Goal: Task Accomplishment & Management: Manage account settings

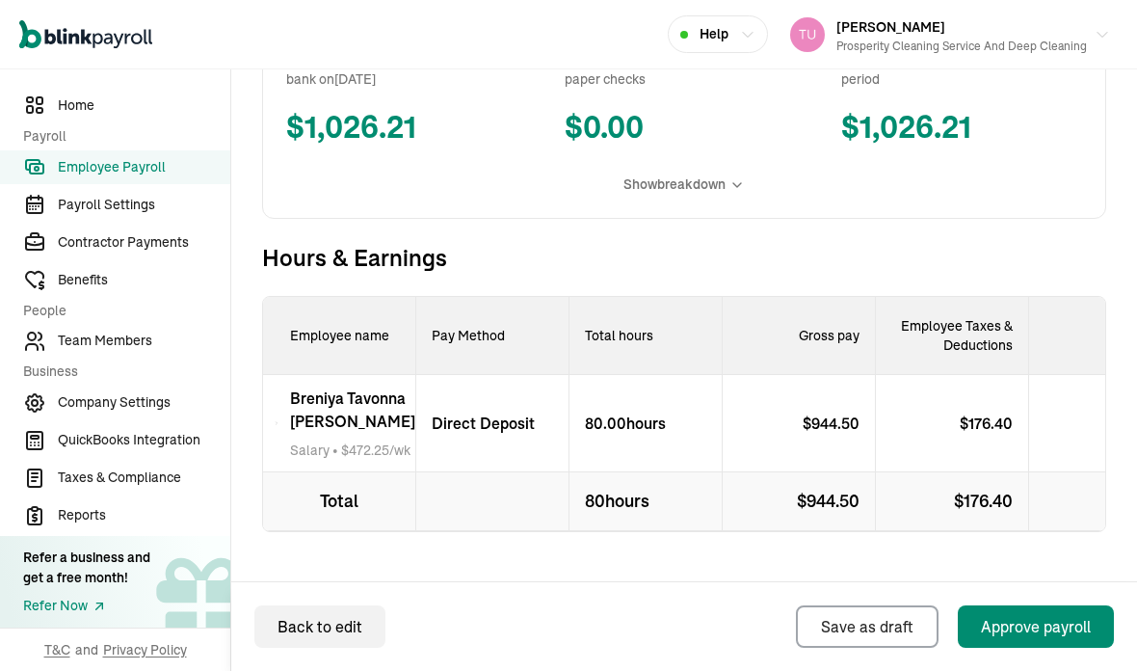
scroll to position [582, 0]
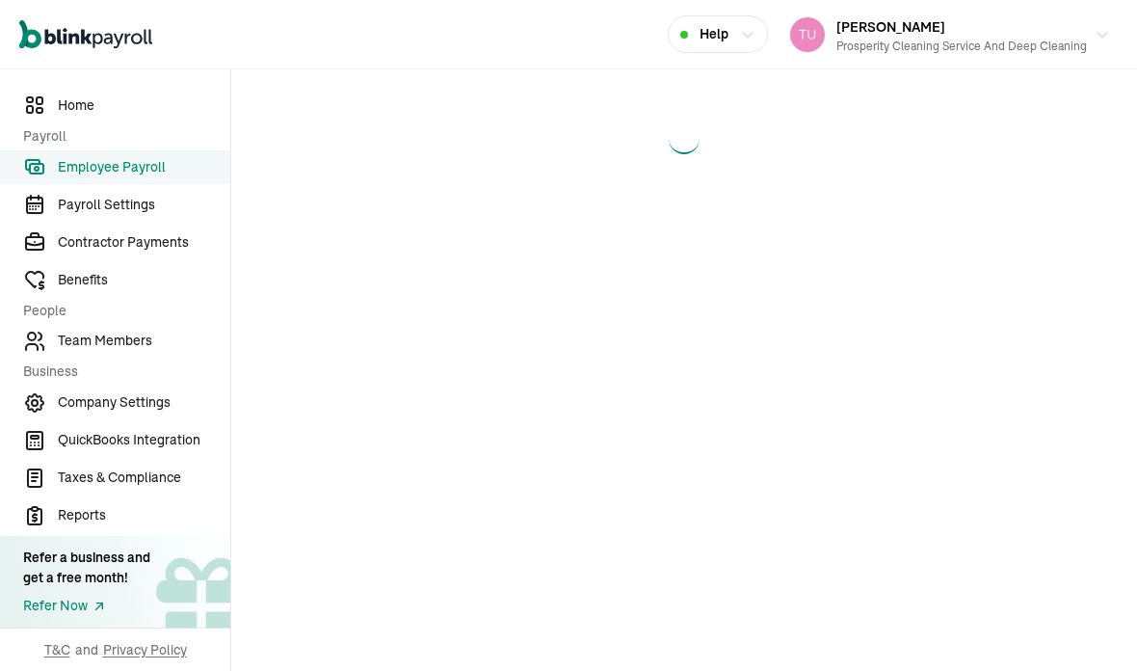
select select "manual"
select select "direct_deposit"
select select "manual"
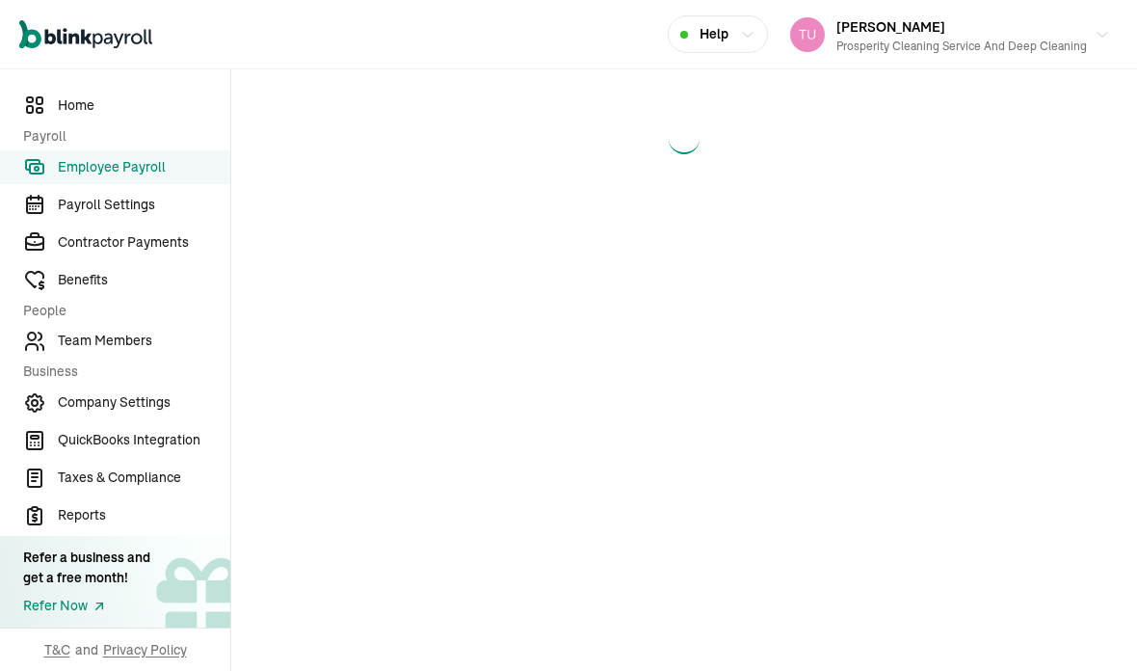
select select "manual"
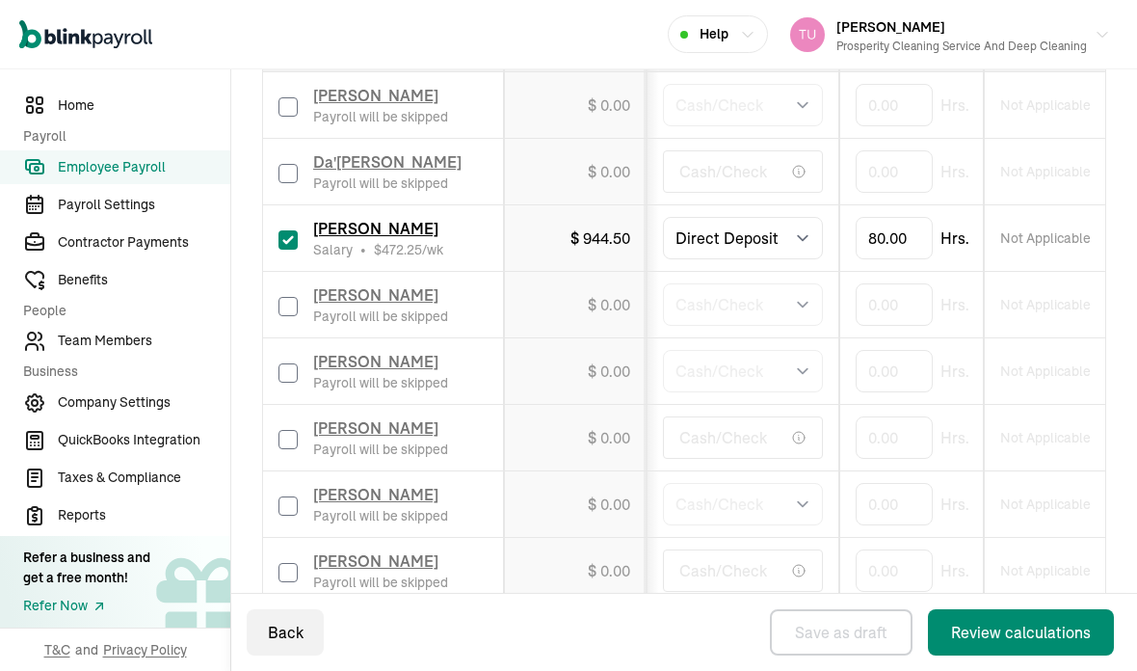
scroll to position [641, 0]
click at [284, 166] on input "checkbox" at bounding box center [287, 175] width 19 height 19
checkbox input "true"
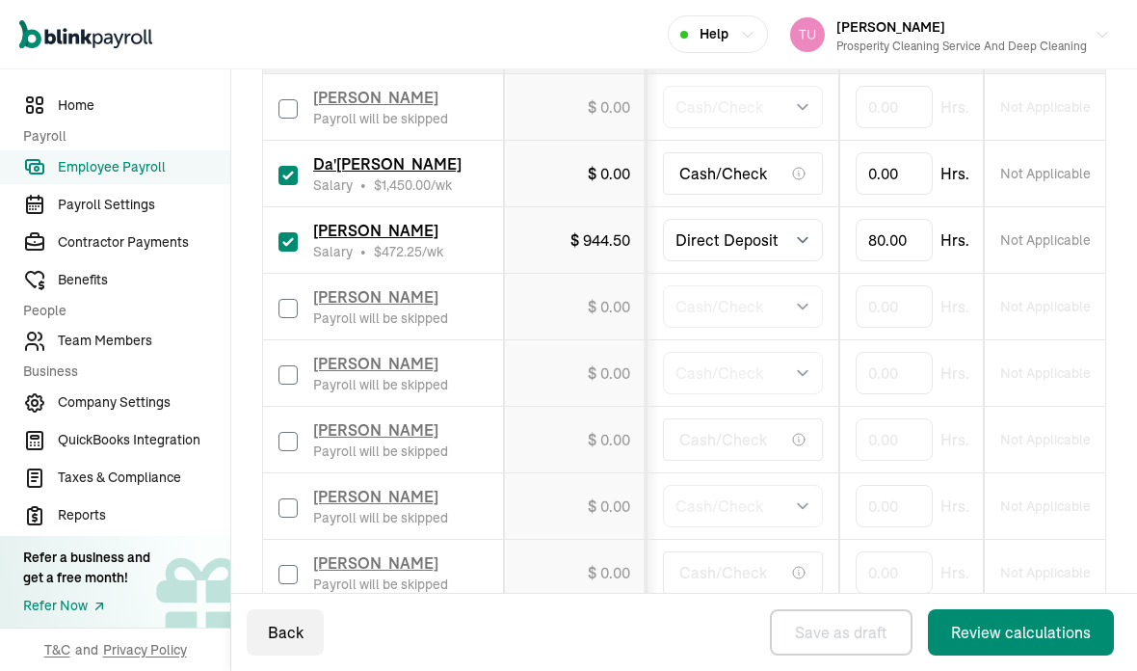
click at [364, 154] on span "Da'[PERSON_NAME]" at bounding box center [387, 163] width 148 height 19
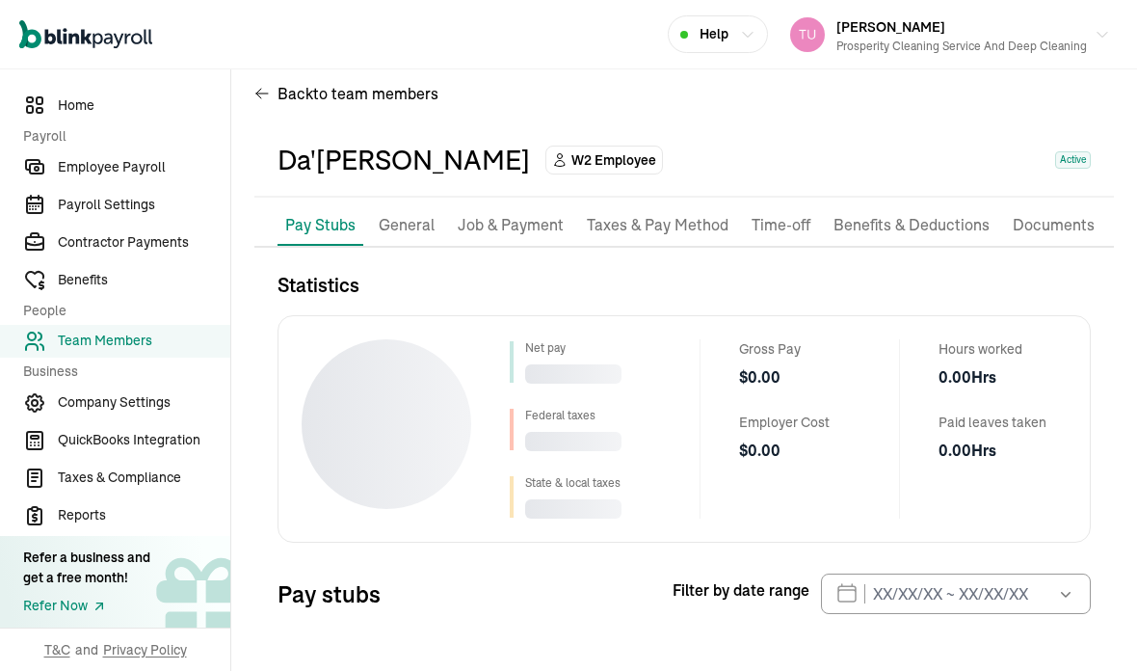
scroll to position [23, 0]
select select "2025"
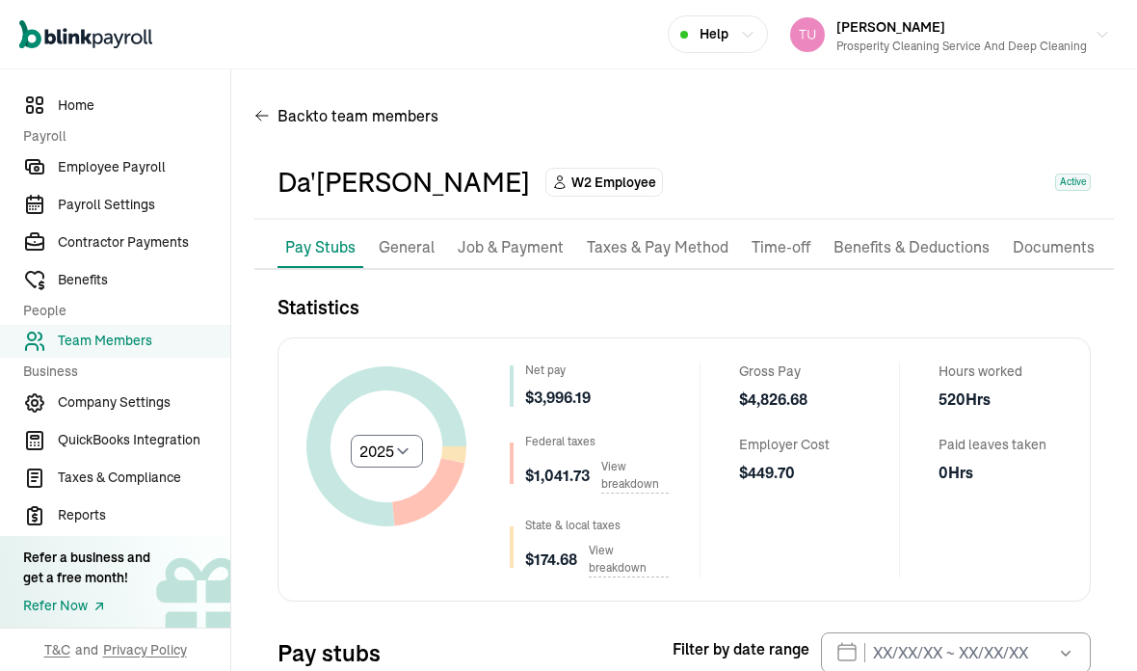
scroll to position [0, 0]
click at [502, 227] on li "Job & Payment" at bounding box center [510, 247] width 121 height 40
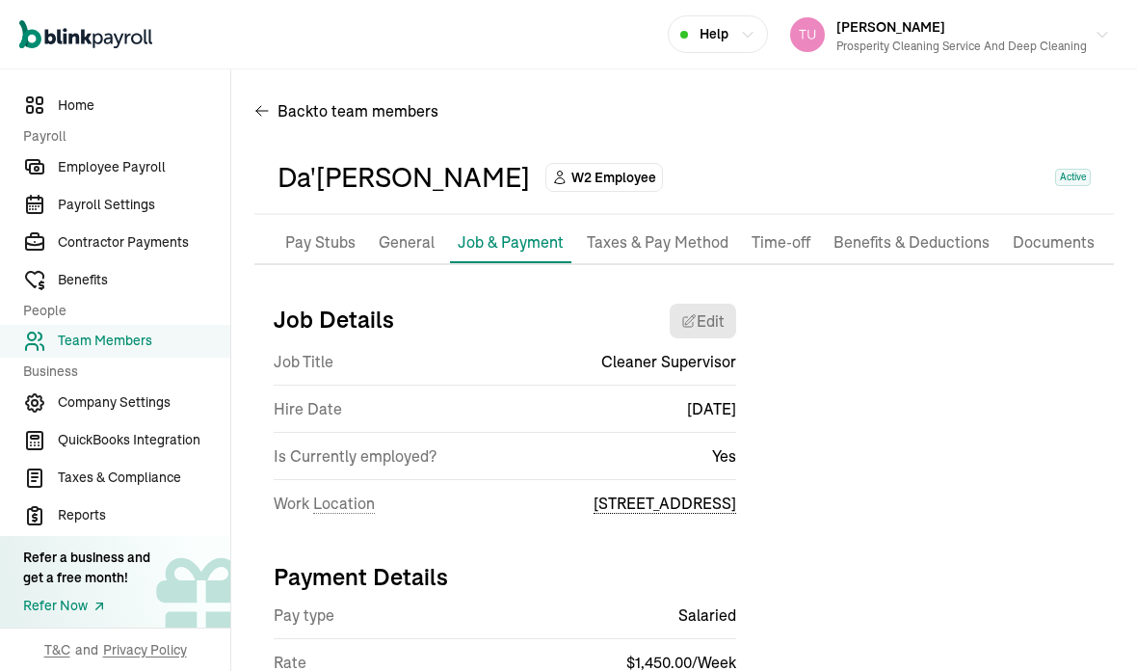
scroll to position [4, 0]
select select "[STREET_ADDRESS]"
select select "2"
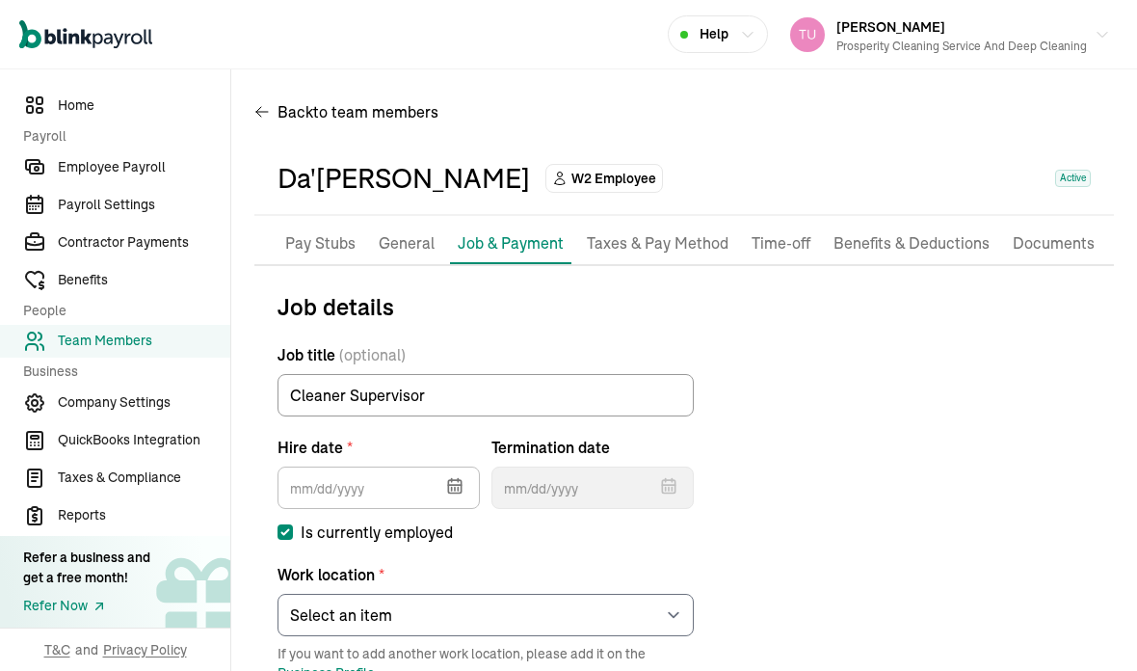
type input "[DATE]"
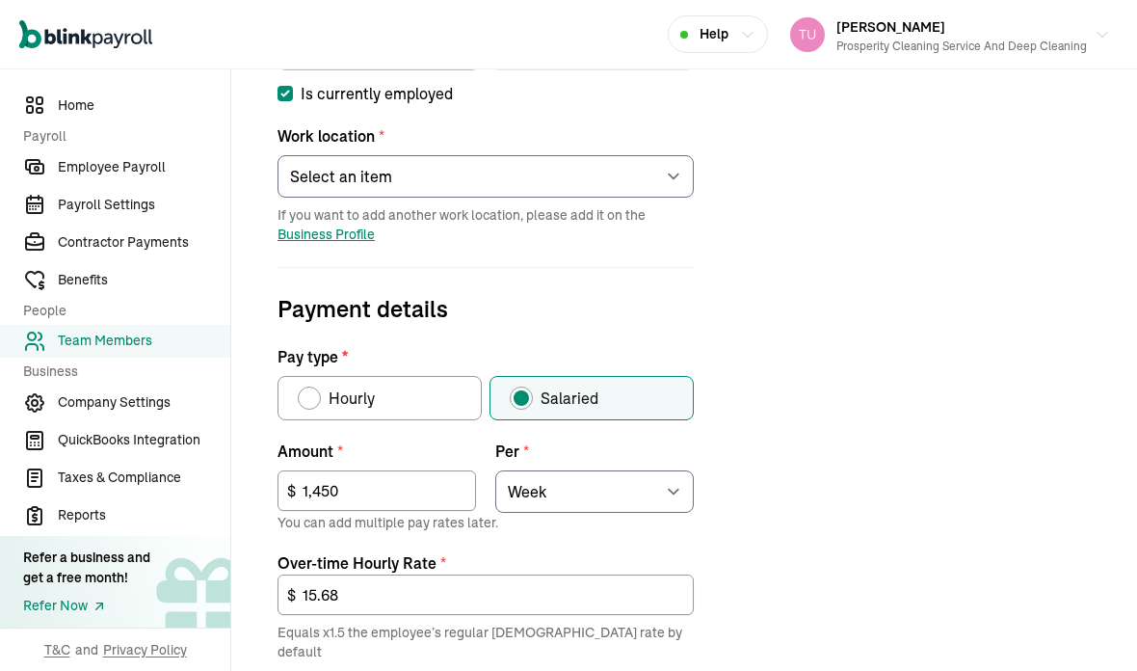
scroll to position [443, 0]
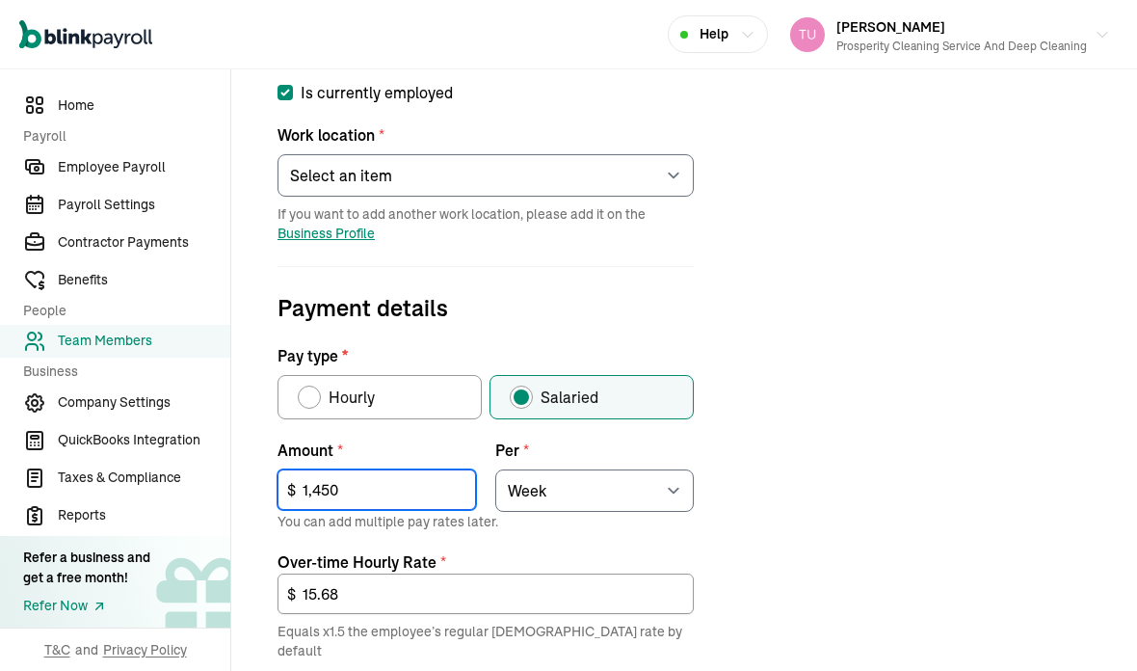
click at [344, 469] on input "1,450" at bounding box center [377, 489] width 199 height 40
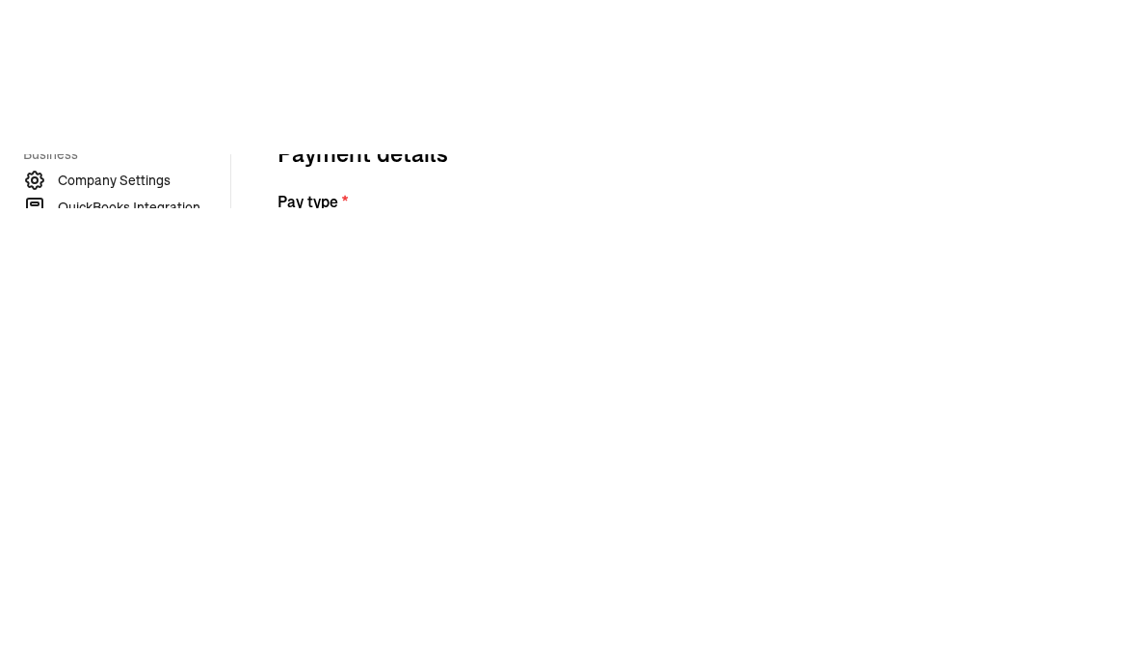
type input "1"
type input "410"
click at [1035, 150] on div "Job details Job title (optional) Cleaner Supervisor Hire date * [DATE] [DATE] M…" at bounding box center [684, 428] width 860 height 1156
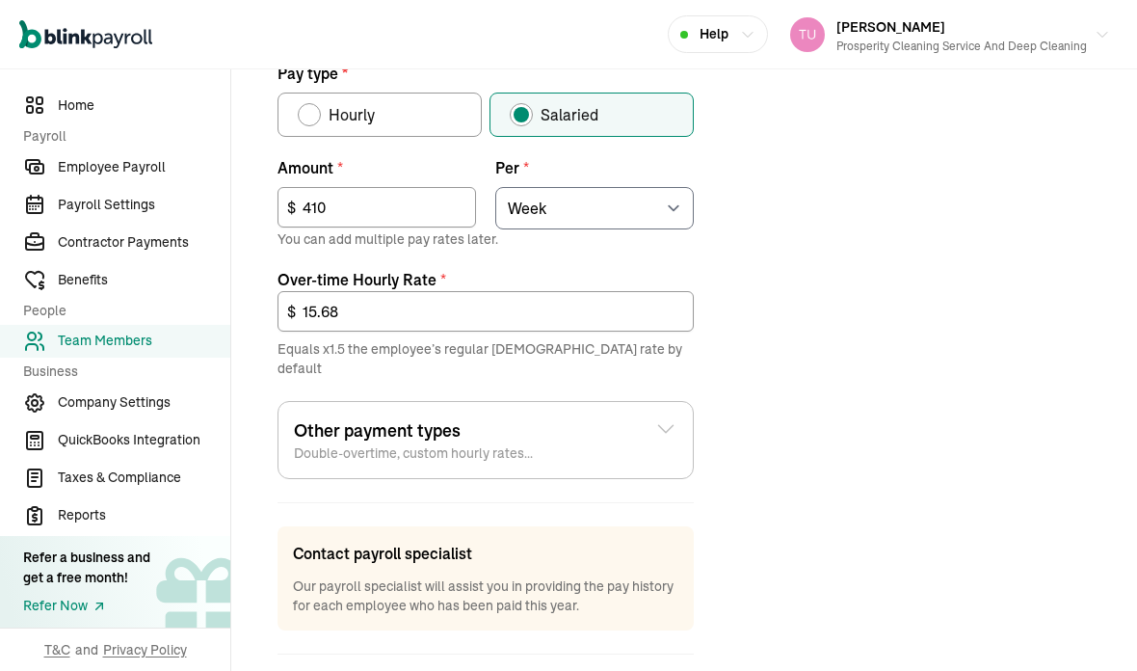
scroll to position [725, 0]
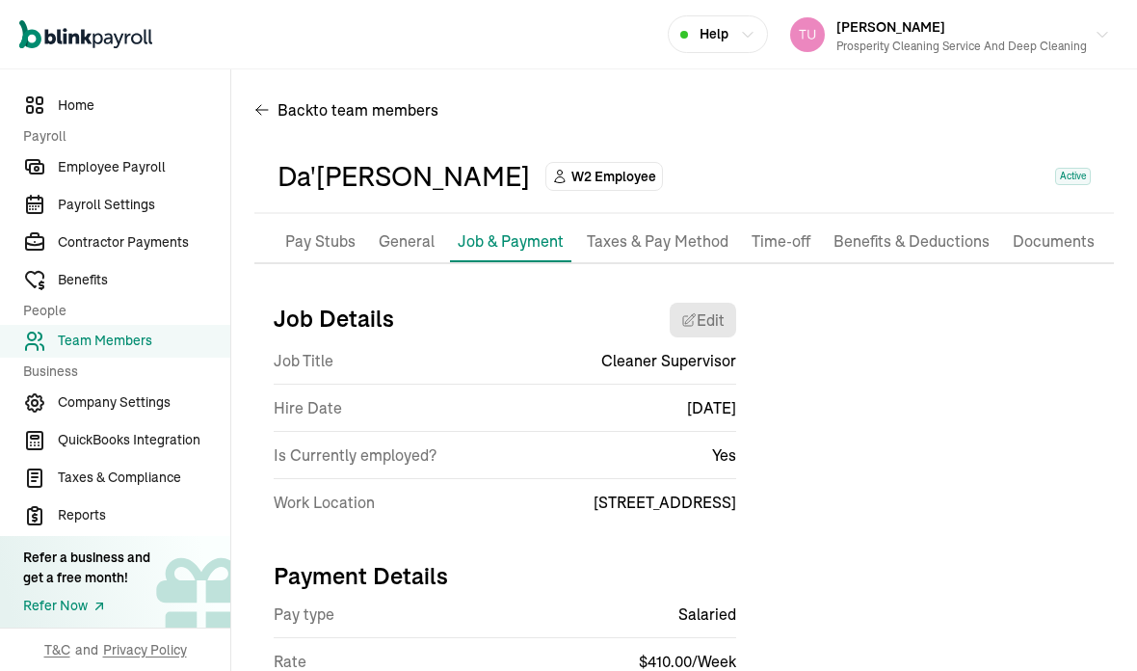
scroll to position [4, 0]
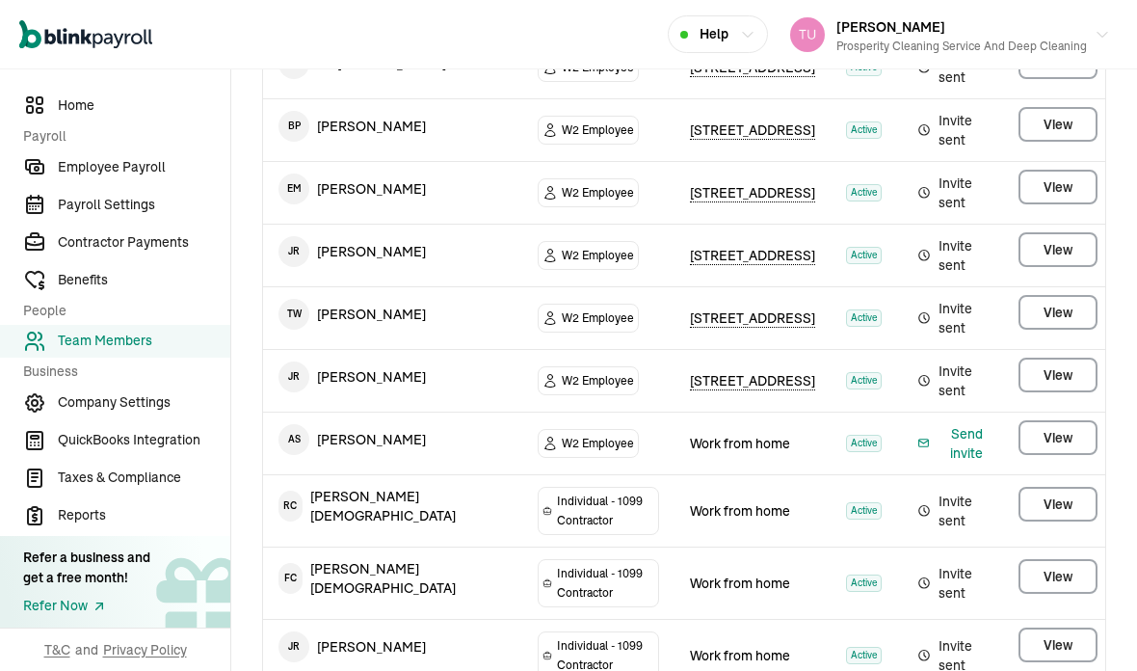
scroll to position [425, 0]
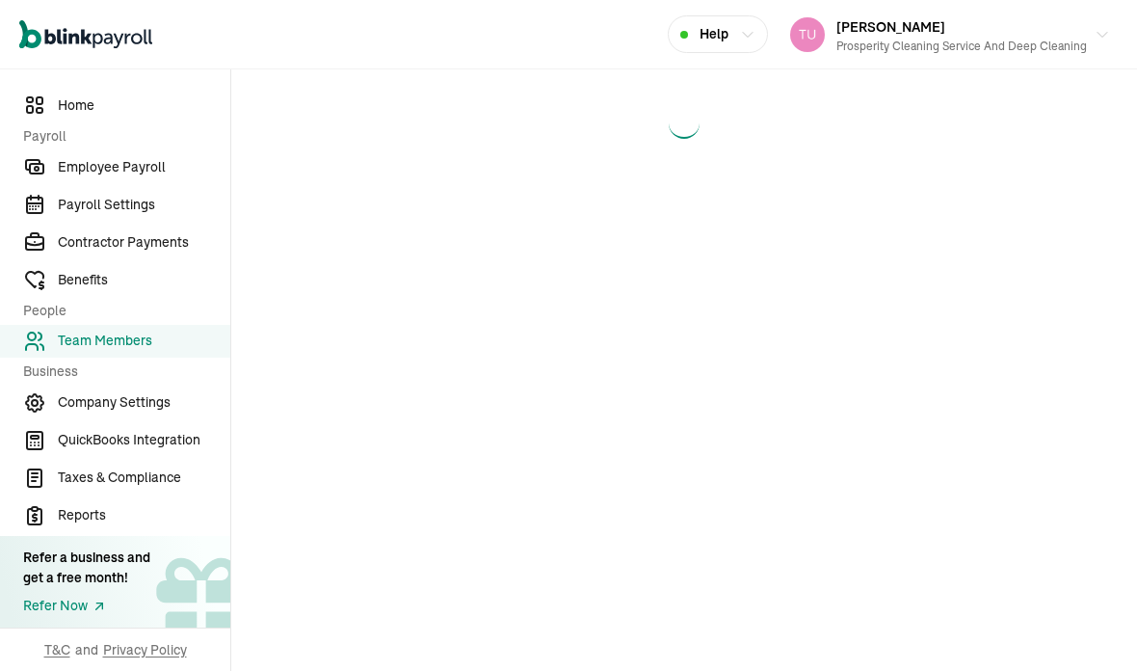
click at [1051, 446] on main at bounding box center [684, 369] width 906 height 601
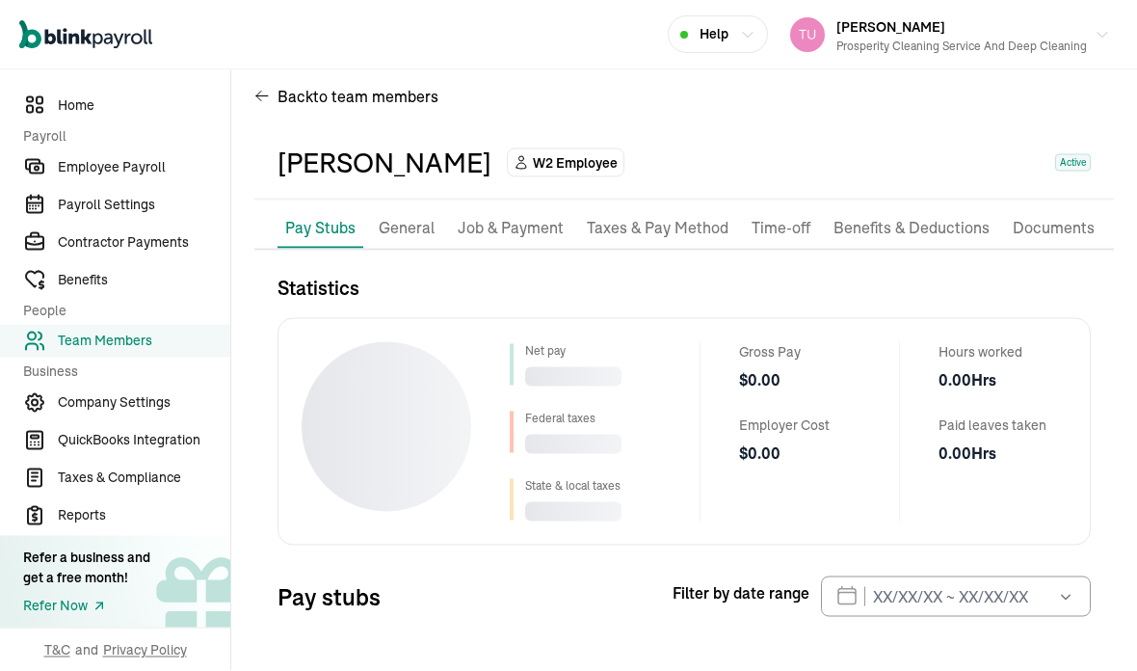
scroll to position [77, 0]
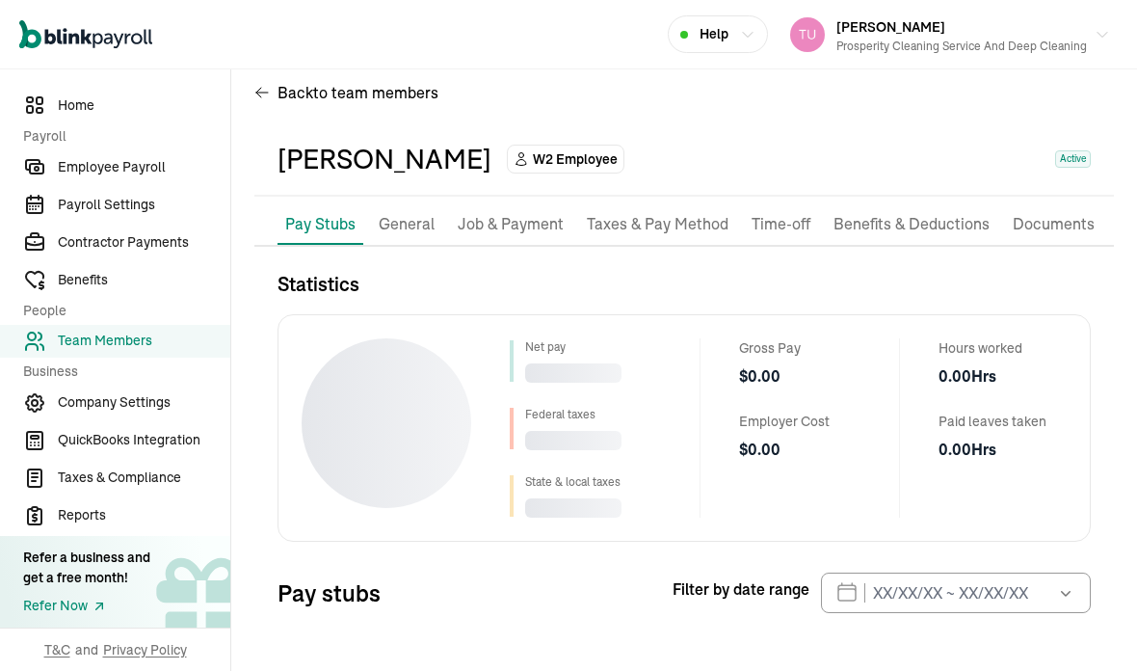
select select "2025"
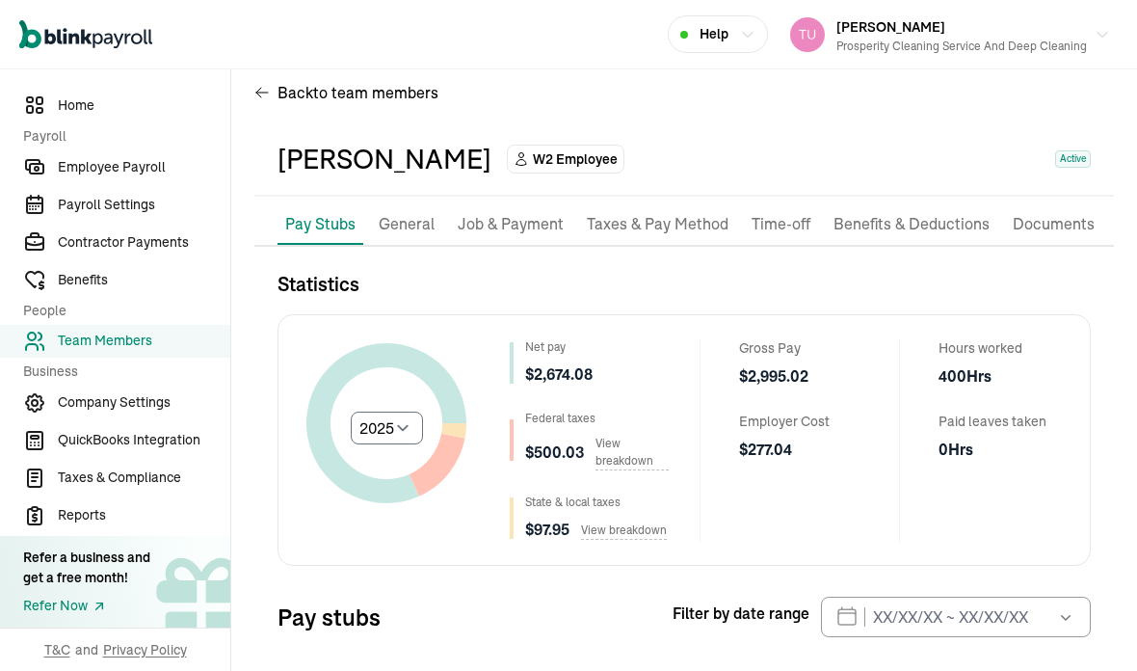
click at [528, 212] on p "Job & Payment" at bounding box center [511, 224] width 106 height 25
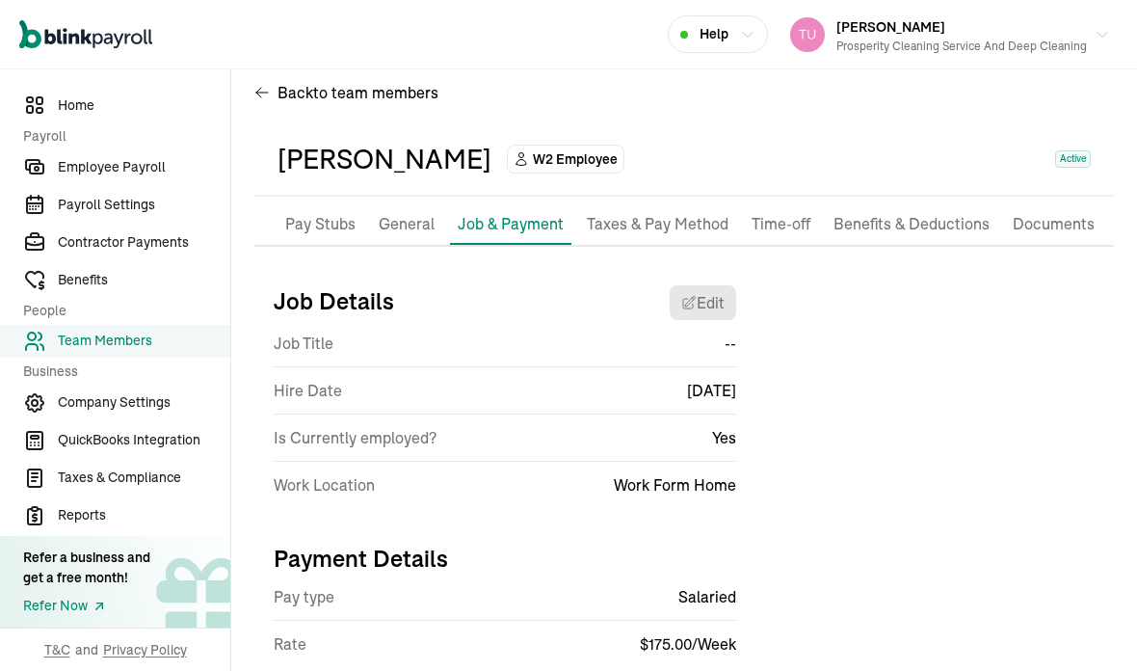
scroll to position [4, 0]
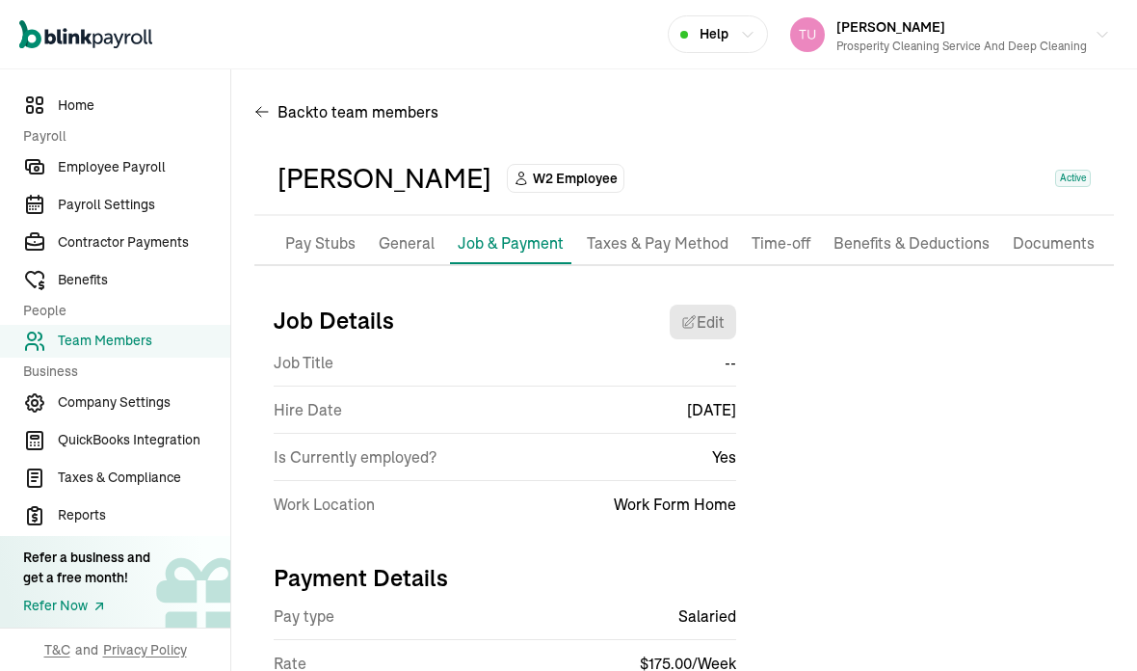
select select "Works from home"
select select "2"
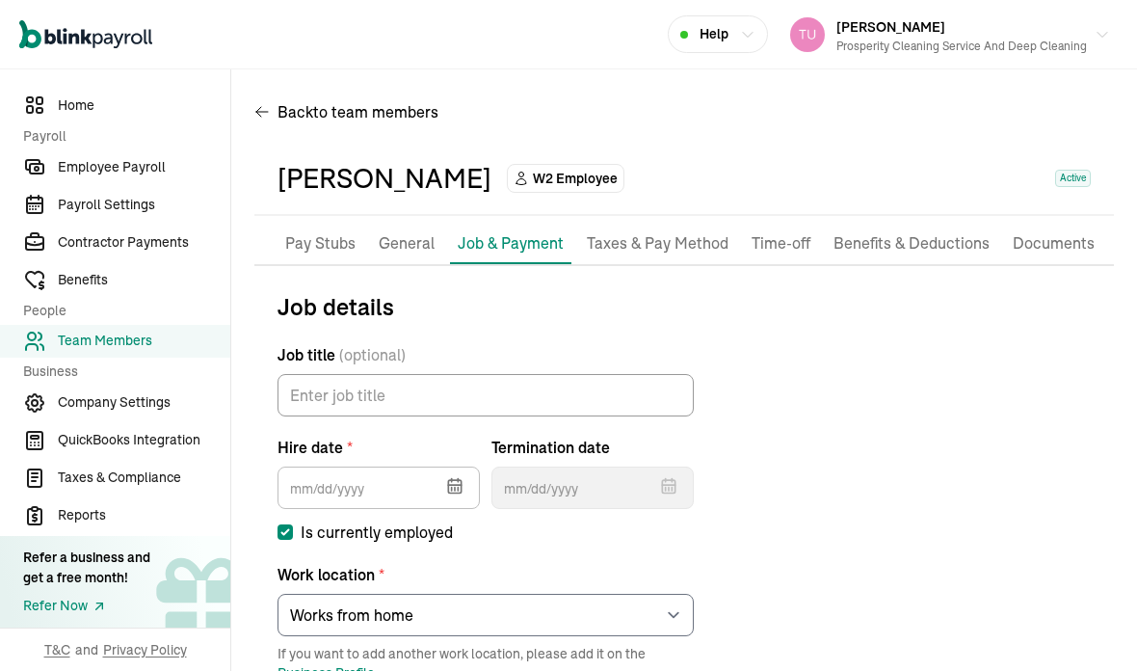
type input "[DATE]"
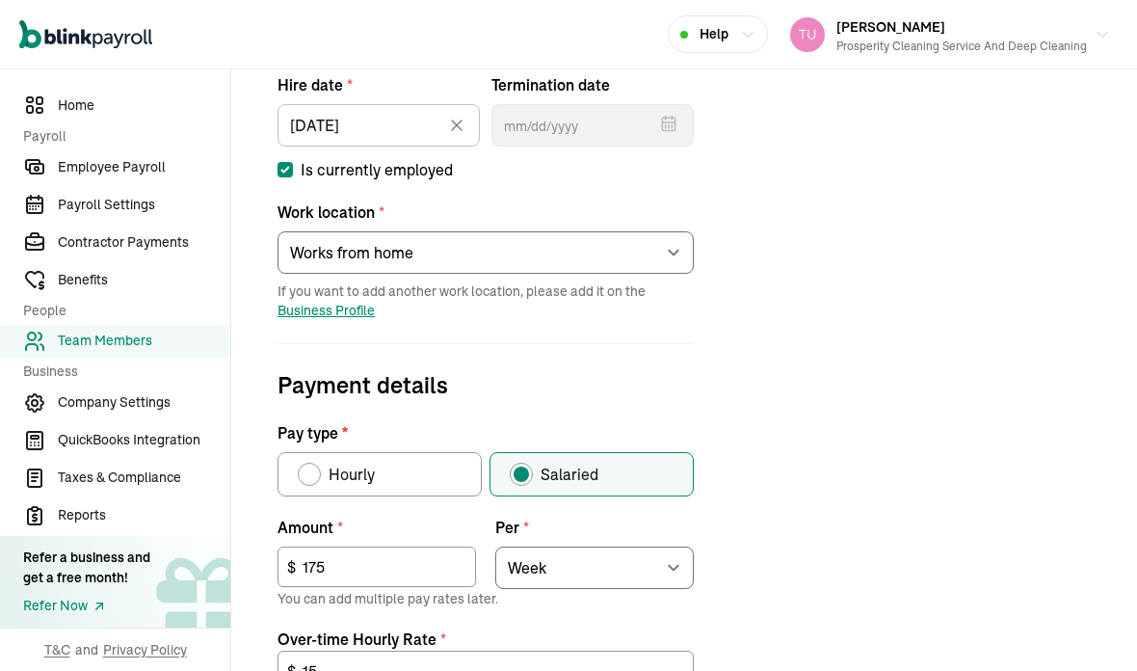
scroll to position [366, 0]
click at [357, 546] on input "175" at bounding box center [377, 566] width 199 height 40
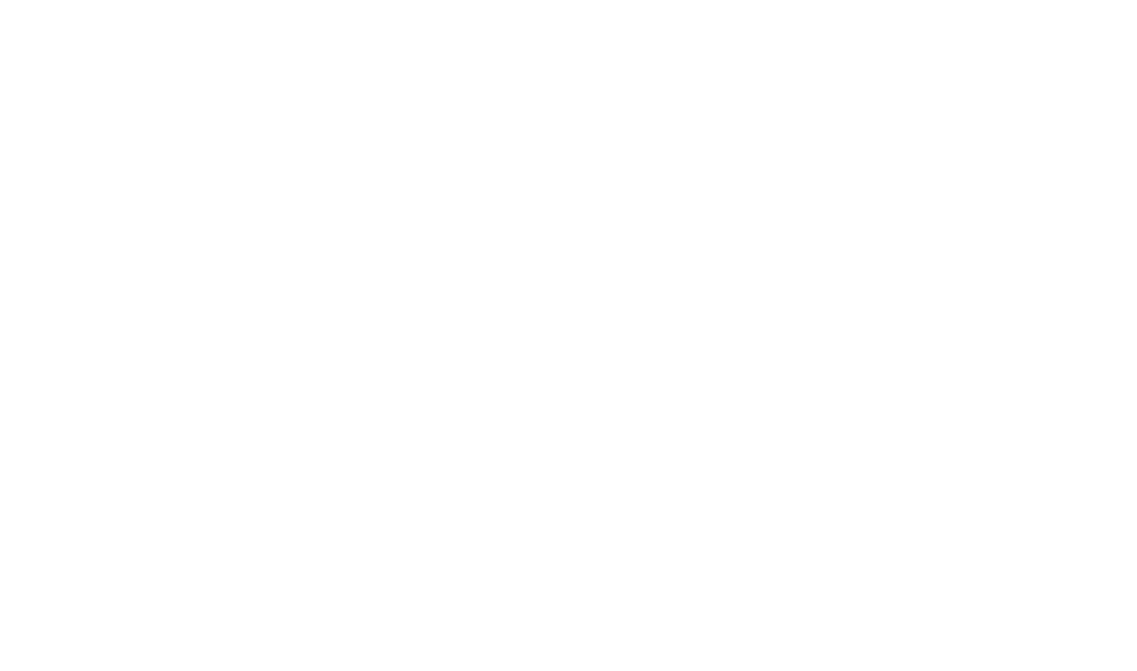
type input "1"
type input "350"
click at [992, 110] on div "Job details Job title (optional) Hire date * [DATE] [DATE] Mon Tue Wed Thu Fri …" at bounding box center [684, 505] width 860 height 1156
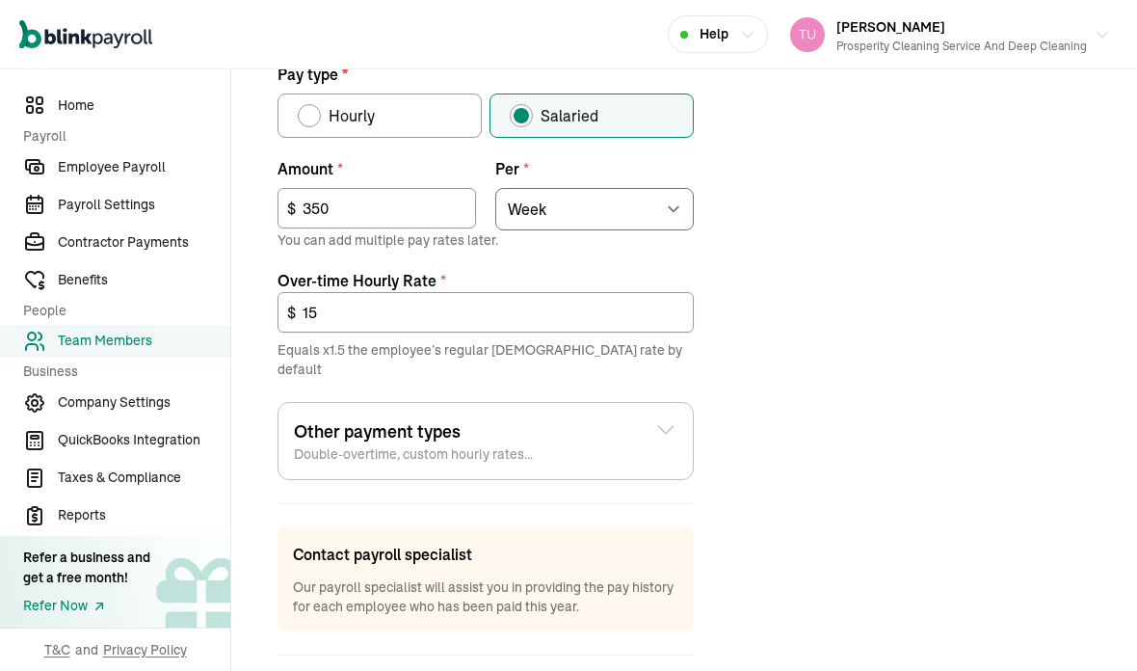
scroll to position [725, 0]
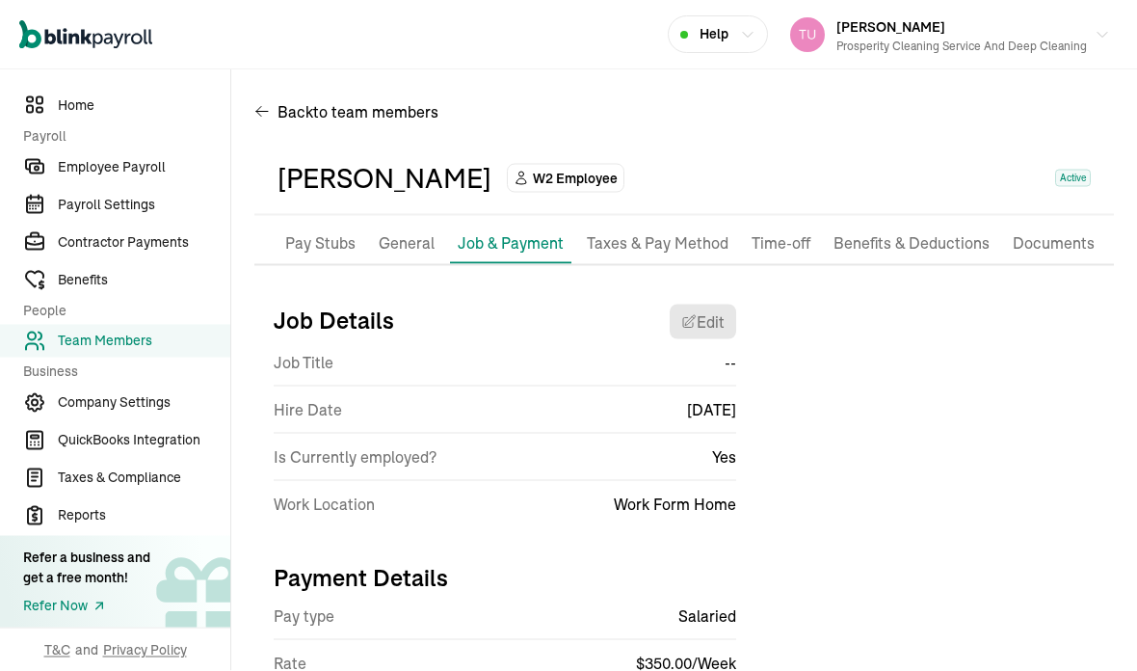
scroll to position [0, 0]
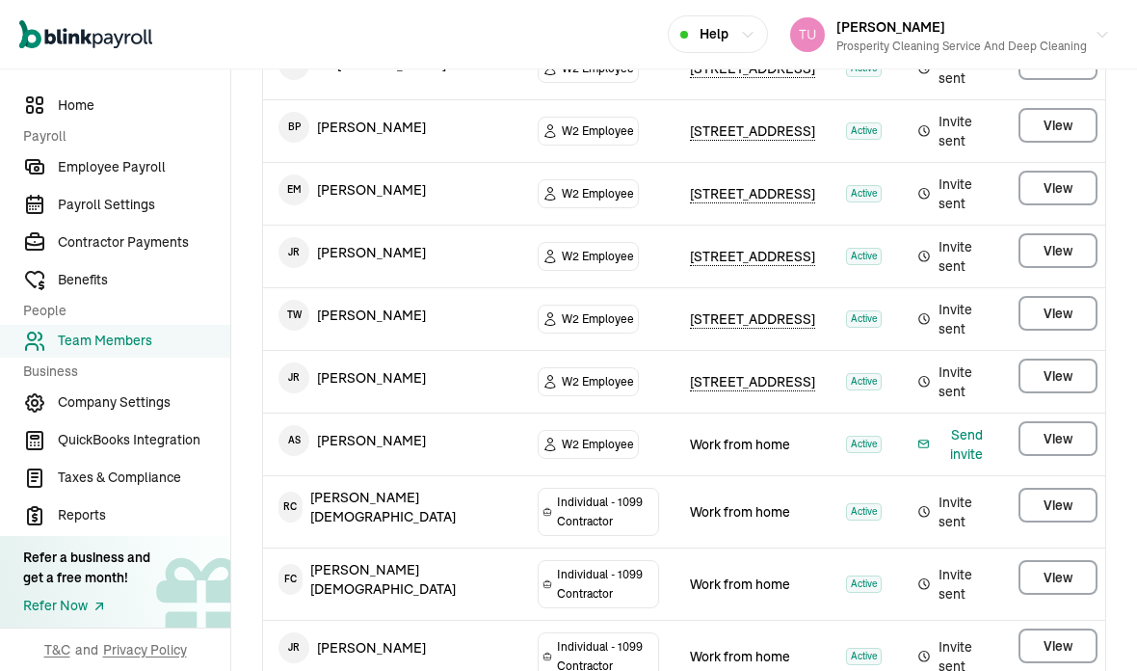
scroll to position [77, 0]
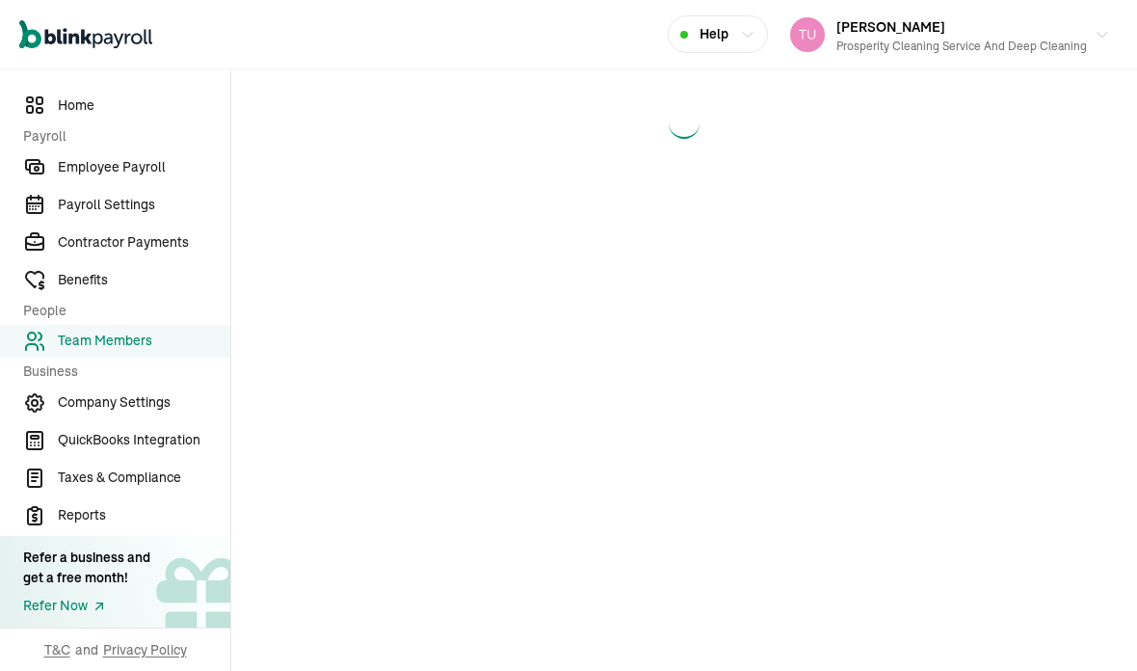
click at [1070, 295] on main at bounding box center [684, 369] width 906 height 601
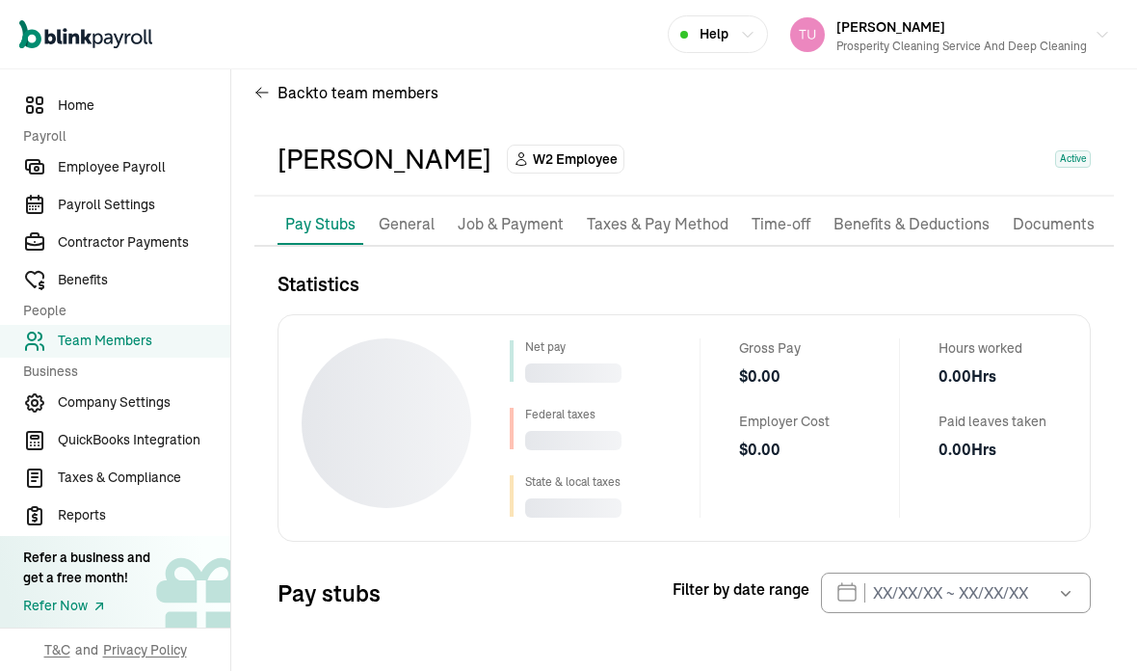
scroll to position [23, 0]
select select "2025"
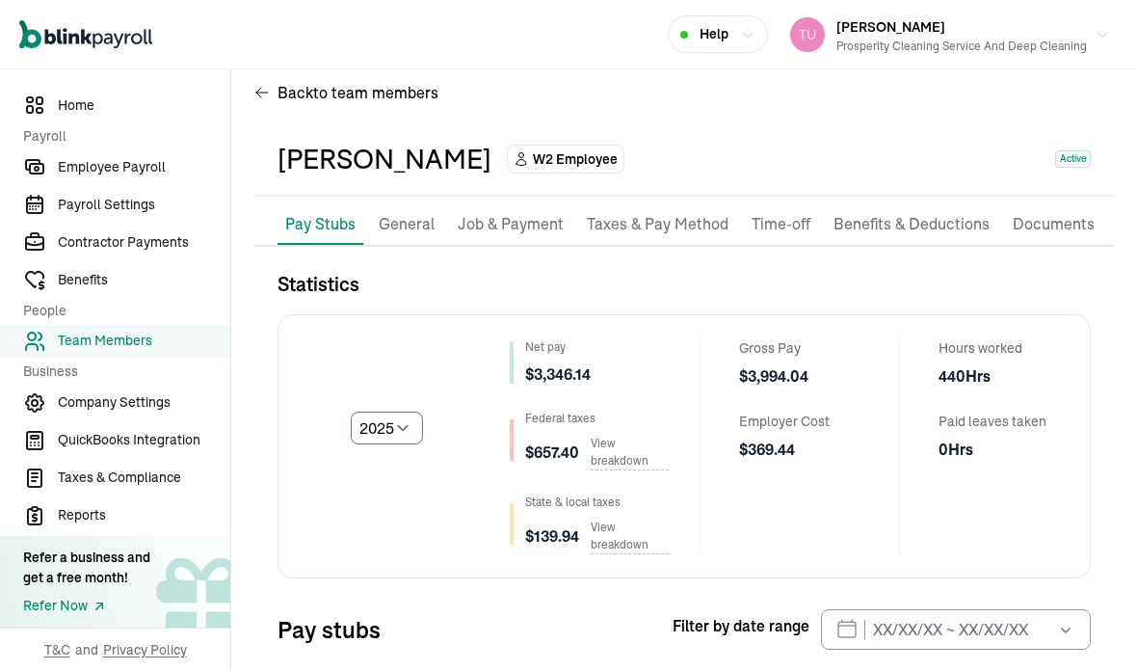
click at [531, 212] on p "Job & Payment" at bounding box center [511, 224] width 106 height 25
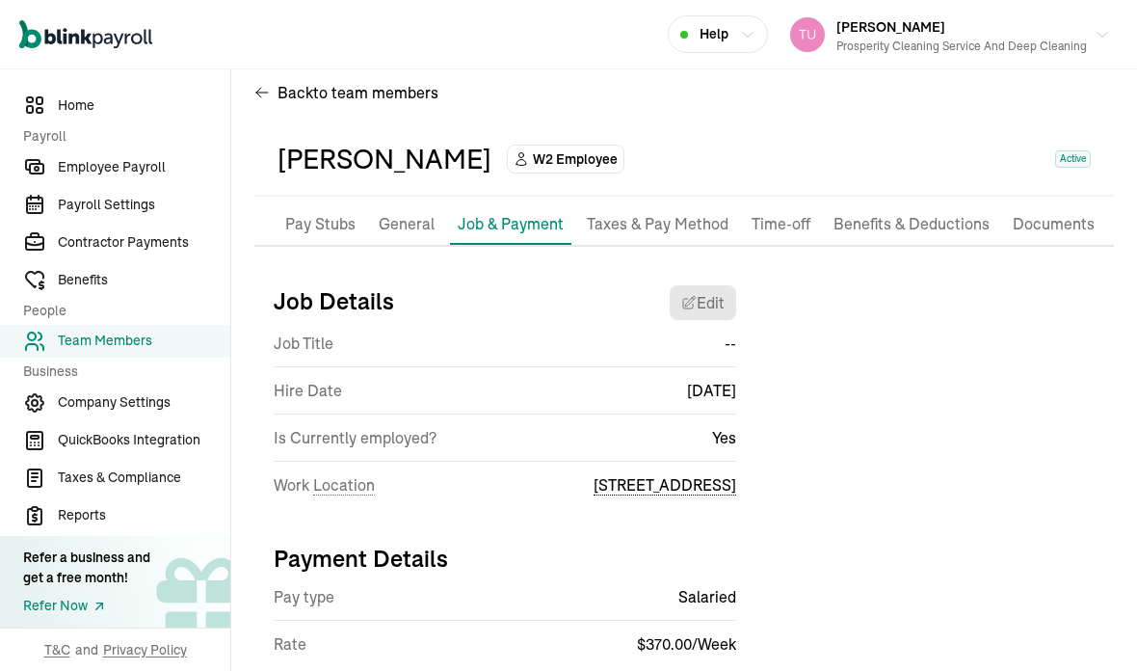
scroll to position [4, 0]
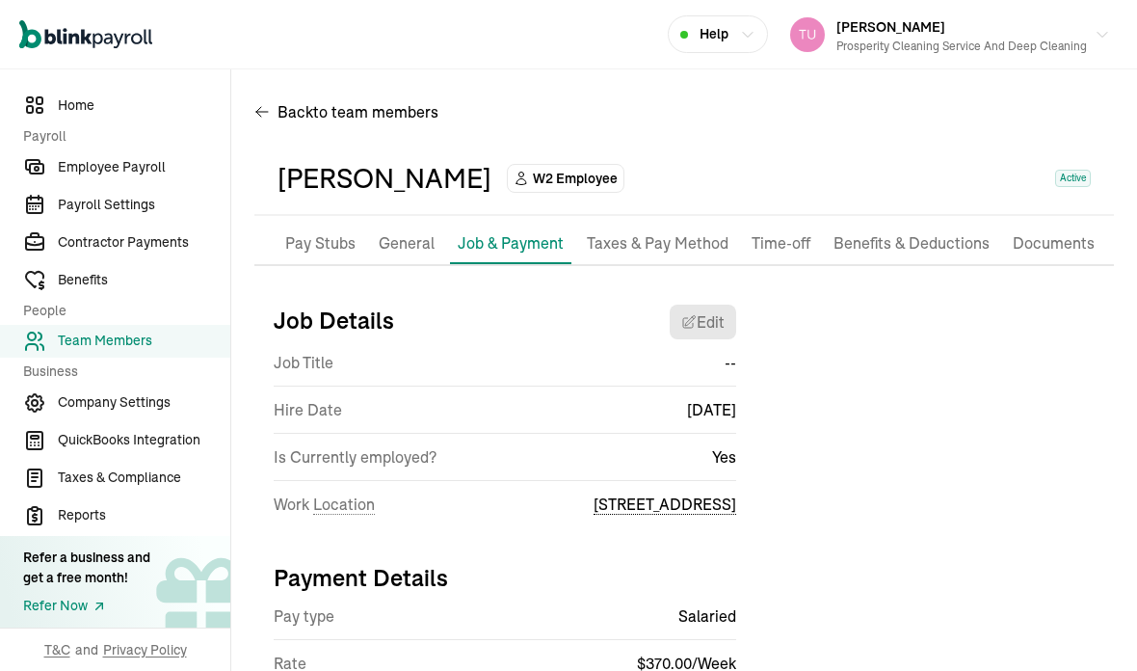
select select "[STREET_ADDRESS]"
select select "2"
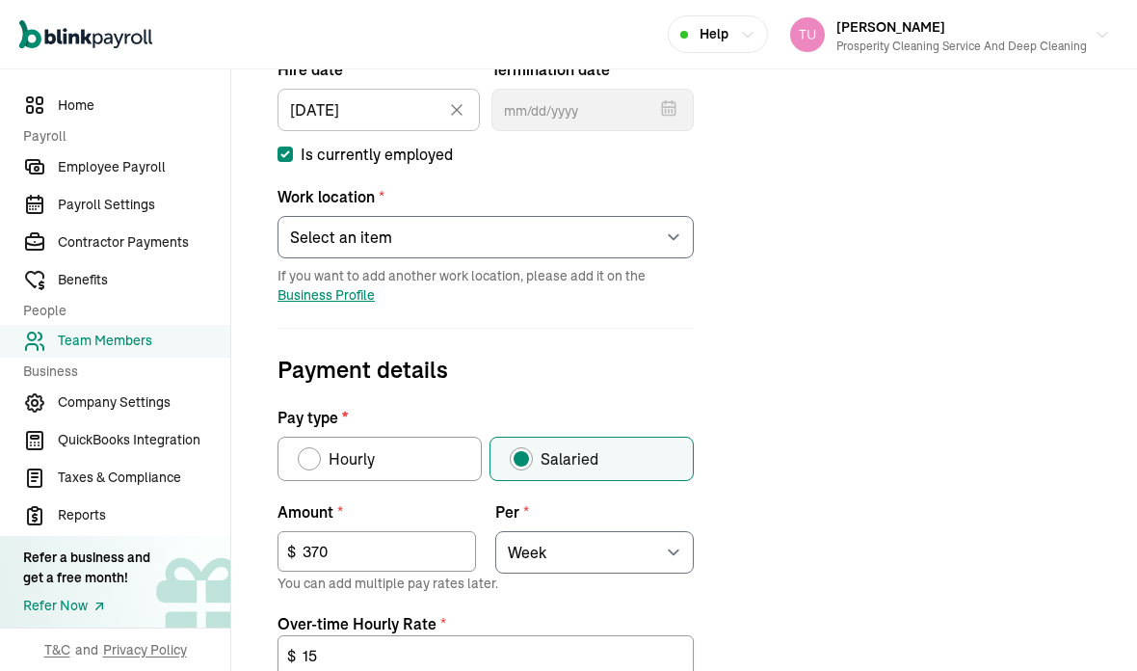
scroll to position [402, 0]
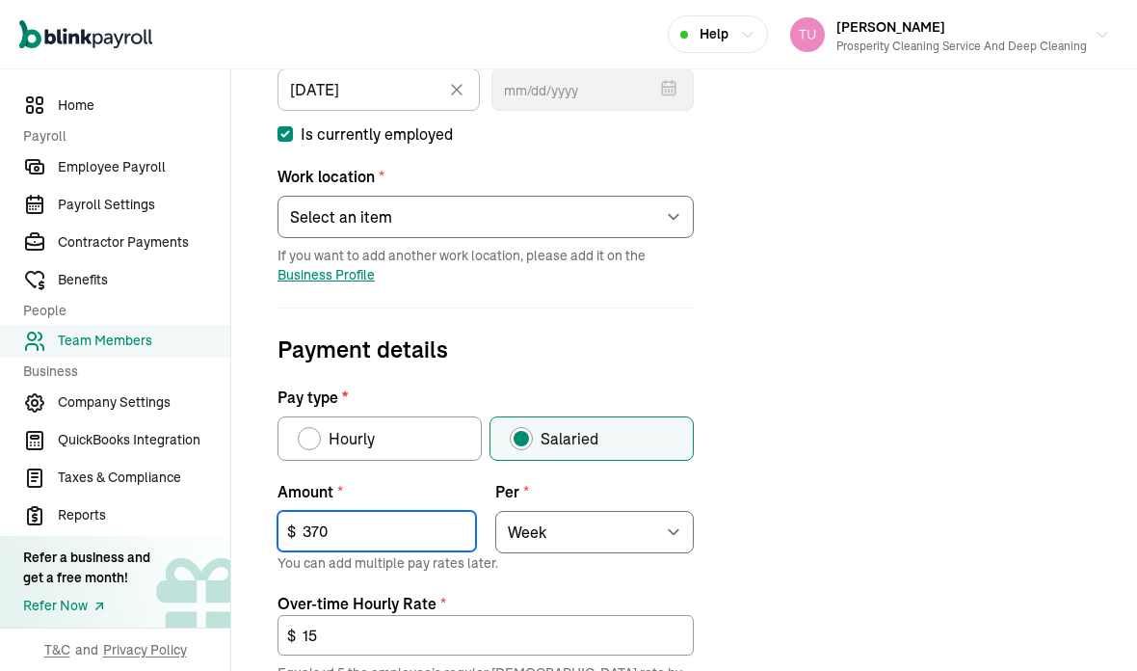
click at [373, 511] on input "370" at bounding box center [377, 531] width 199 height 40
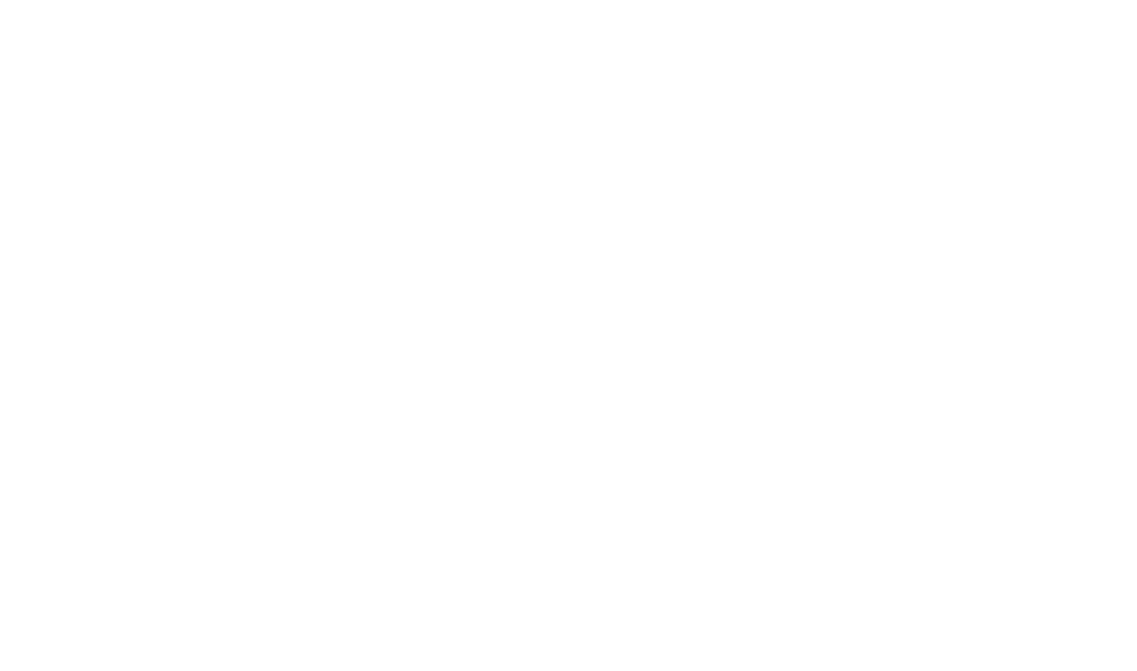
type input "330"
click at [1079, 166] on div "Job details Job title (optional) Hire date * [DATE] [DATE] Mon Tue Wed Thu Fri …" at bounding box center [684, 469] width 860 height 1156
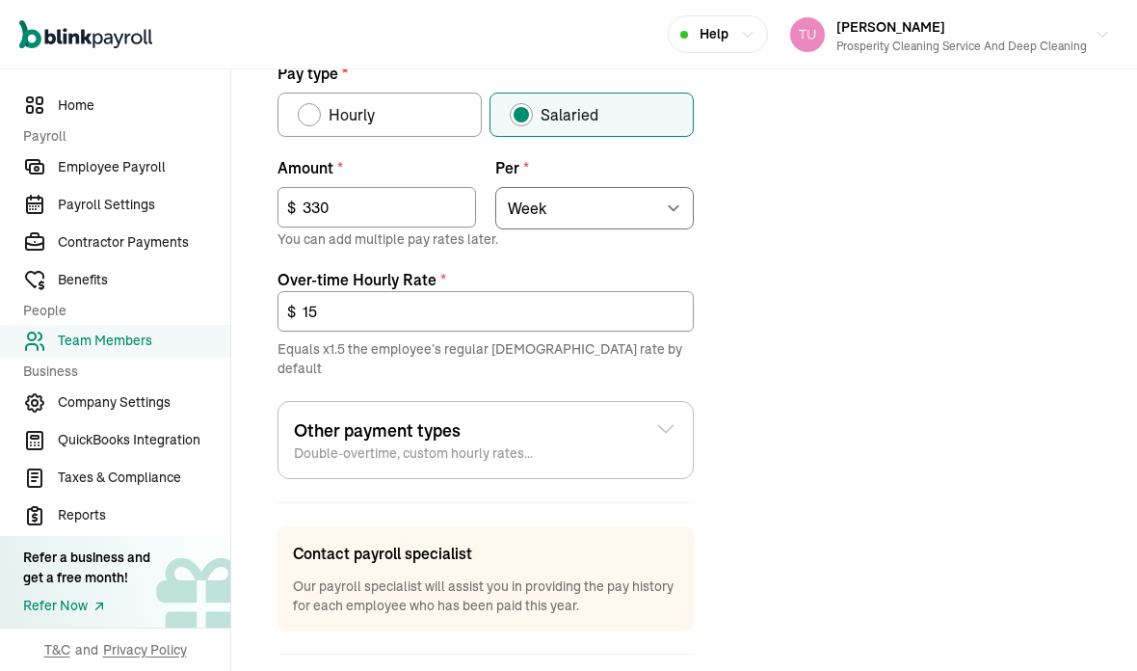
scroll to position [725, 0]
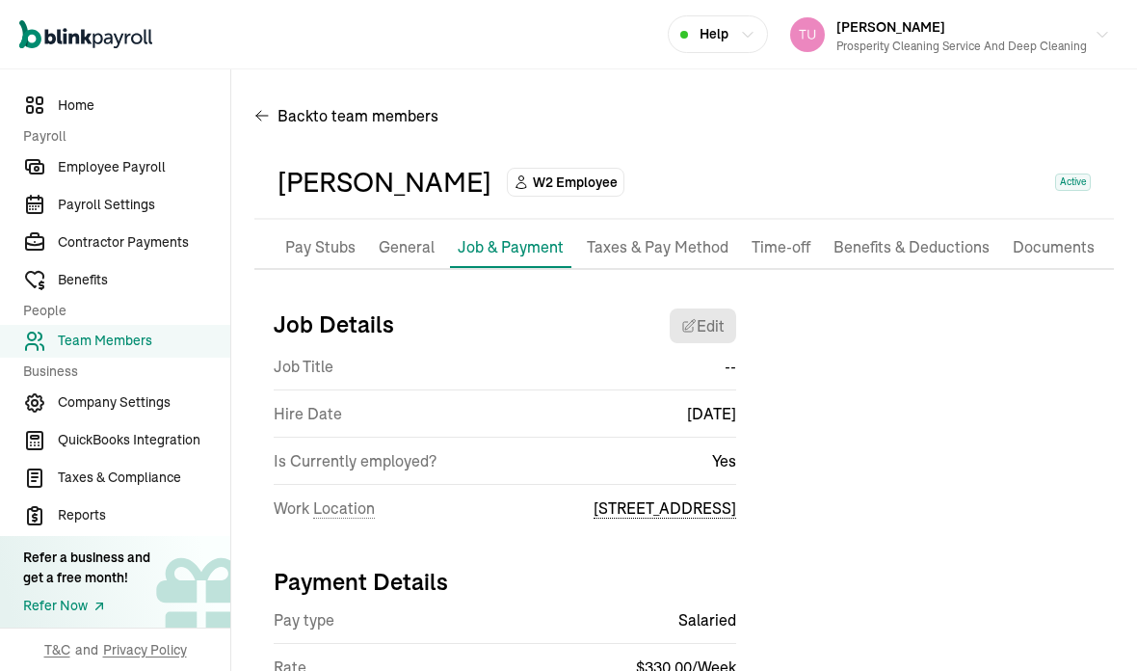
scroll to position [0, 0]
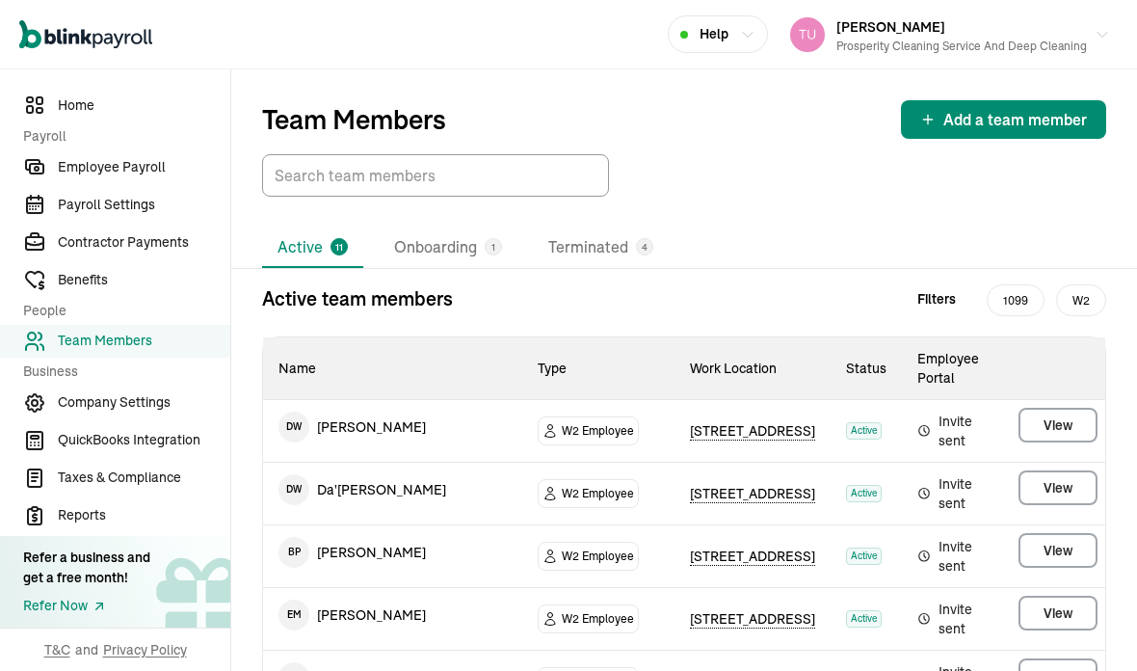
click at [123, 173] on span "Employee Payroll" at bounding box center [144, 167] width 172 height 20
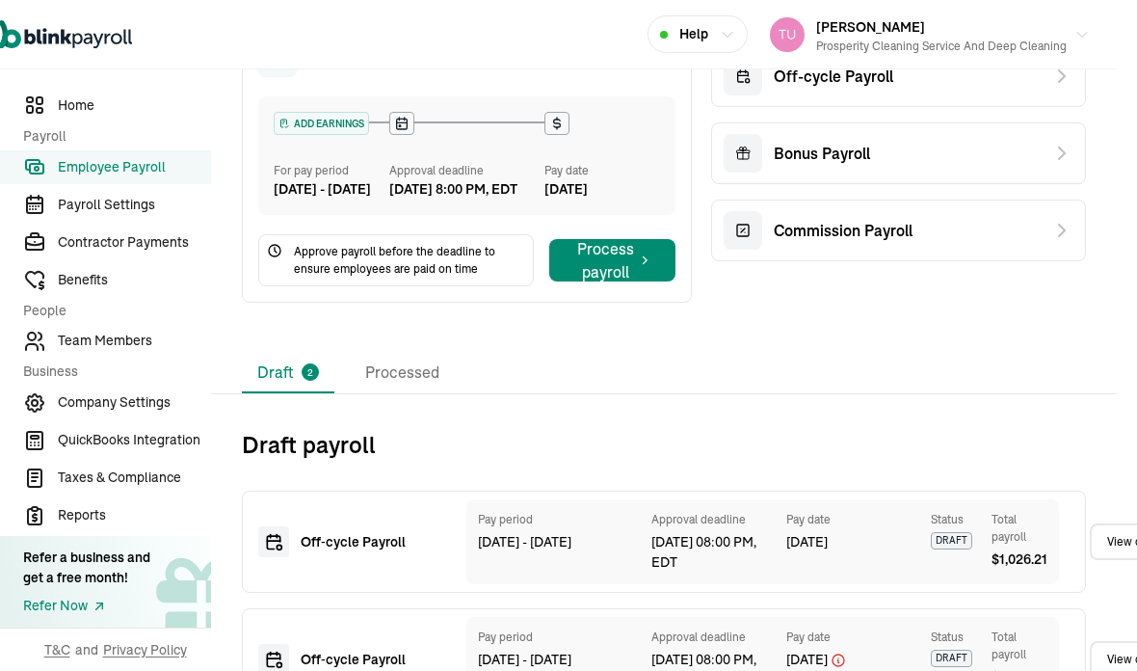
scroll to position [386, 22]
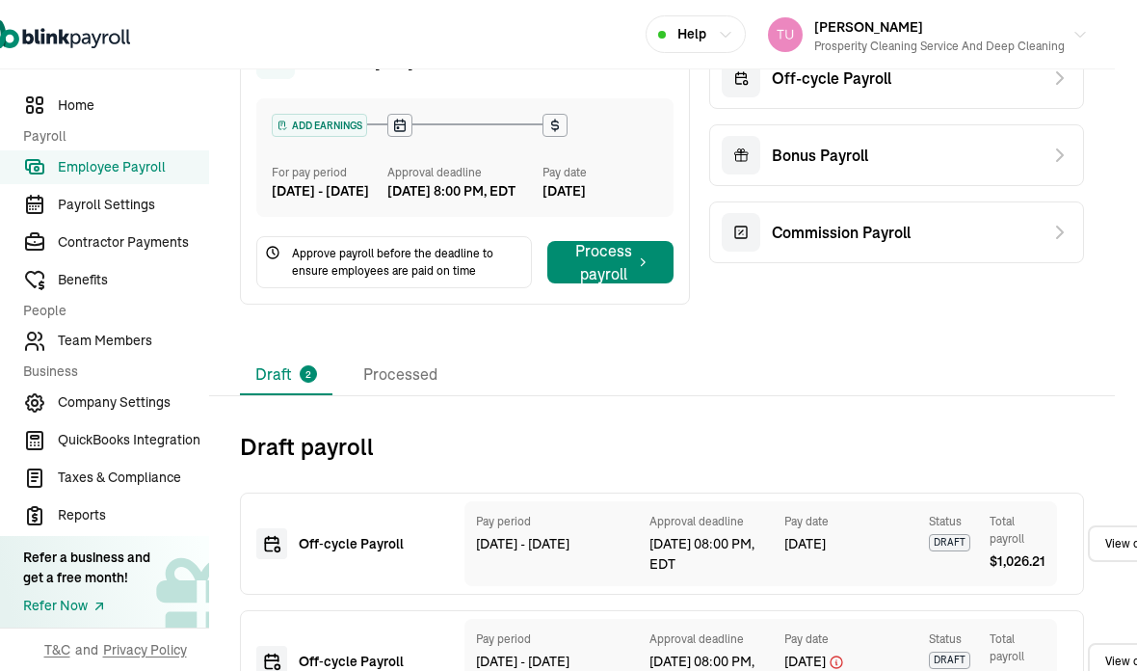
click at [1056, 542] on div "Pay period [DATE] - [DATE] Approval deadline [DATE] 08:00 PM, EDT Pay date [DAT…" at bounding box center [760, 543] width 593 height 85
click at [1112, 560] on link "View draft" at bounding box center [1131, 543] width 87 height 37
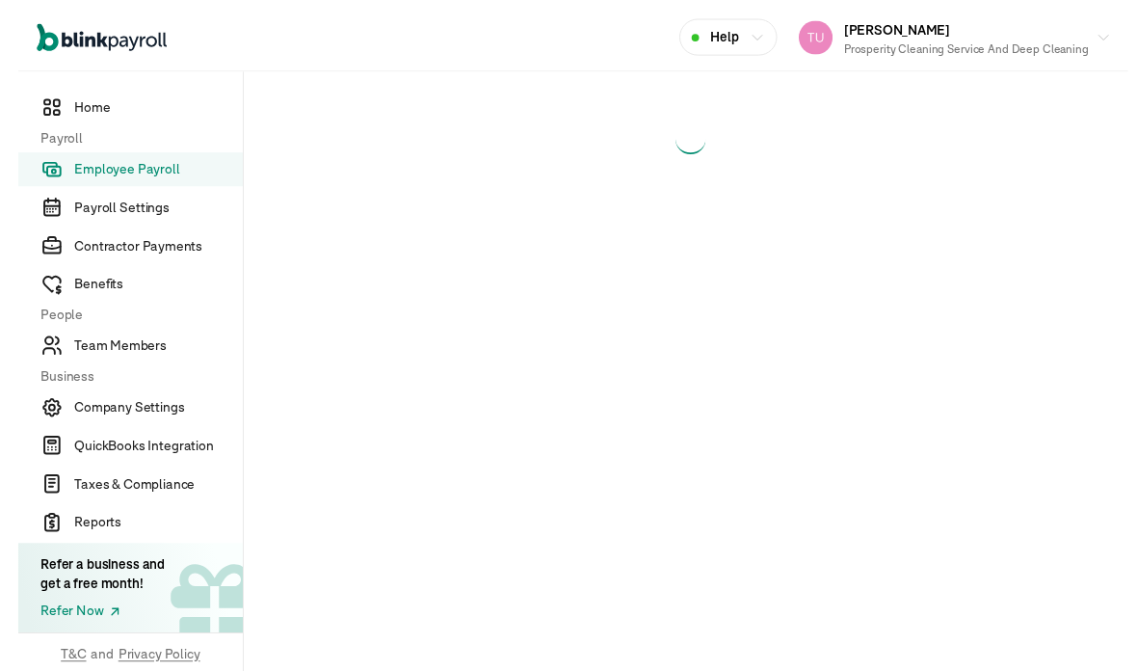
select select "manual"
select select "direct_deposit"
select select "manual"
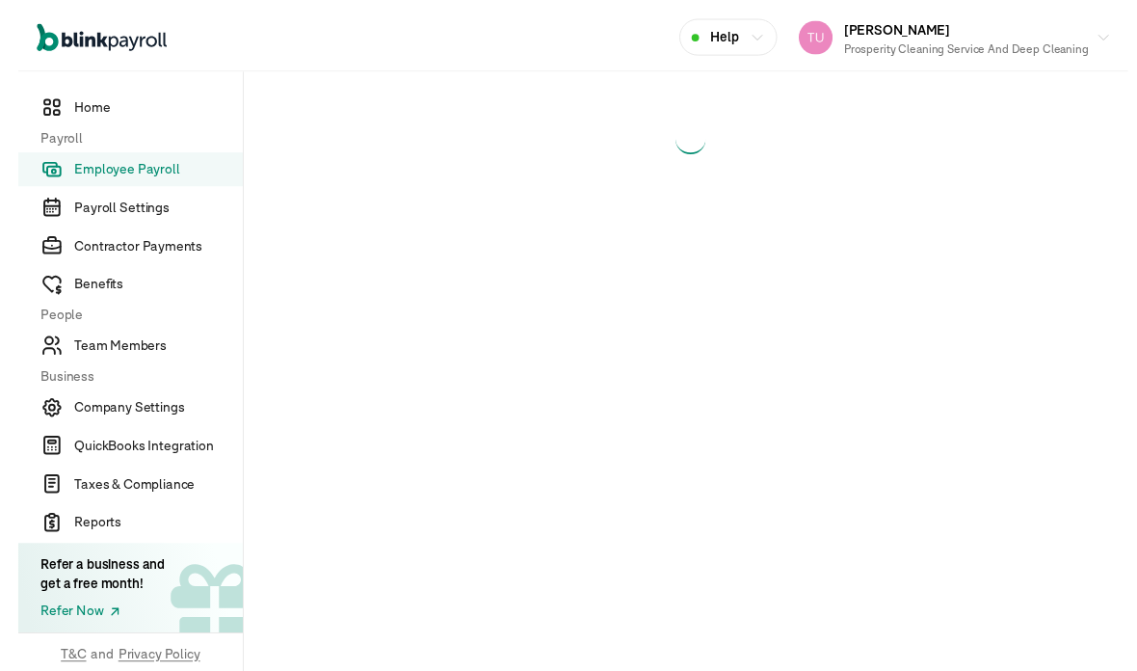
select select "manual"
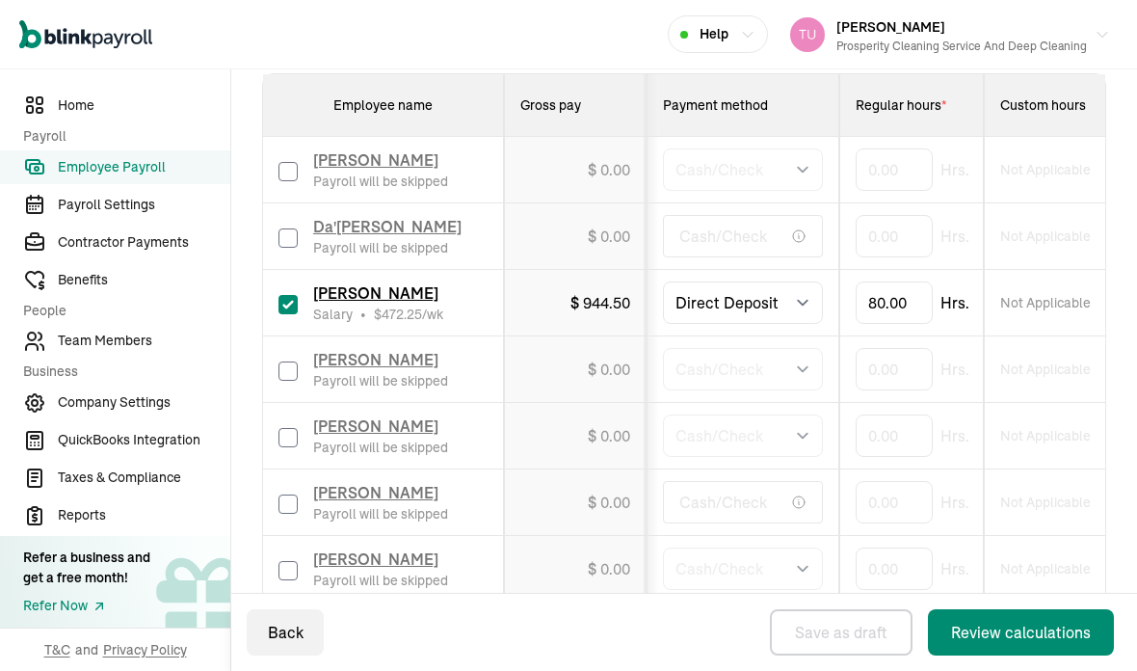
scroll to position [578, 0]
click at [278, 241] on label at bounding box center [287, 236] width 19 height 23
click at [278, 241] on input "checkbox" at bounding box center [287, 237] width 19 height 19
checkbox input "true"
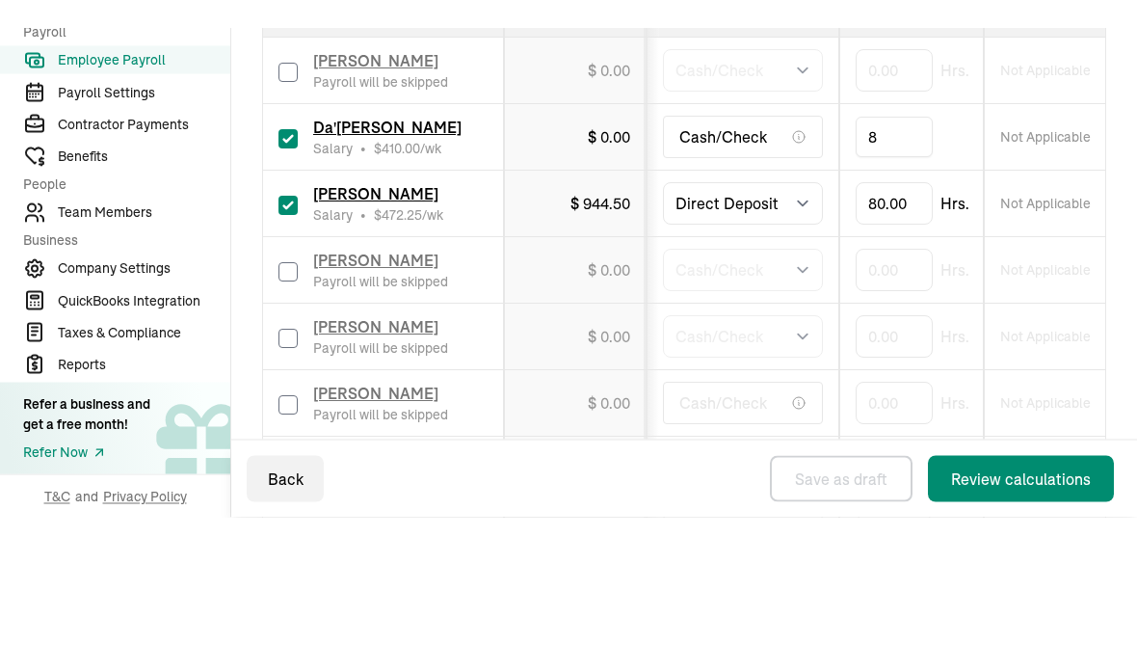
type input "80"
click at [972, 203] on td "80" at bounding box center [911, 236] width 145 height 66
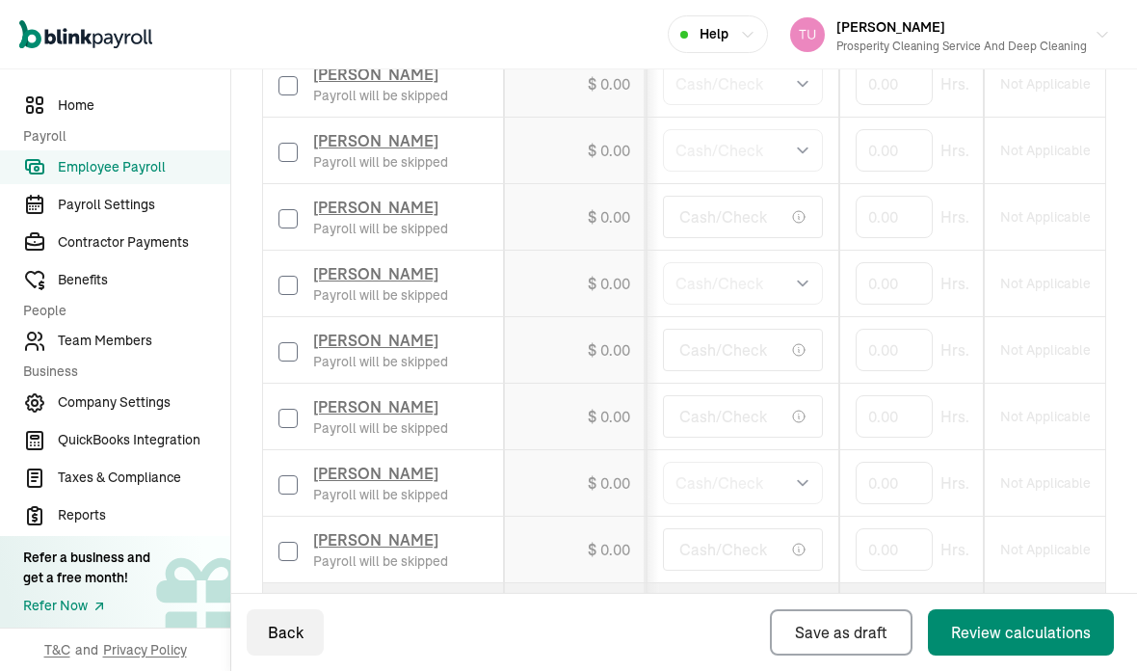
scroll to position [861, 0]
click at [288, 344] on input "checkbox" at bounding box center [287, 353] width 19 height 19
checkbox input "true"
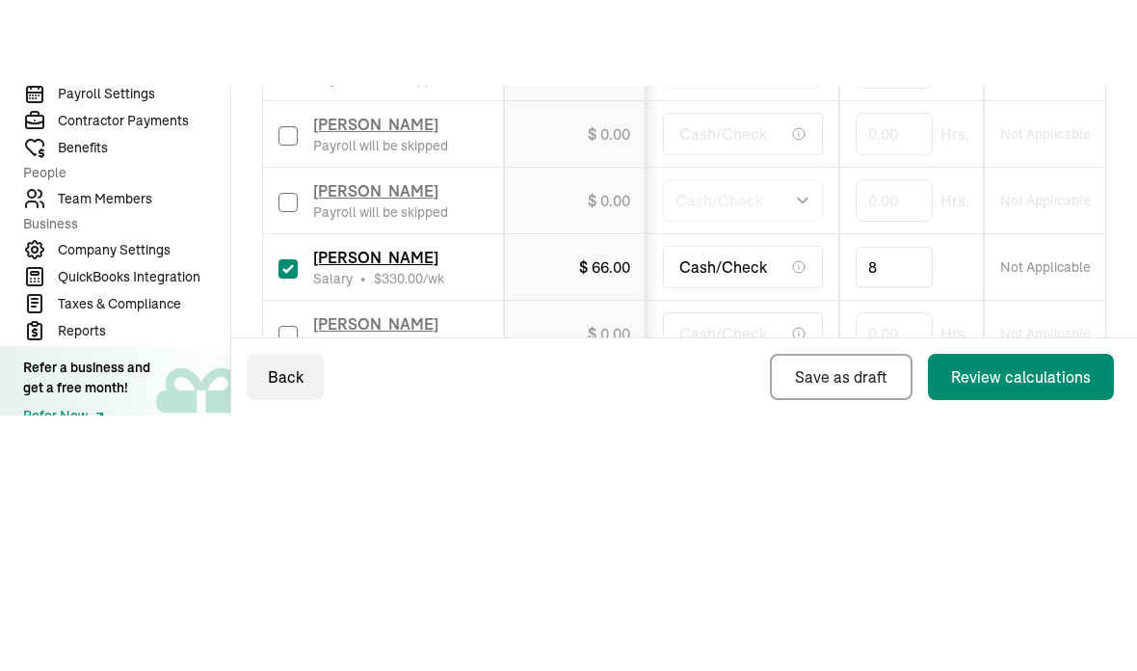
type input "80"
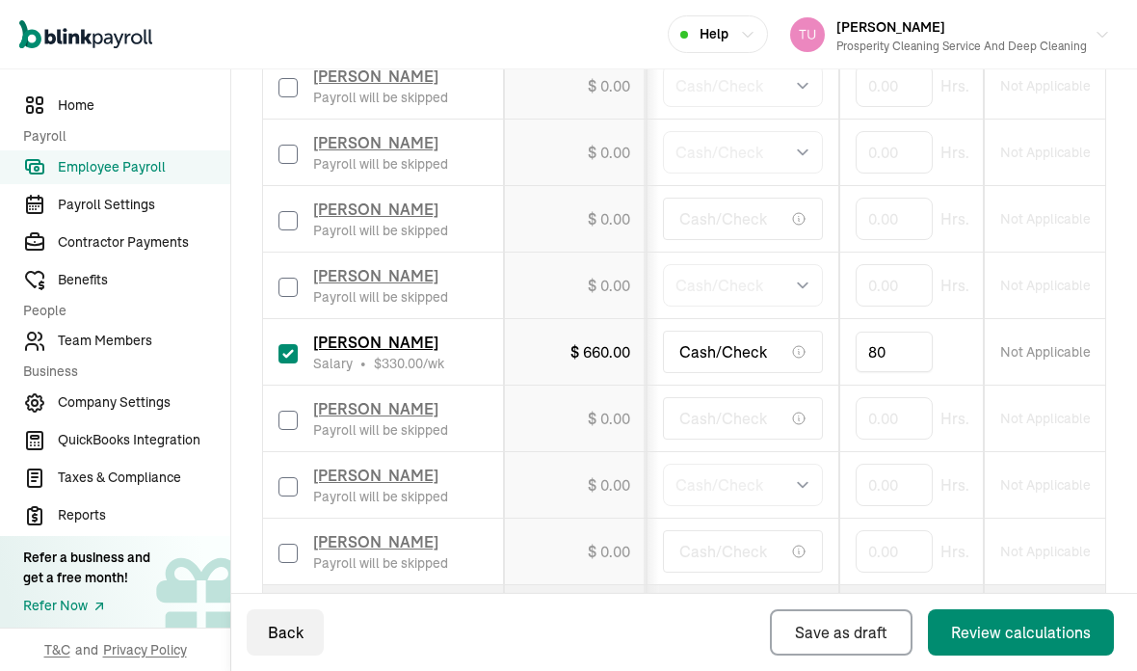
click at [295, 407] on label at bounding box center [287, 418] width 19 height 23
click at [295, 410] on input "checkbox" at bounding box center [287, 419] width 19 height 19
checkbox input "true"
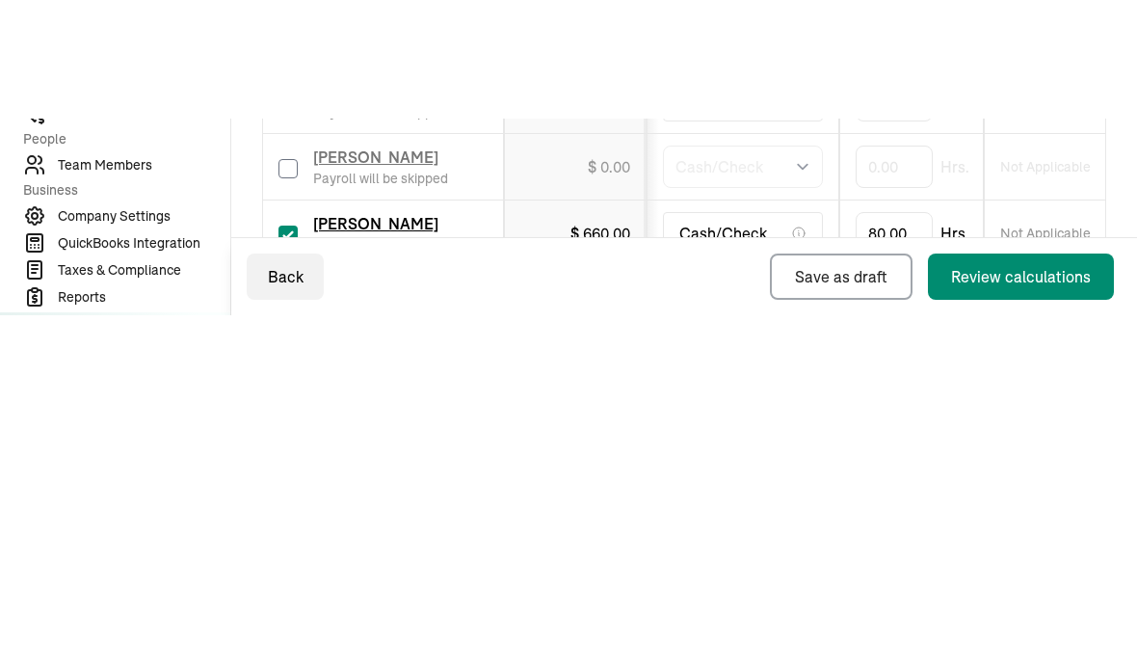
type input "80"
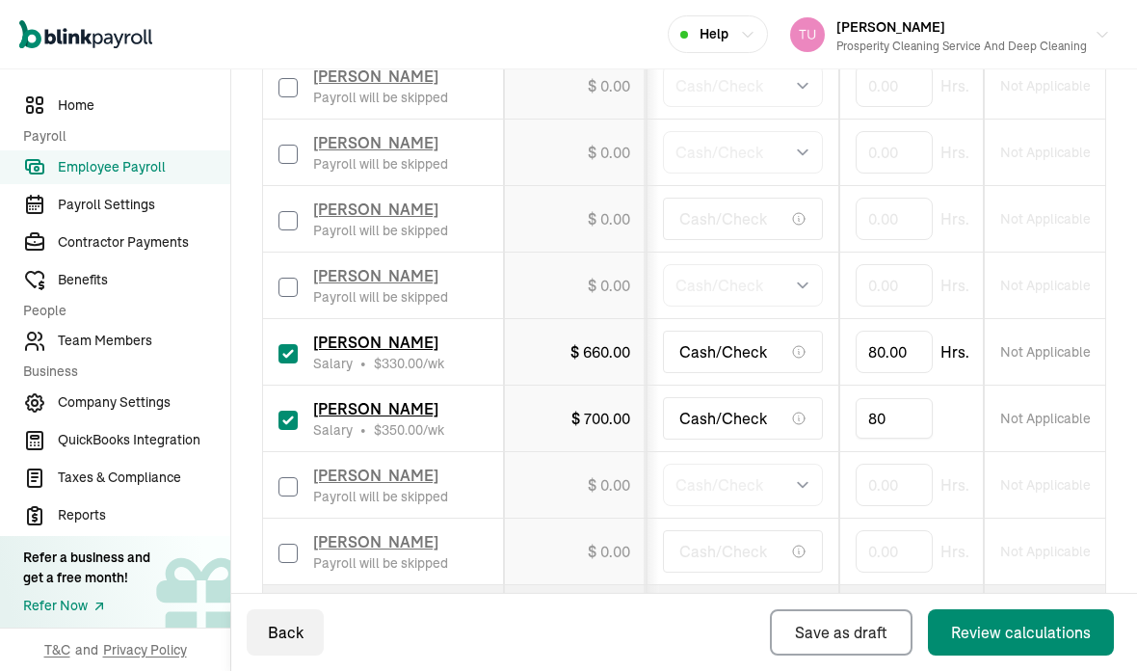
click at [680, 587] on div "Pay date * [DATE] [DATE] Mon Tue Wed Thu Fri Sat Sun 25 26 27 28 29 30 31 1 2 3…" at bounding box center [684, 41] width 844 height 1351
click at [1010, 629] on div "Review calculations" at bounding box center [1021, 632] width 140 height 23
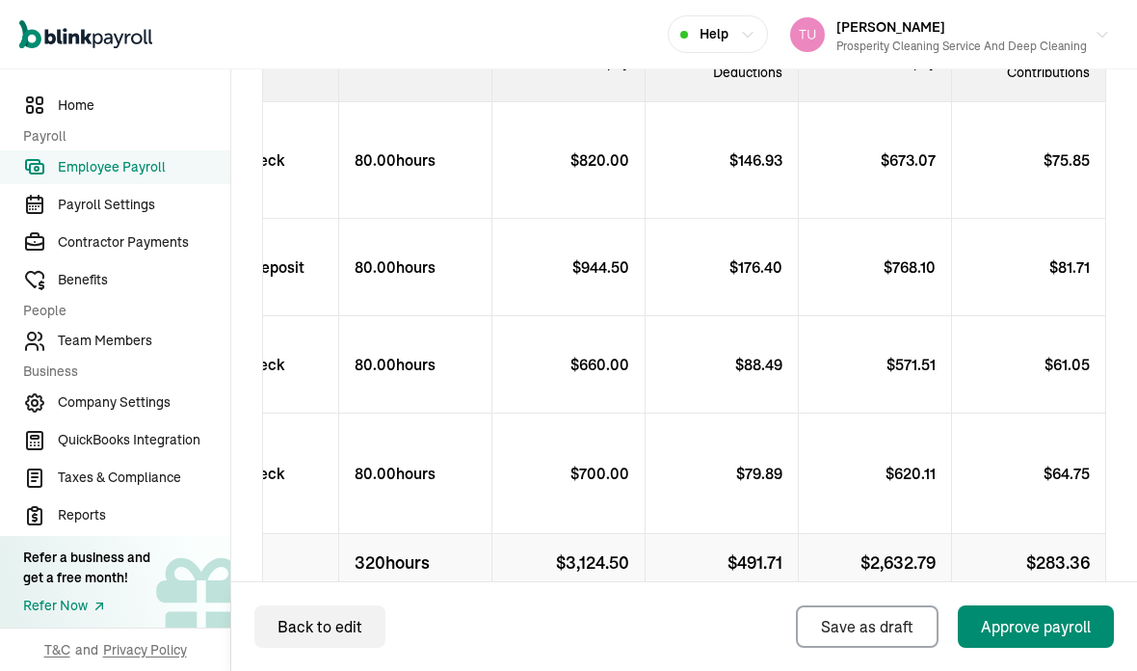
scroll to position [856, 0]
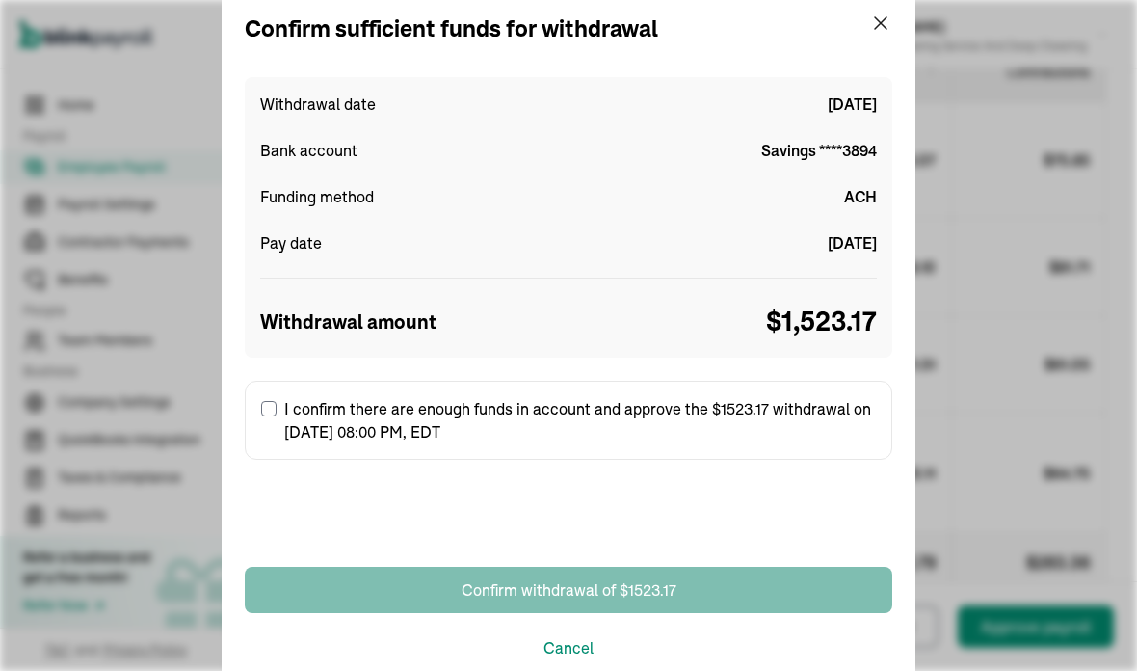
click at [889, 24] on div "Net pay" at bounding box center [875, 63] width 153 height 78
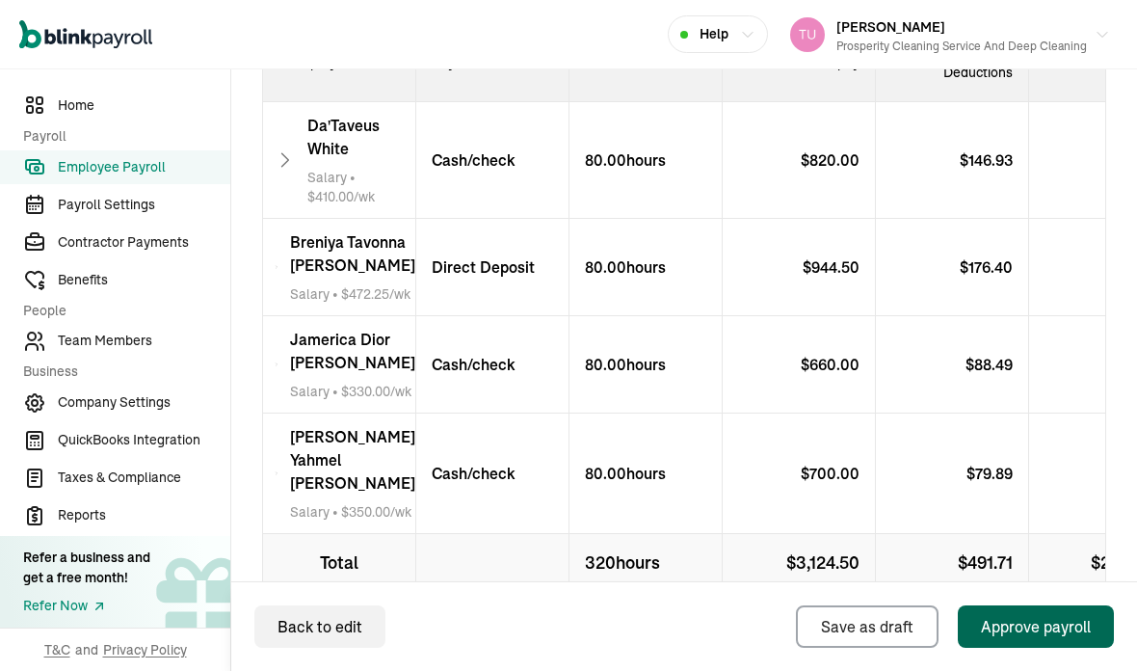
scroll to position [0, 0]
click at [300, 219] on div "[PERSON_NAME] Salary • $ 472.25 /wk" at bounding box center [339, 267] width 153 height 97
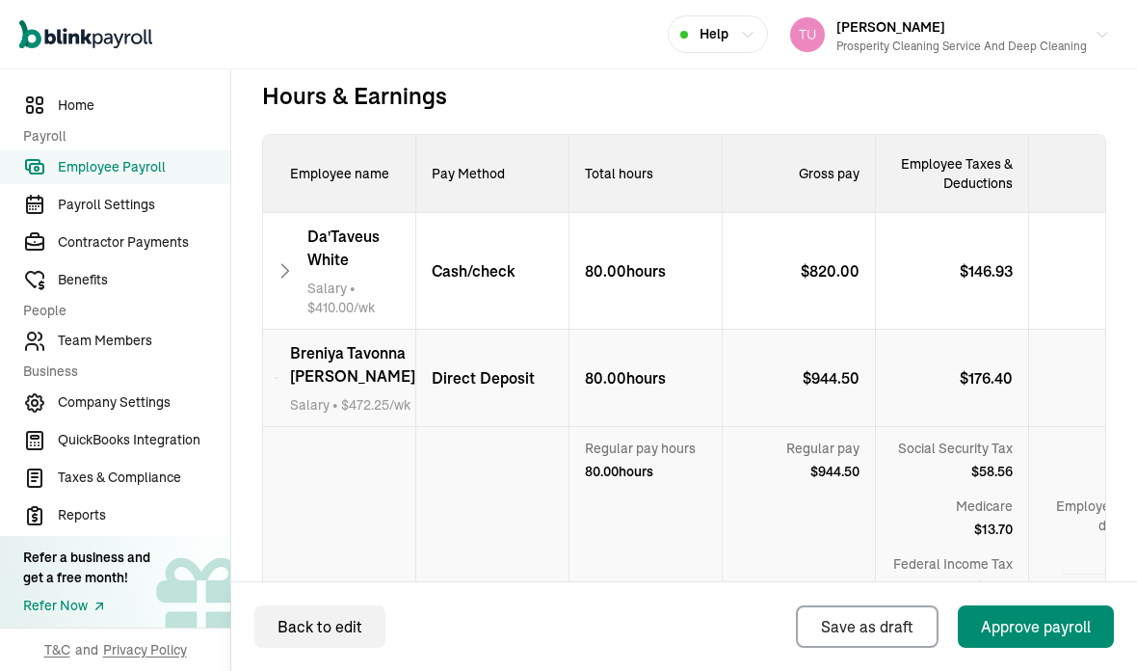
scroll to position [745, 0]
click at [278, 366] on icon at bounding box center [277, 377] width 4 height 23
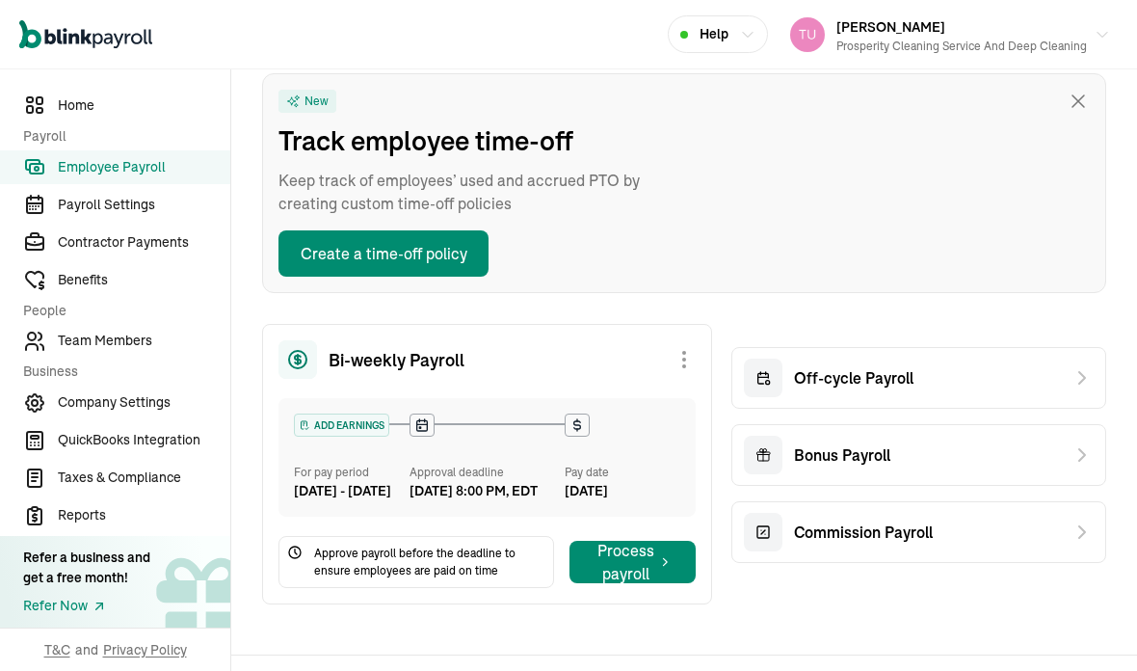
scroll to position [30, 0]
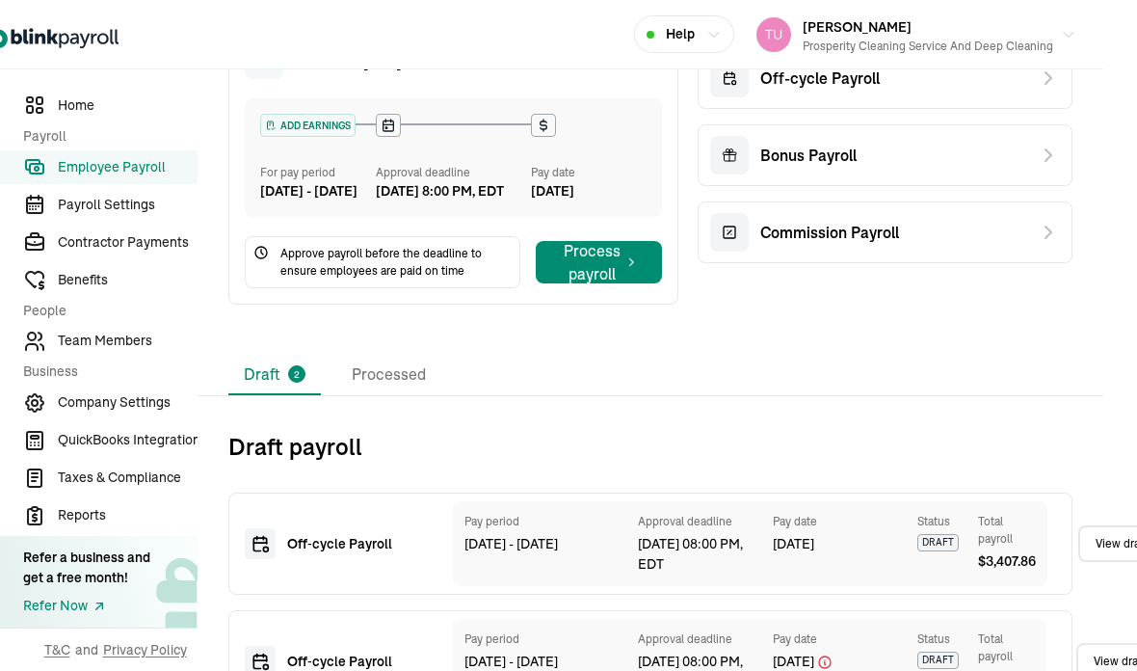
click at [1115, 557] on link "View draft" at bounding box center [1121, 543] width 87 height 37
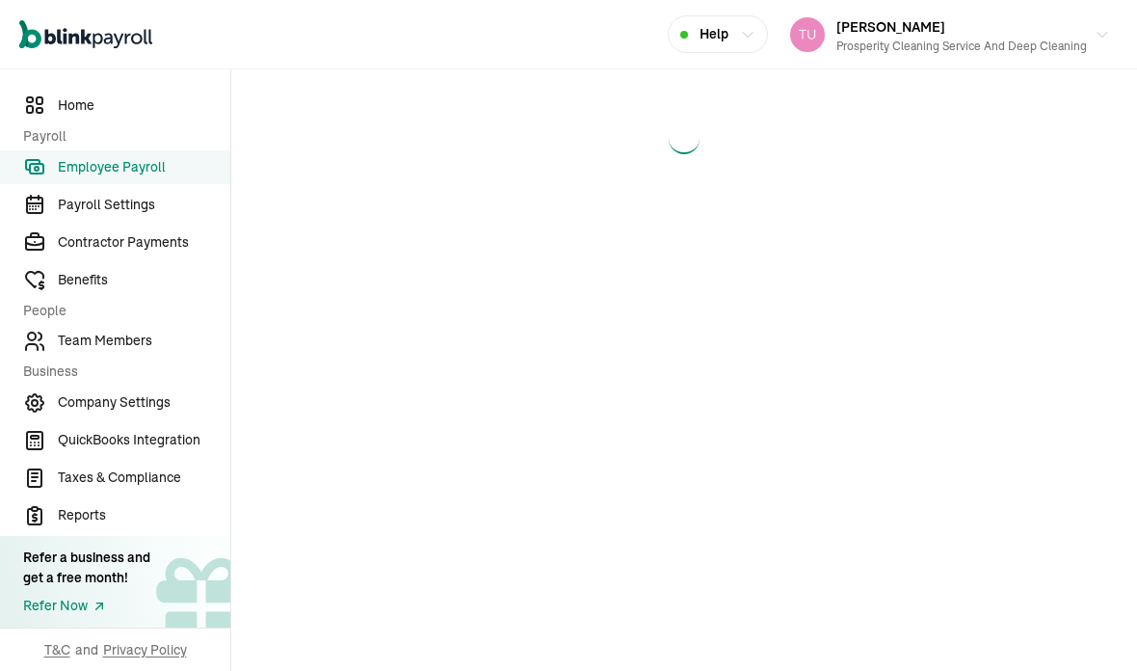
select select "manual"
select select "direct_deposit"
select select "manual"
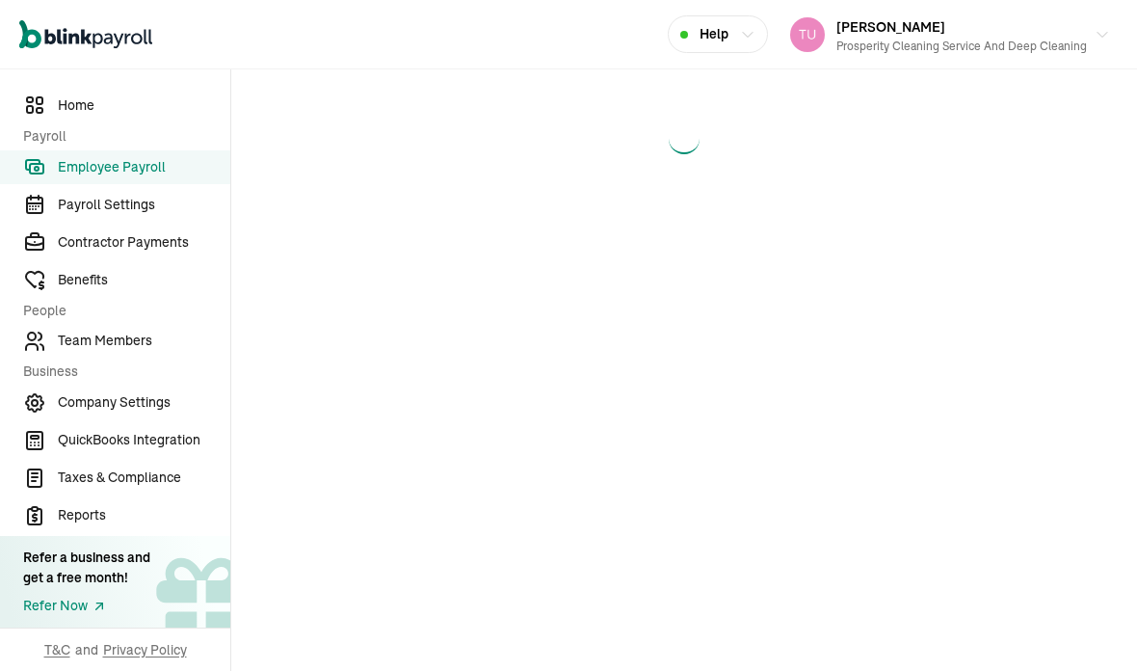
select select "manual"
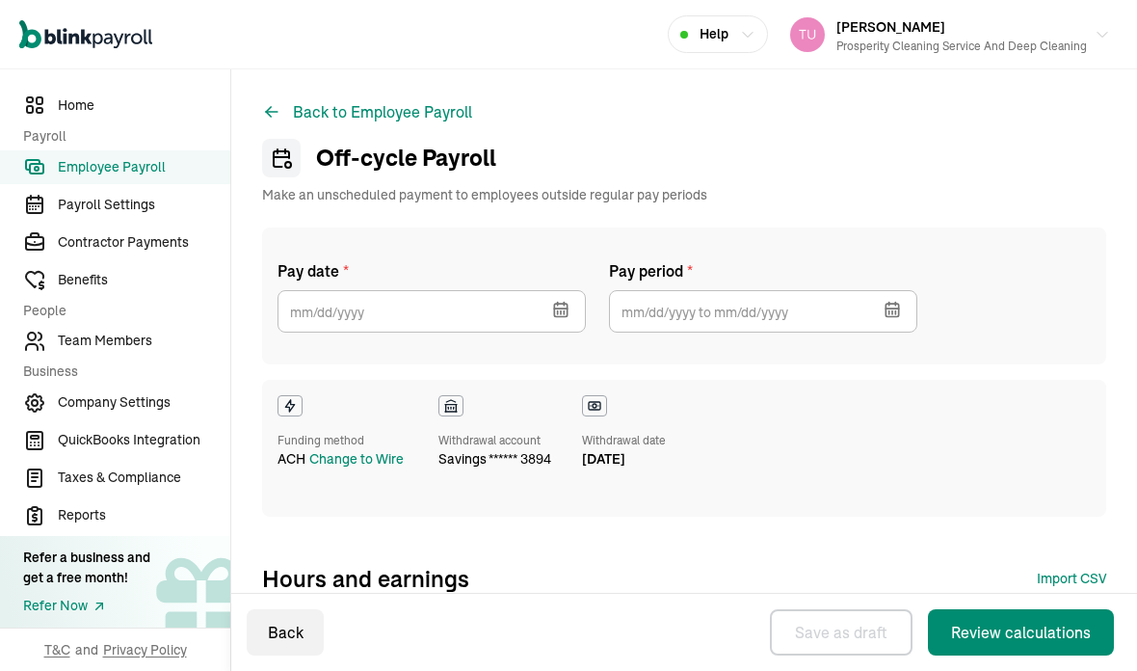
type input "[DATE]"
type input "[DATE] ~ [DATE]"
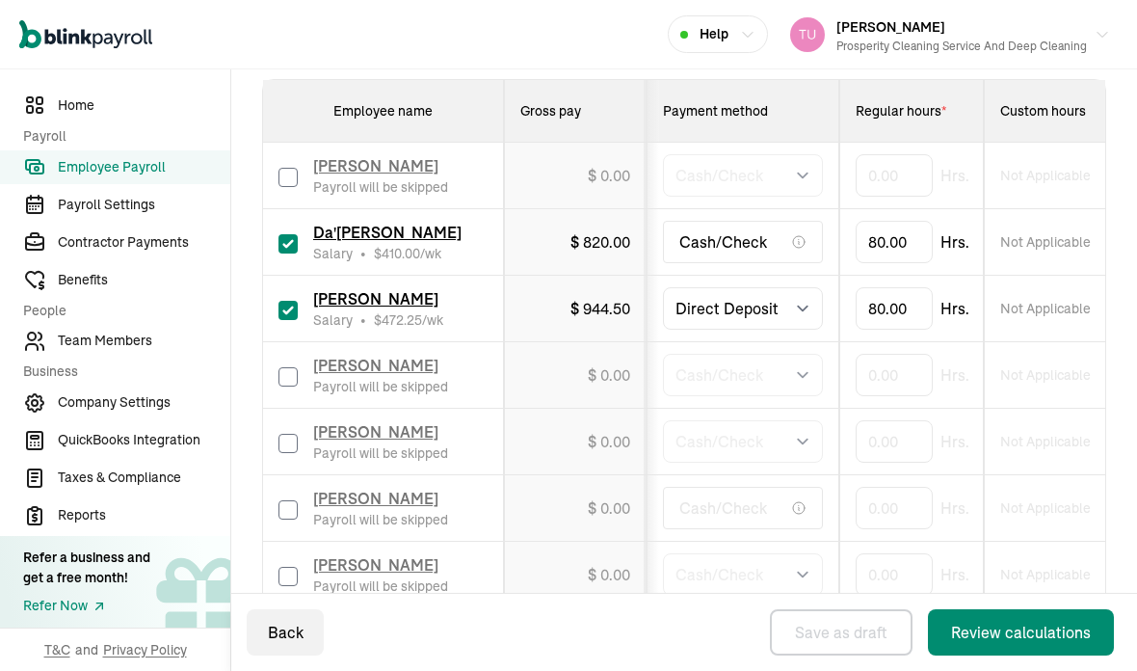
scroll to position [572, 0]
click at [810, 307] on select "Select method Direct Deposit Cash/Check" at bounding box center [743, 308] width 160 height 42
select select "manual"
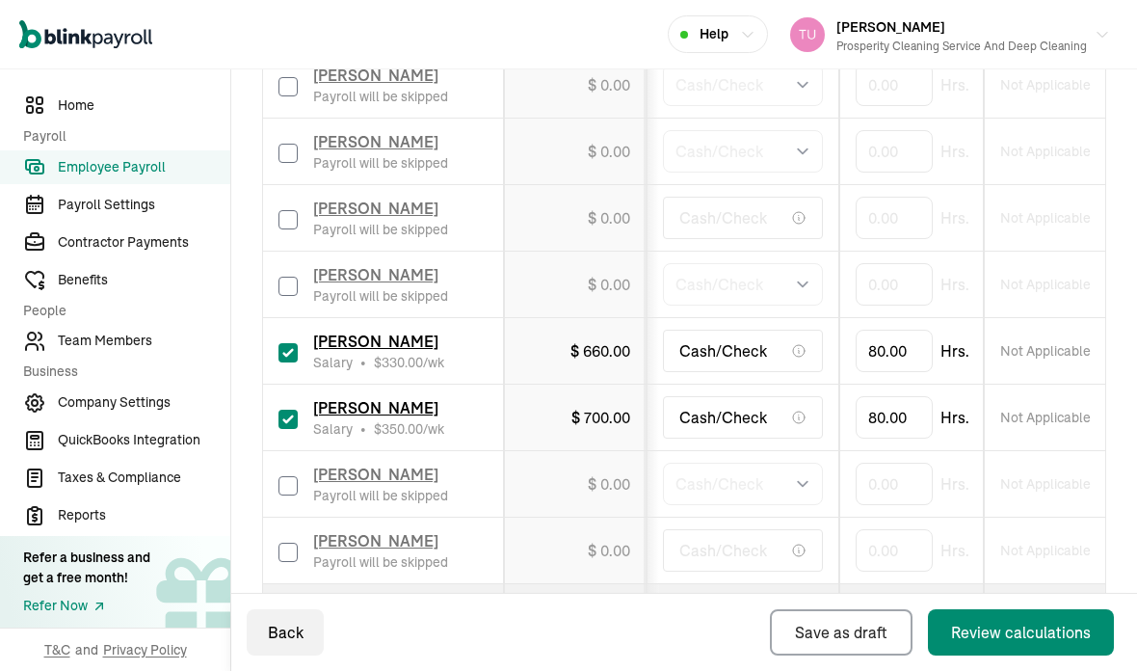
scroll to position [861, 0]
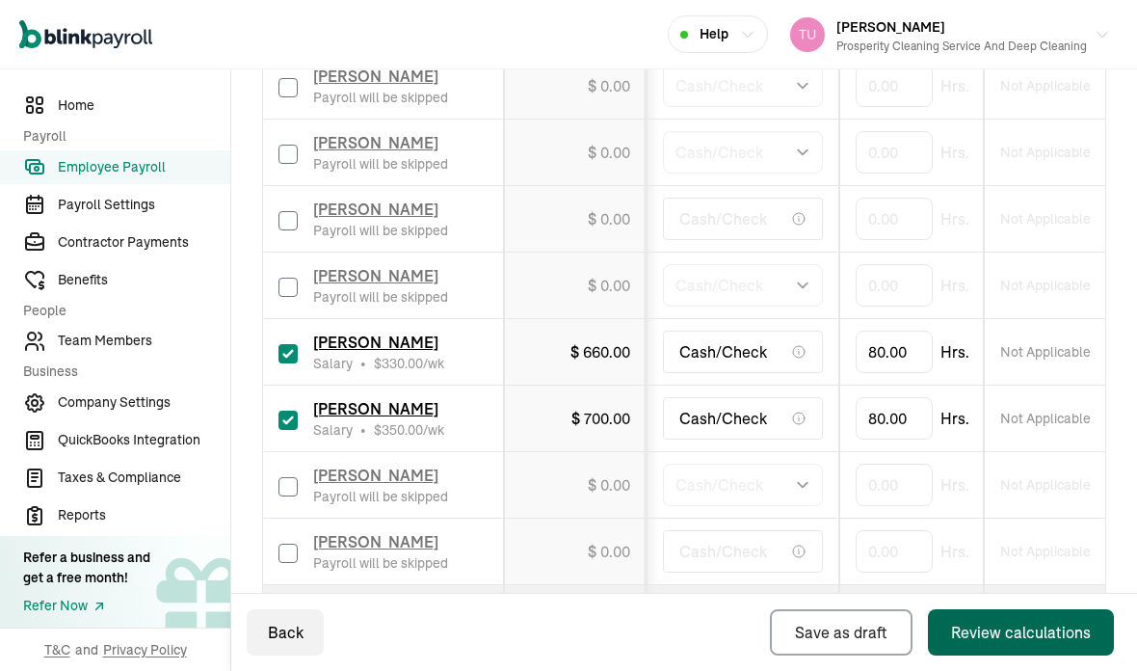
click at [998, 636] on div "Review calculations" at bounding box center [1021, 632] width 140 height 23
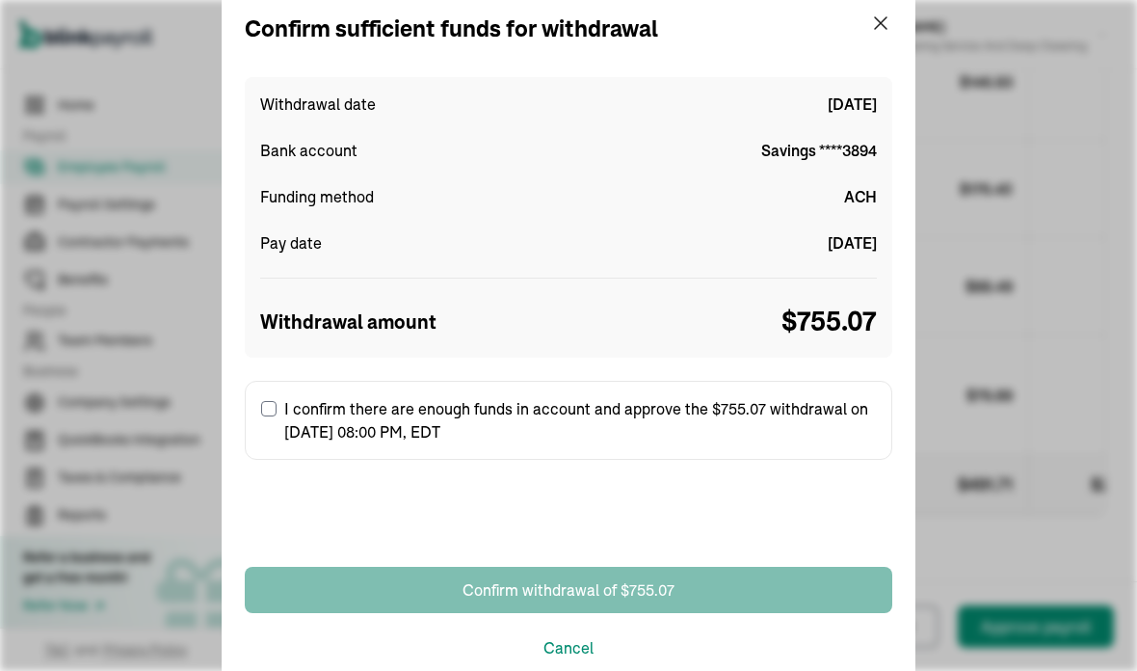
scroll to position [932, 0]
click at [273, 410] on input "I confirm there are enough funds in account and approve the $755.07 withdrawal …" at bounding box center [268, 408] width 15 height 15
checkbox input "true"
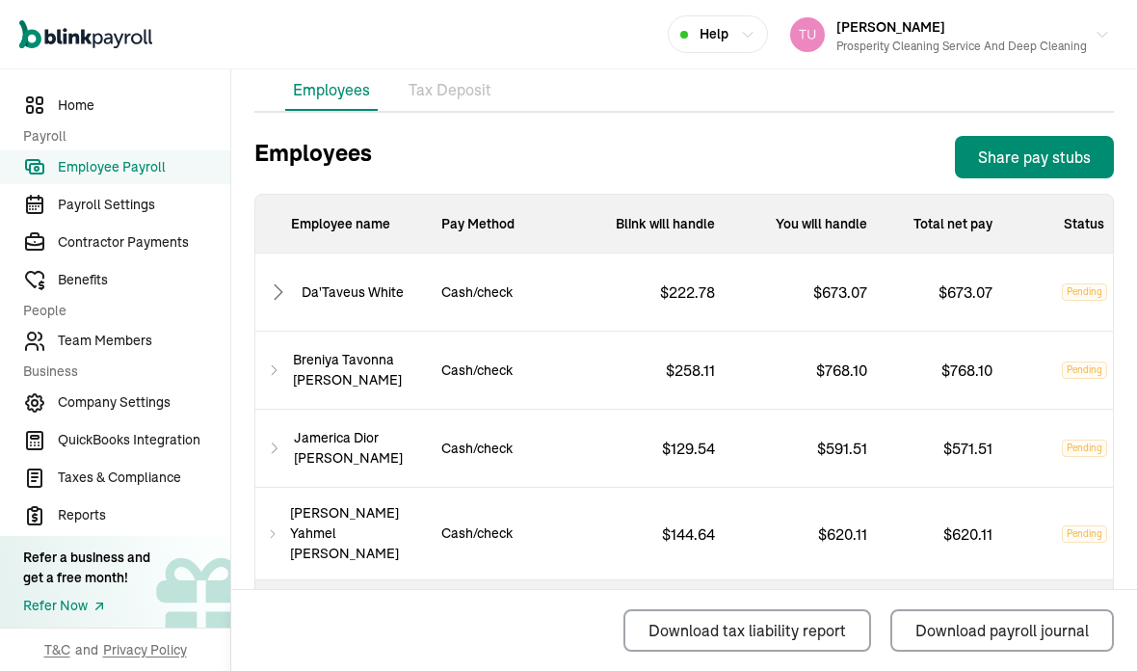
scroll to position [770, 0]
click at [278, 281] on icon at bounding box center [278, 292] width 23 height 23
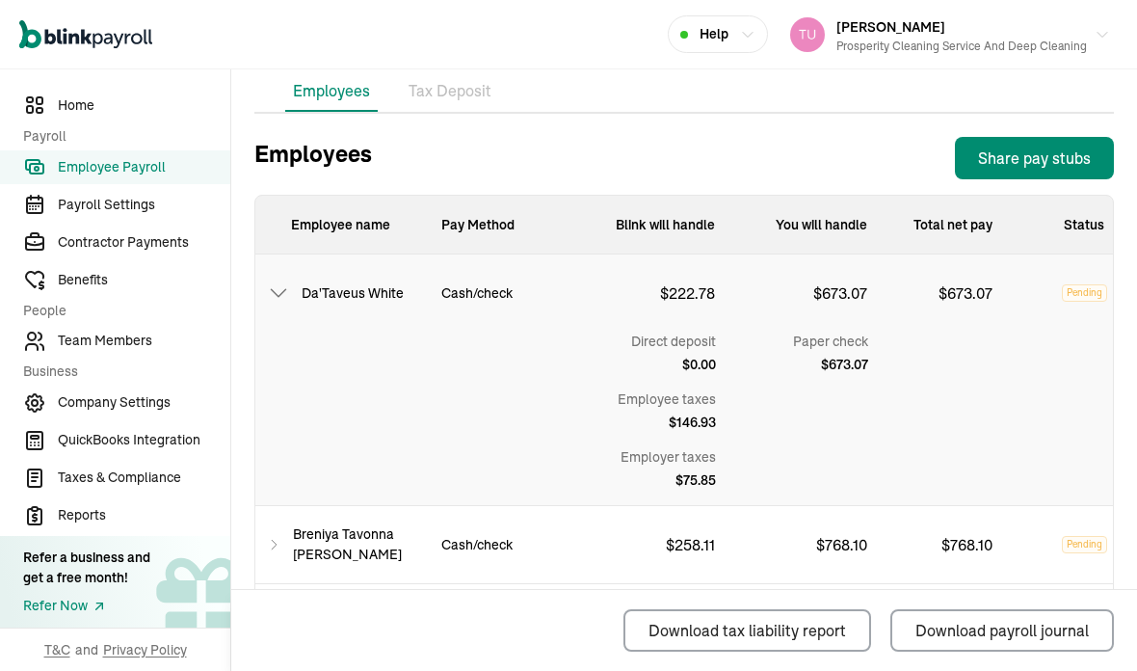
scroll to position [0, 0]
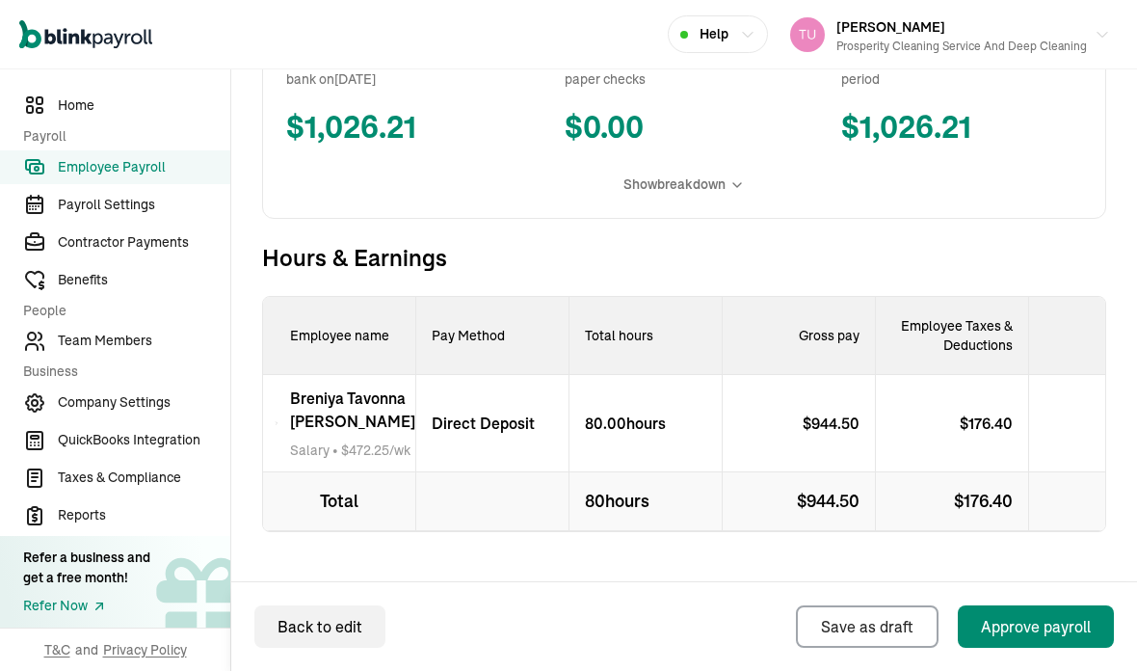
scroll to position [582, 0]
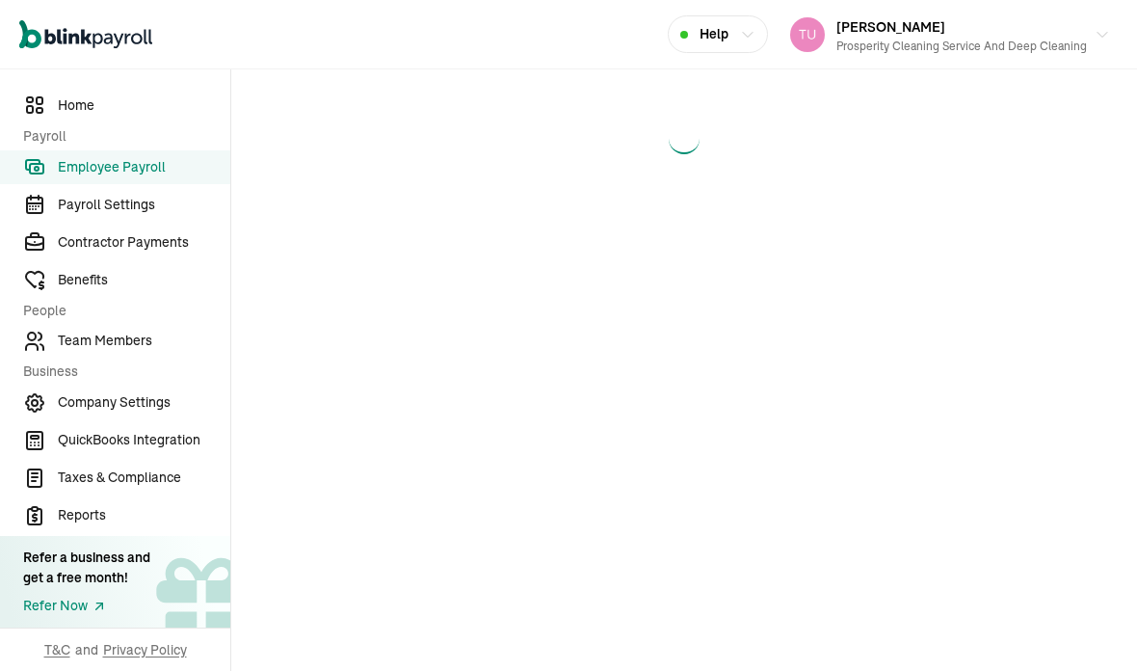
select select "manual"
select select "direct_deposit"
select select "manual"
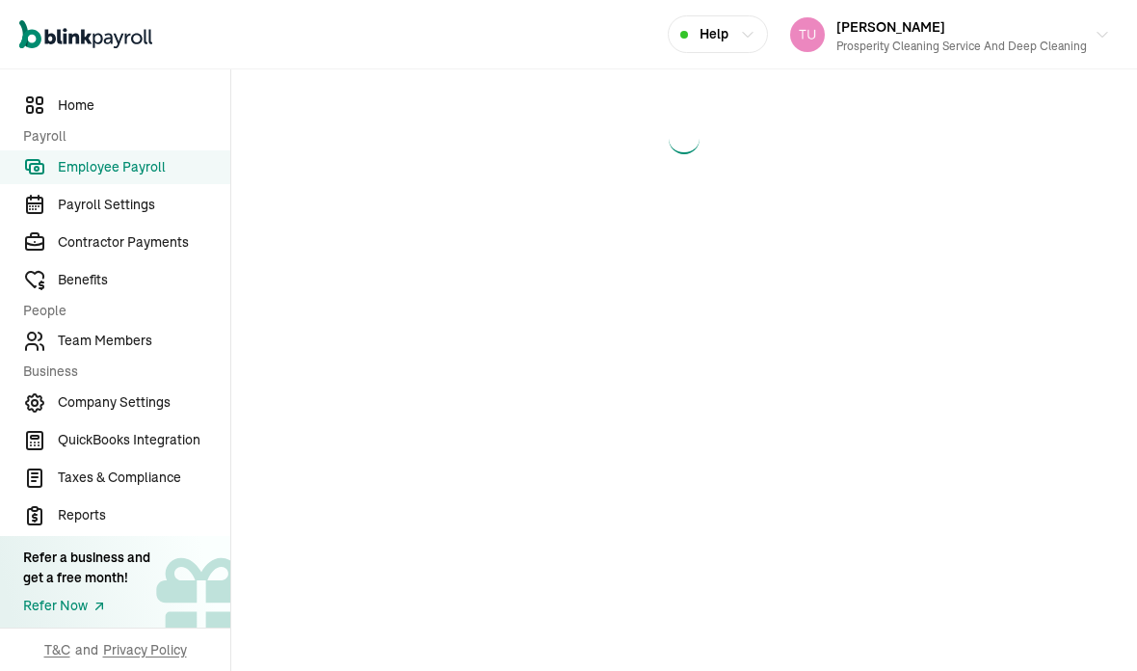
select select "manual"
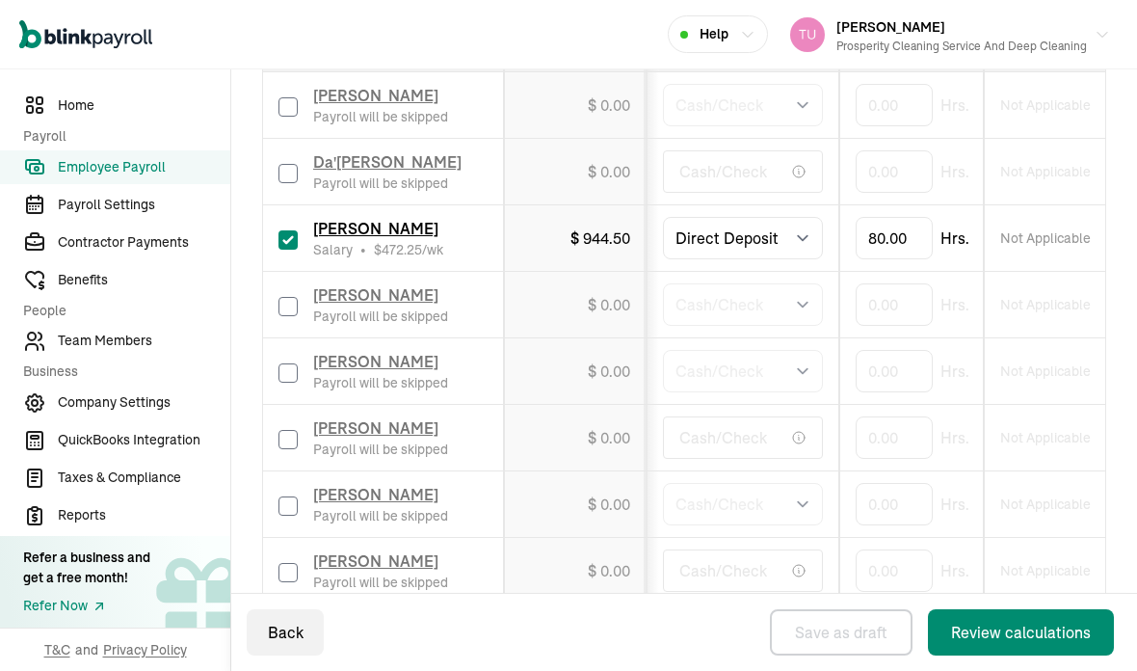
scroll to position [641, 0]
click at [284, 166] on input "checkbox" at bounding box center [287, 175] width 19 height 19
checkbox input "true"
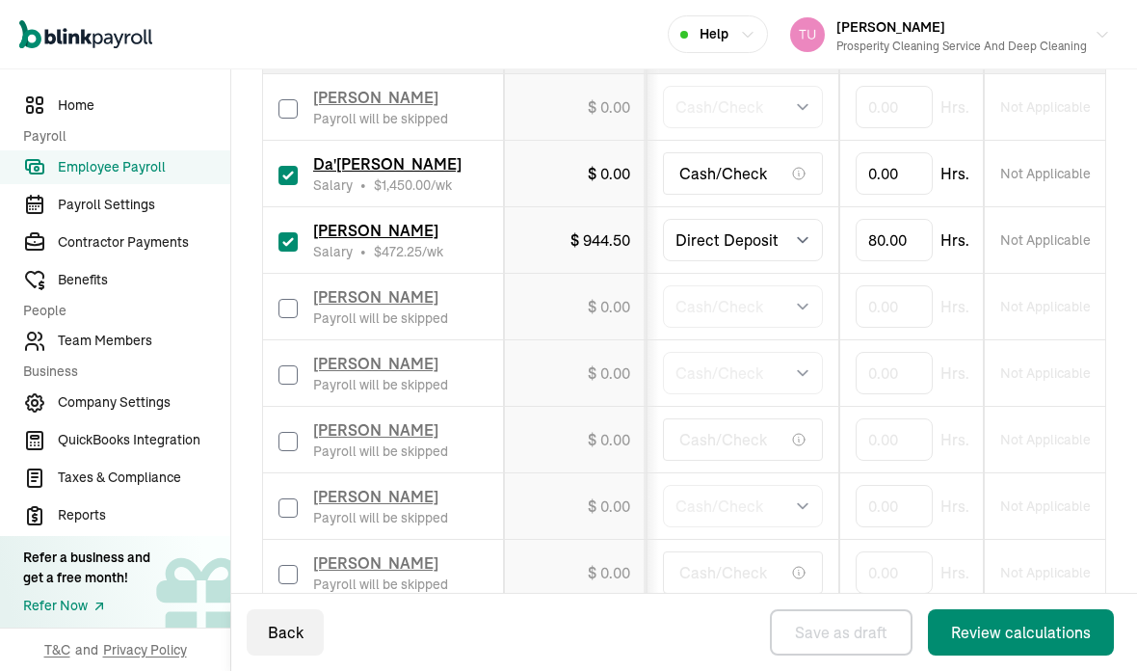
click at [364, 154] on span "Da'[PERSON_NAME]" at bounding box center [387, 163] width 148 height 19
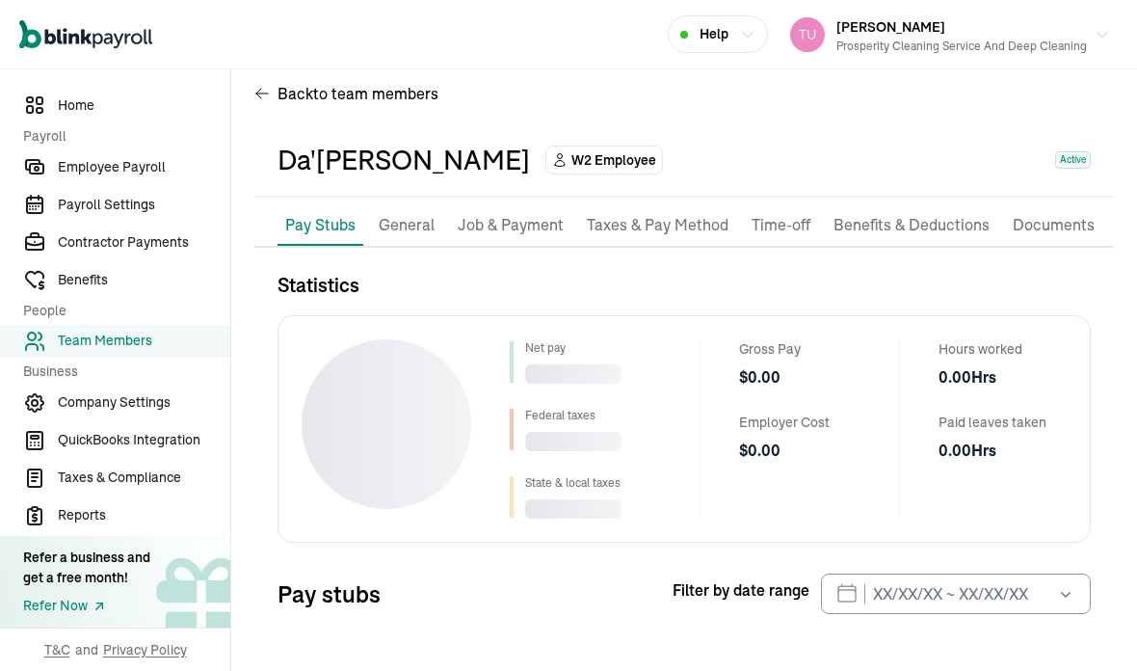
scroll to position [23, 0]
select select "2025"
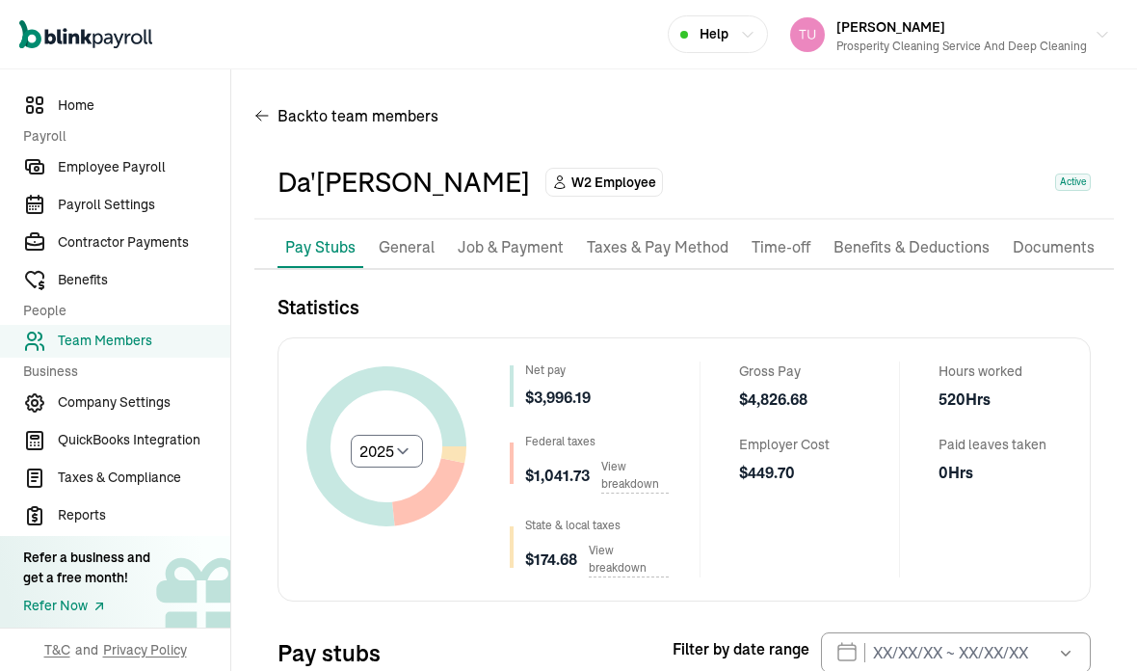
scroll to position [0, 0]
click at [502, 227] on li "Job & Payment" at bounding box center [510, 247] width 121 height 40
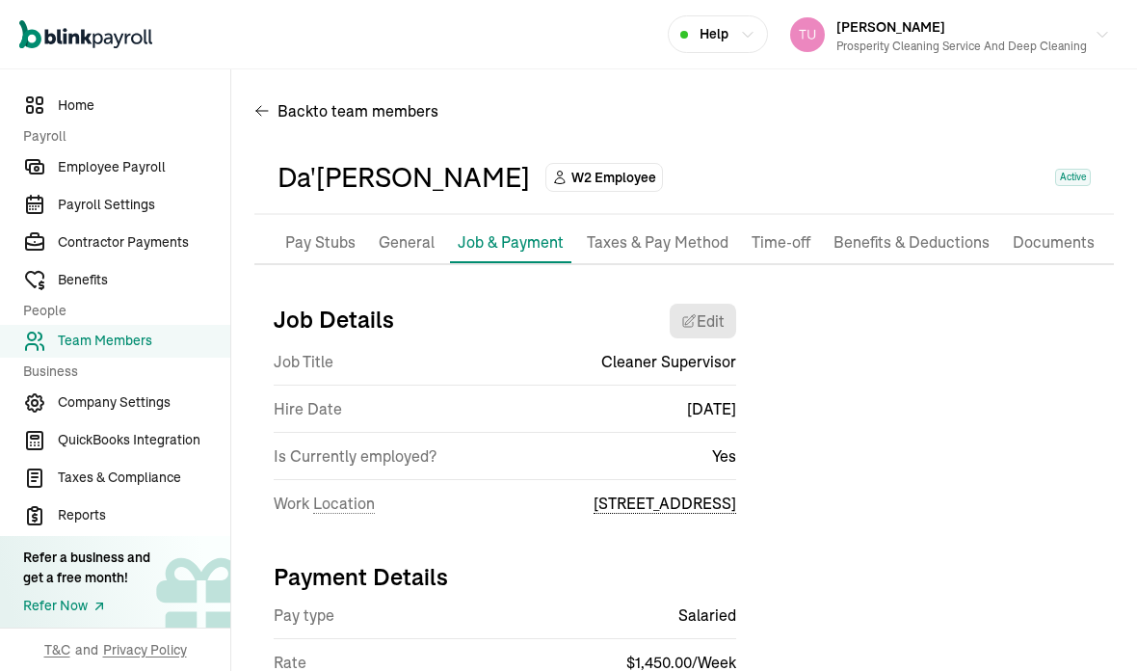
scroll to position [4, 0]
select select "[STREET_ADDRESS]"
select select "2"
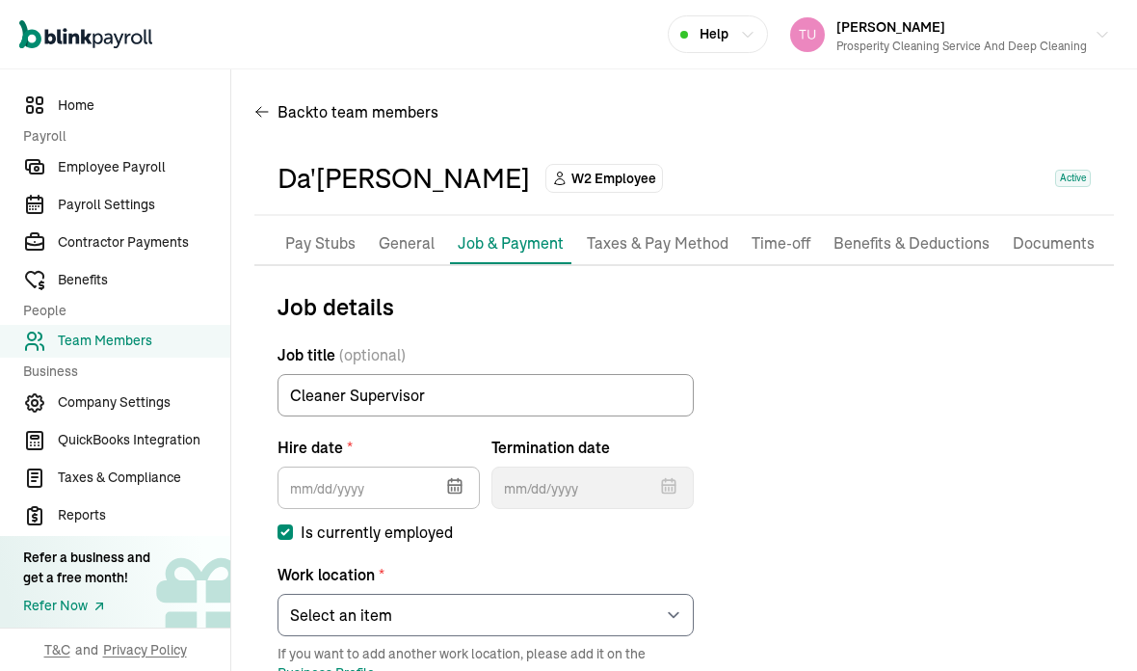
type input "[DATE]"
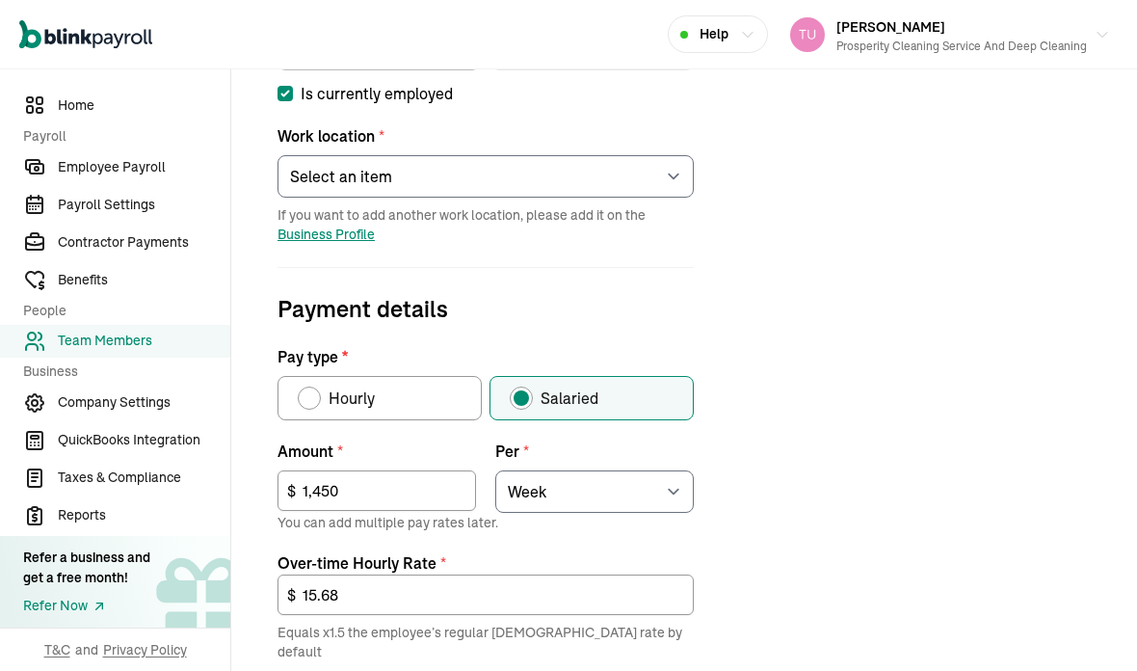
scroll to position [443, 0]
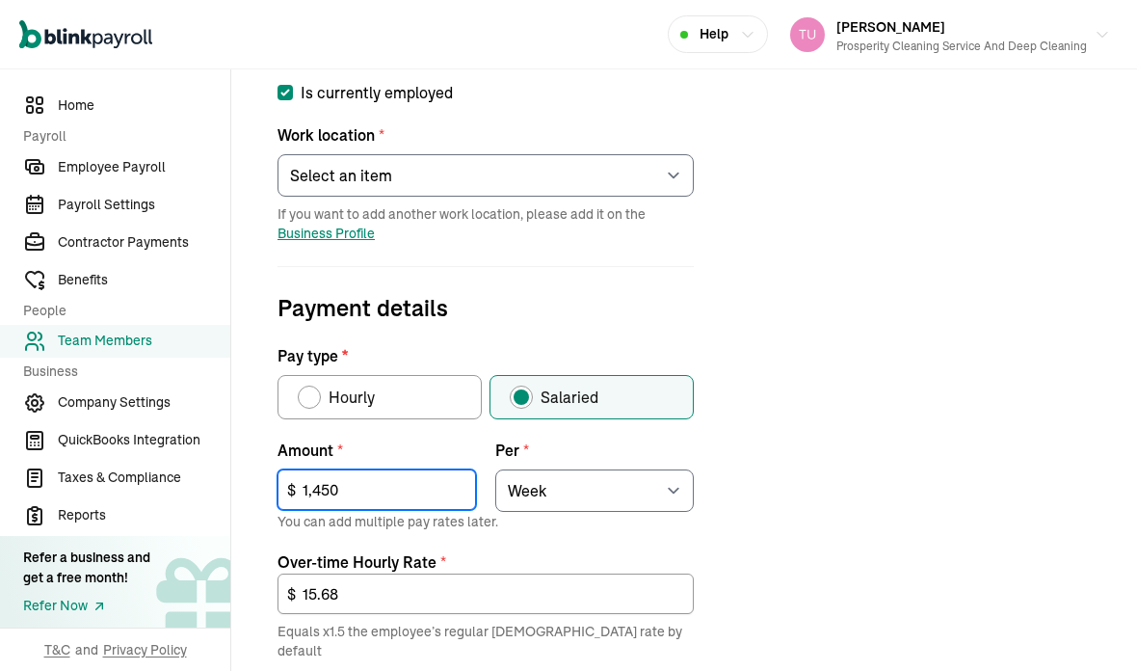
click at [344, 469] on input "1,450" at bounding box center [377, 489] width 199 height 40
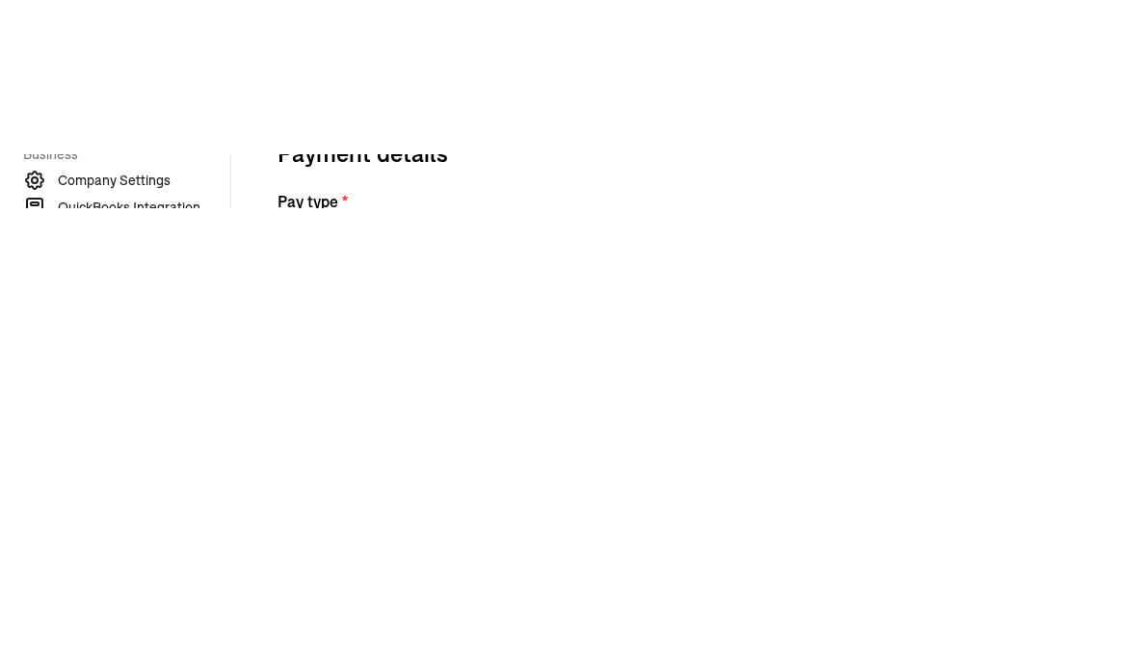
type input "1"
type input "410"
click at [1035, 150] on div "Job details Job title (optional) Cleaner Supervisor Hire date * [DATE] [DATE] M…" at bounding box center [684, 428] width 860 height 1156
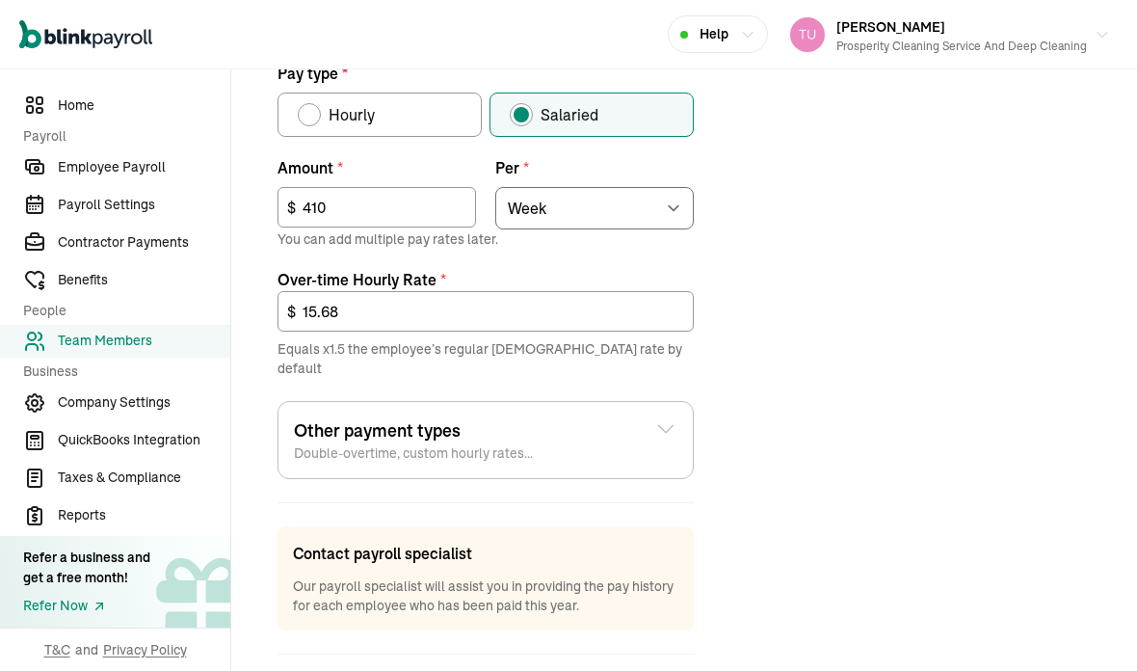
scroll to position [725, 0]
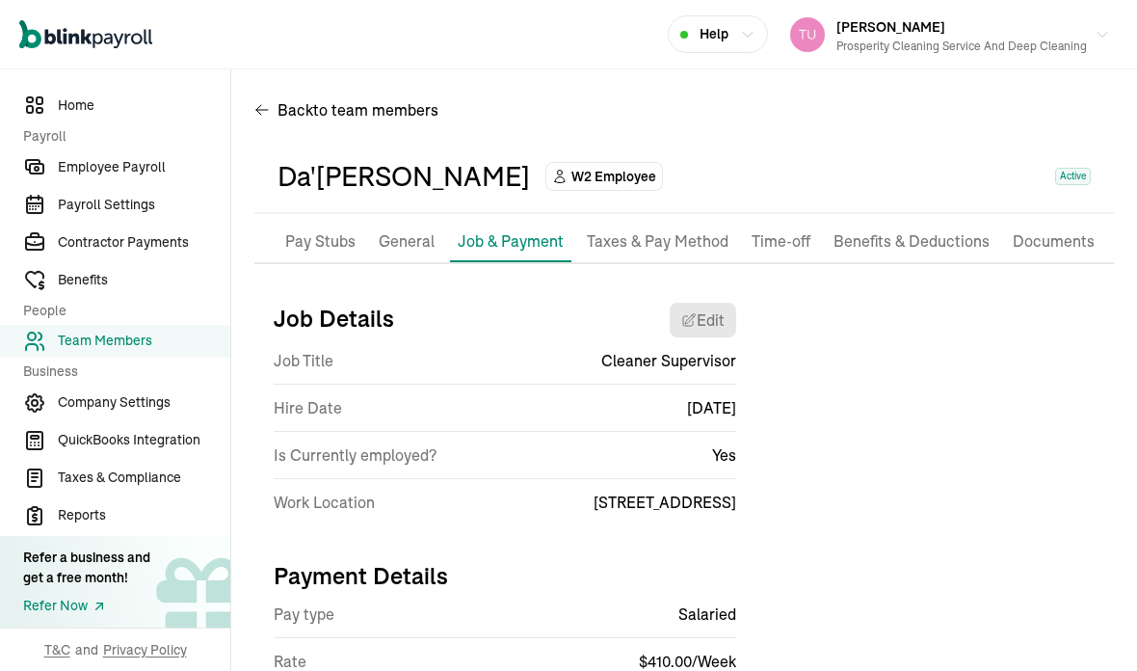
scroll to position [4, 0]
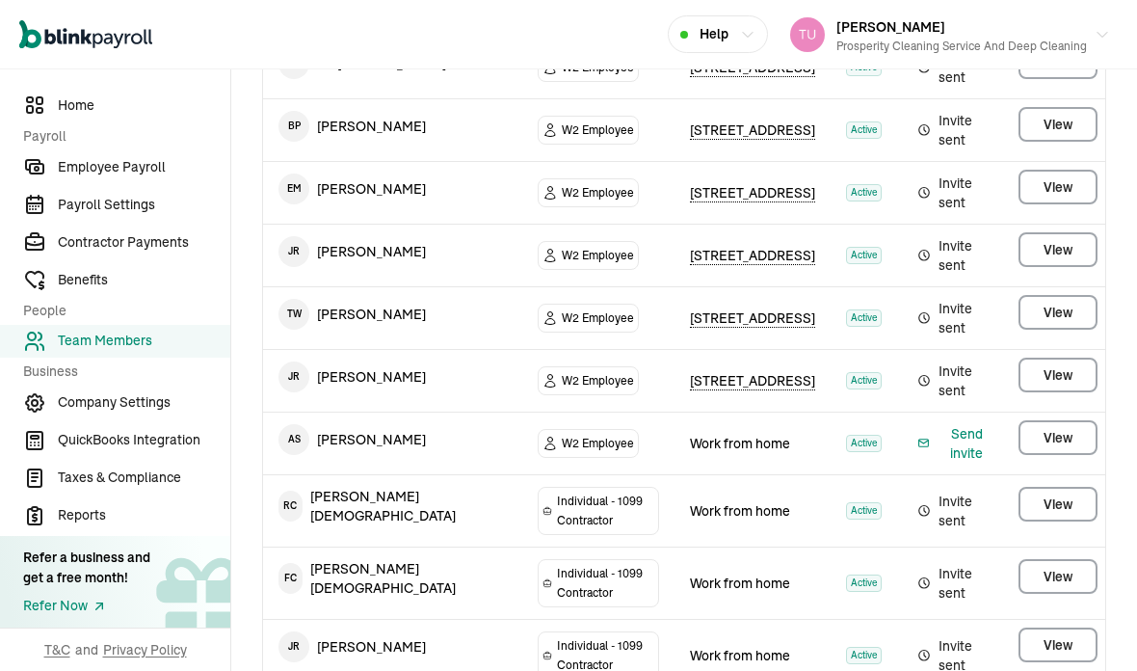
scroll to position [425, 0]
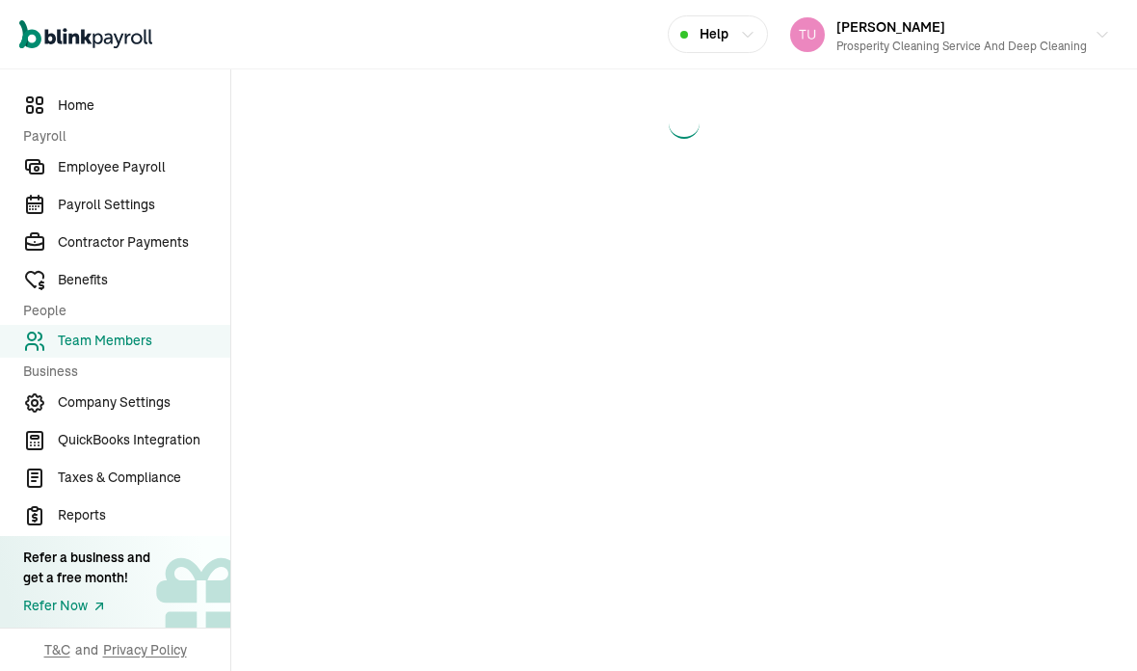
click at [1051, 446] on main at bounding box center [684, 369] width 906 height 601
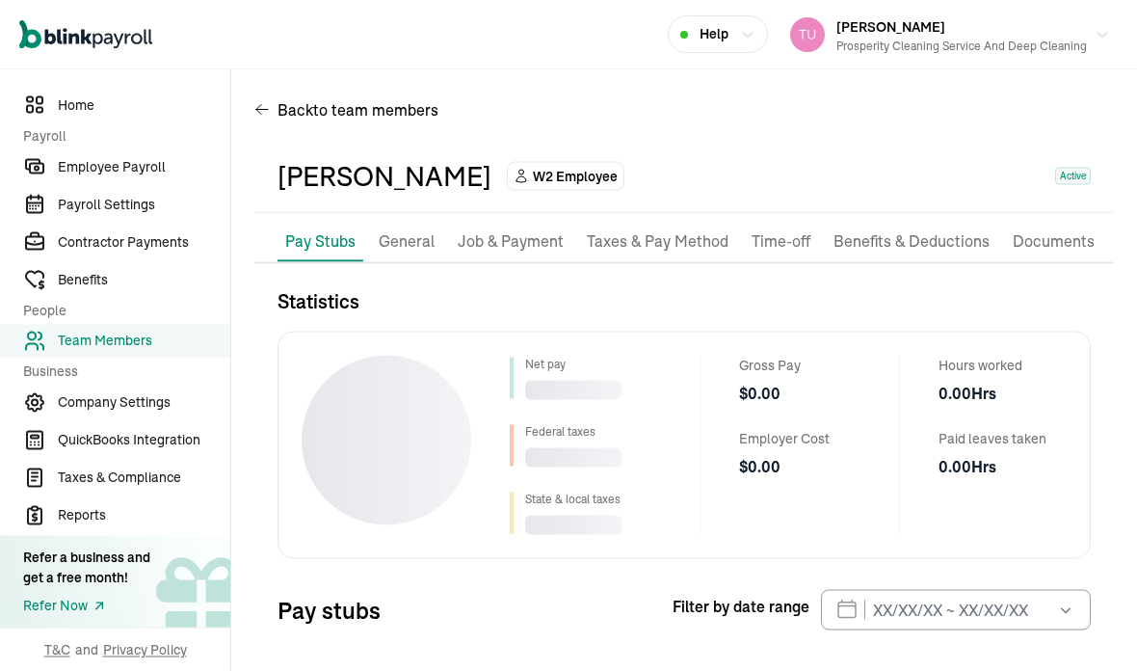
scroll to position [77, 0]
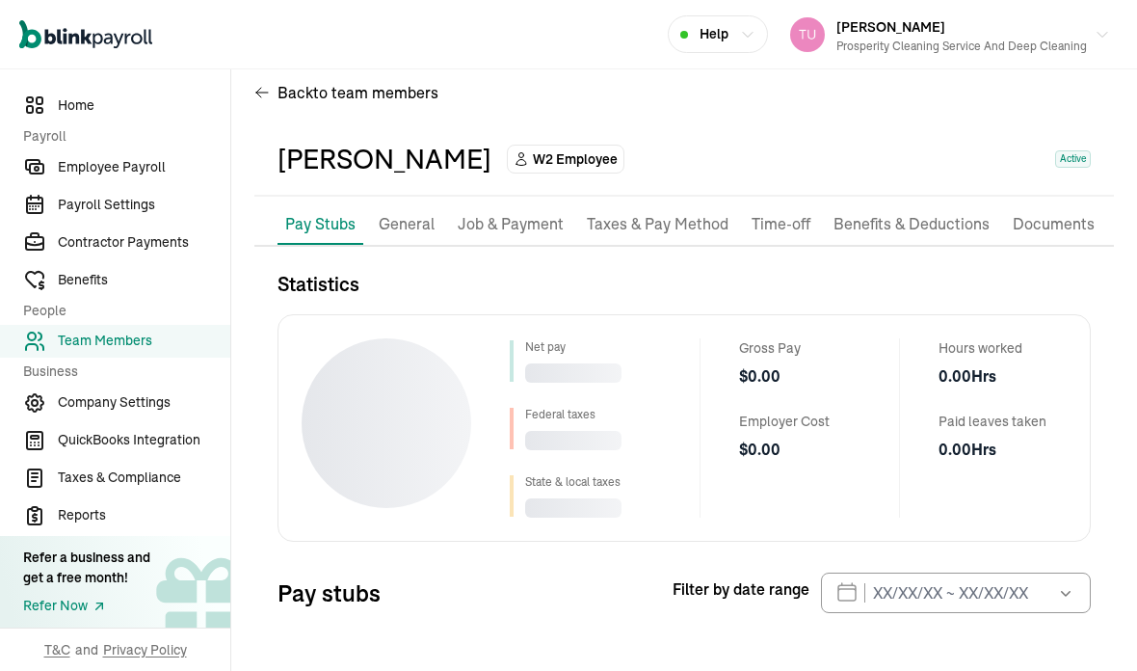
select select "2025"
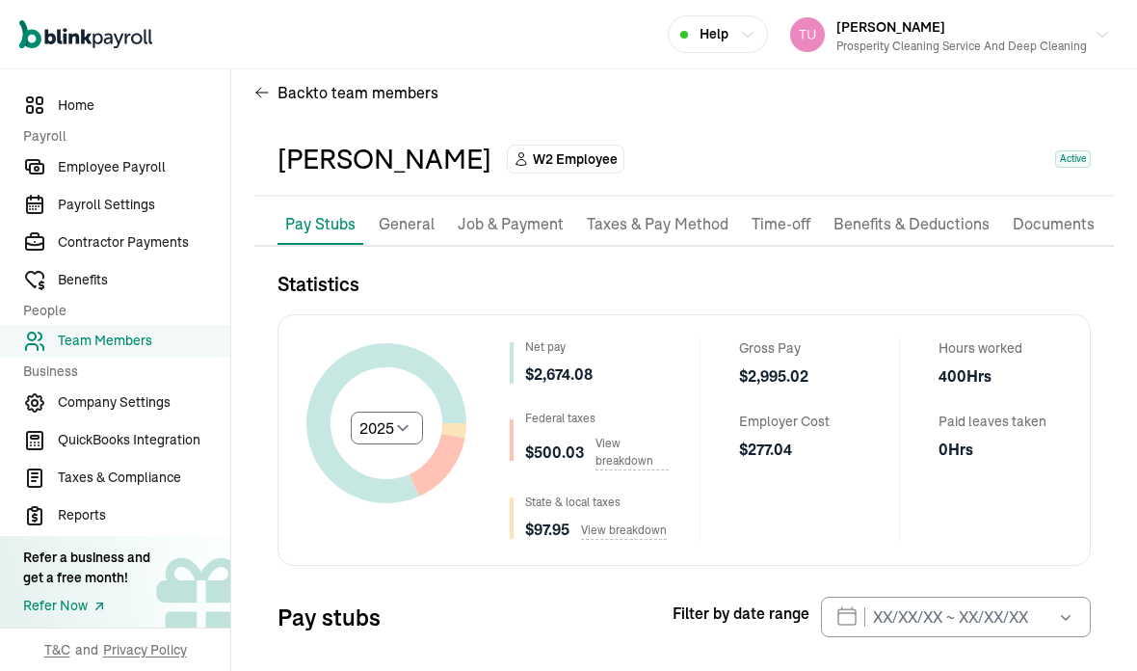
click at [528, 212] on p "Job & Payment" at bounding box center [511, 224] width 106 height 25
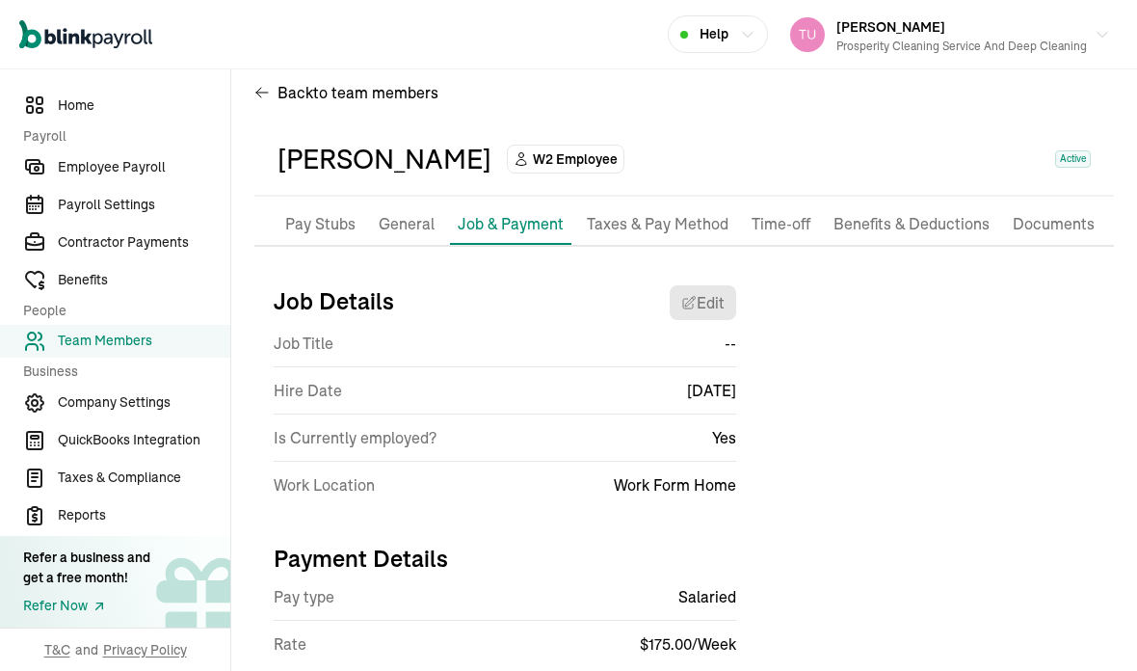
scroll to position [4, 0]
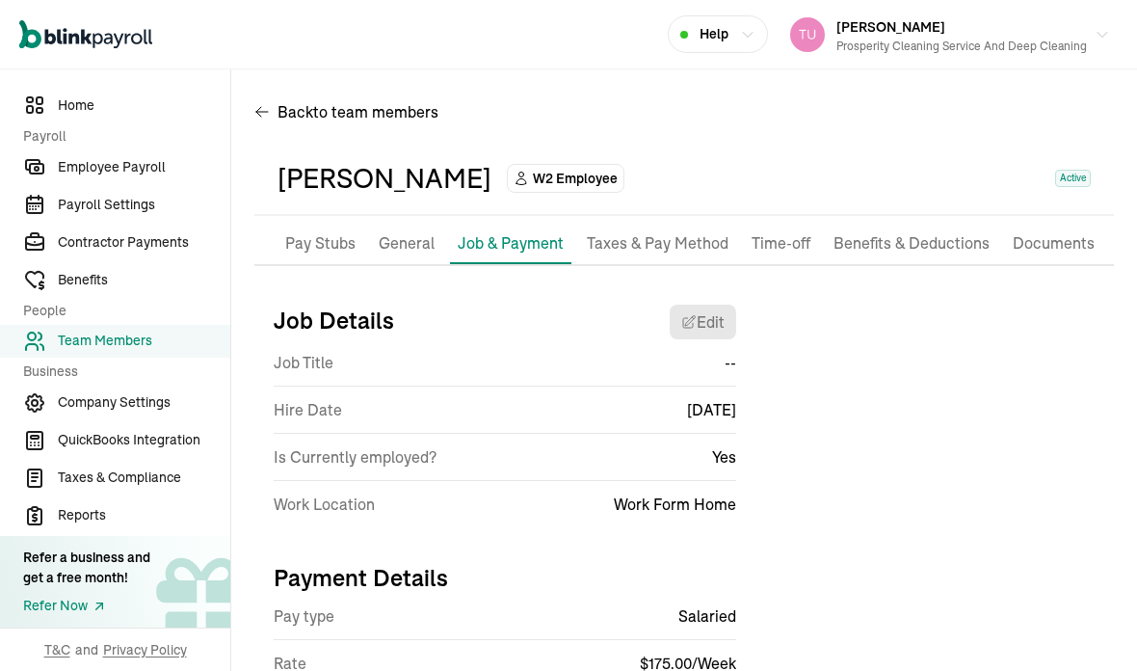
select select "Works from home"
select select "2"
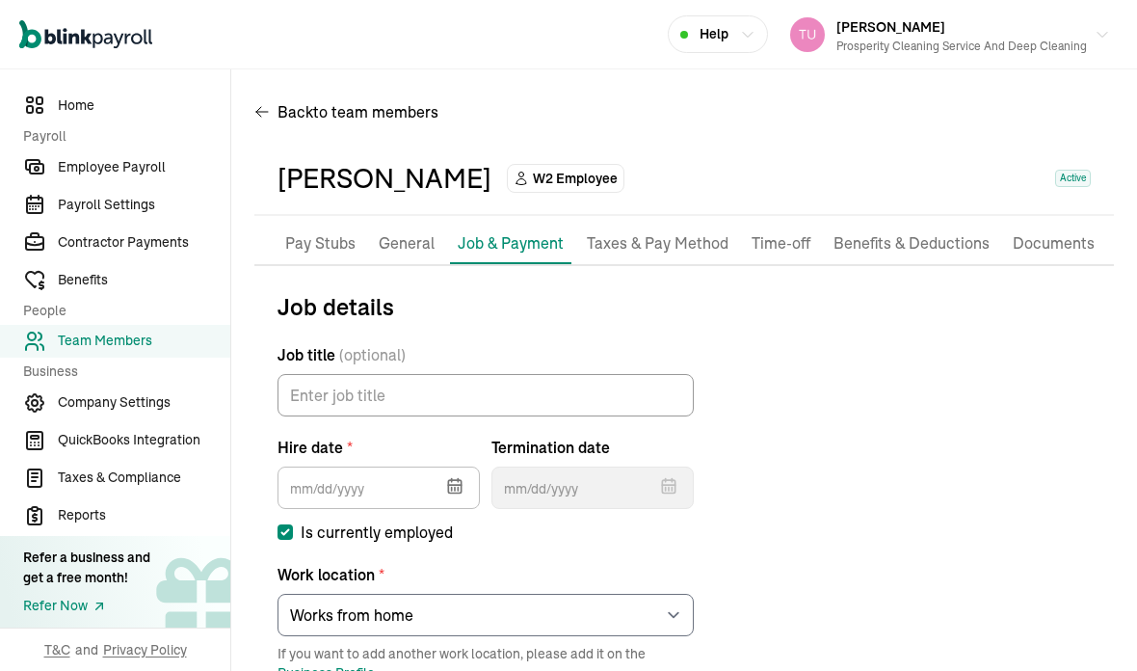
type input "[DATE]"
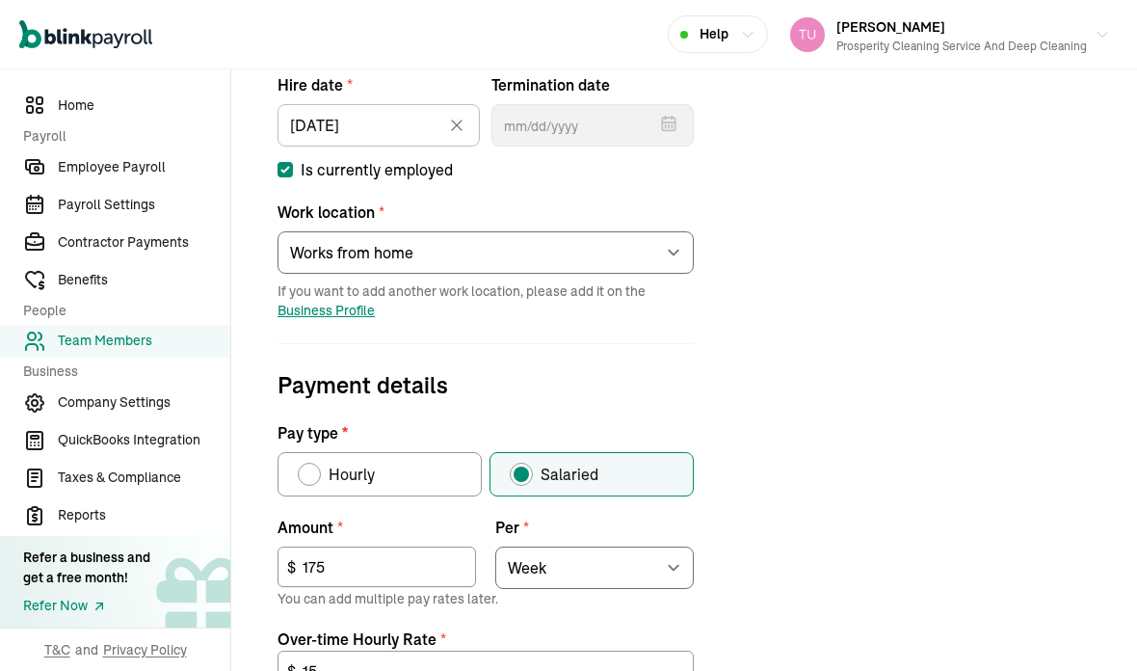
scroll to position [366, 0]
click at [357, 546] on input "175" at bounding box center [377, 566] width 199 height 40
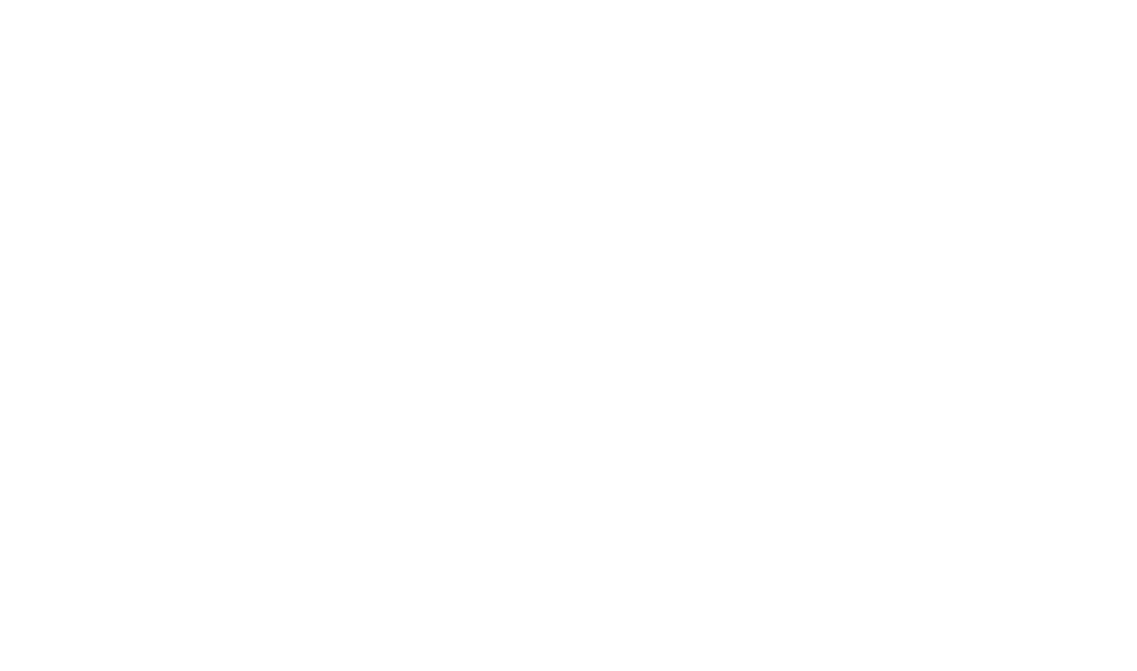
type input "1"
type input "350"
click at [992, 110] on div "Job details Job title (optional) Hire date * [DATE] [DATE] Mon Tue Wed Thu Fri …" at bounding box center [684, 505] width 860 height 1156
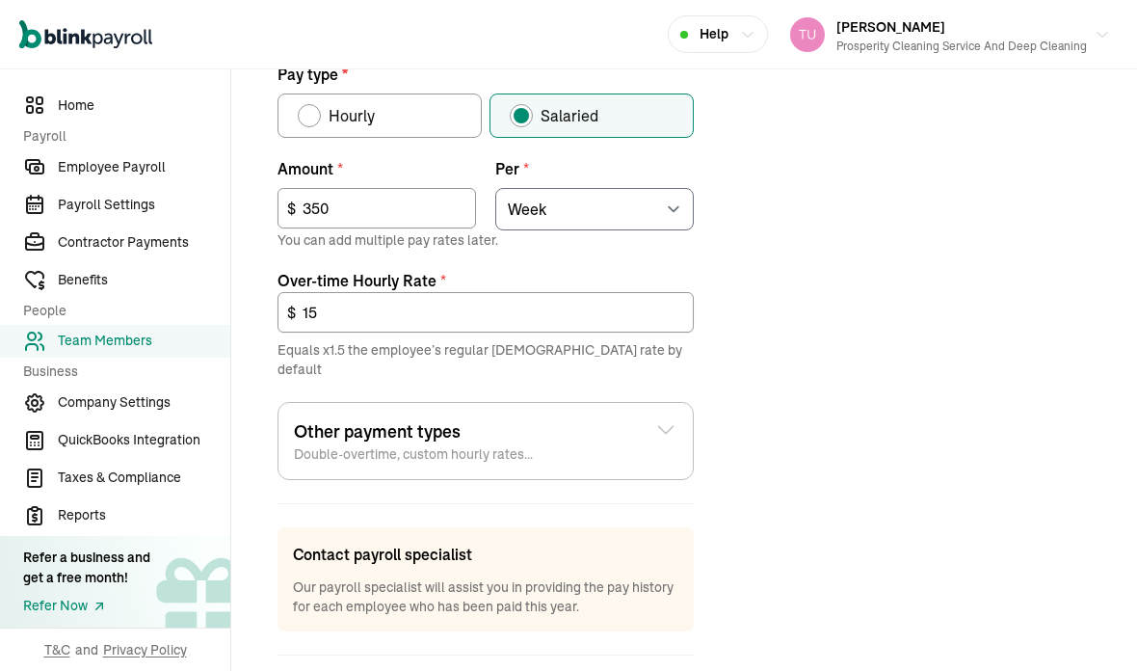
scroll to position [725, 0]
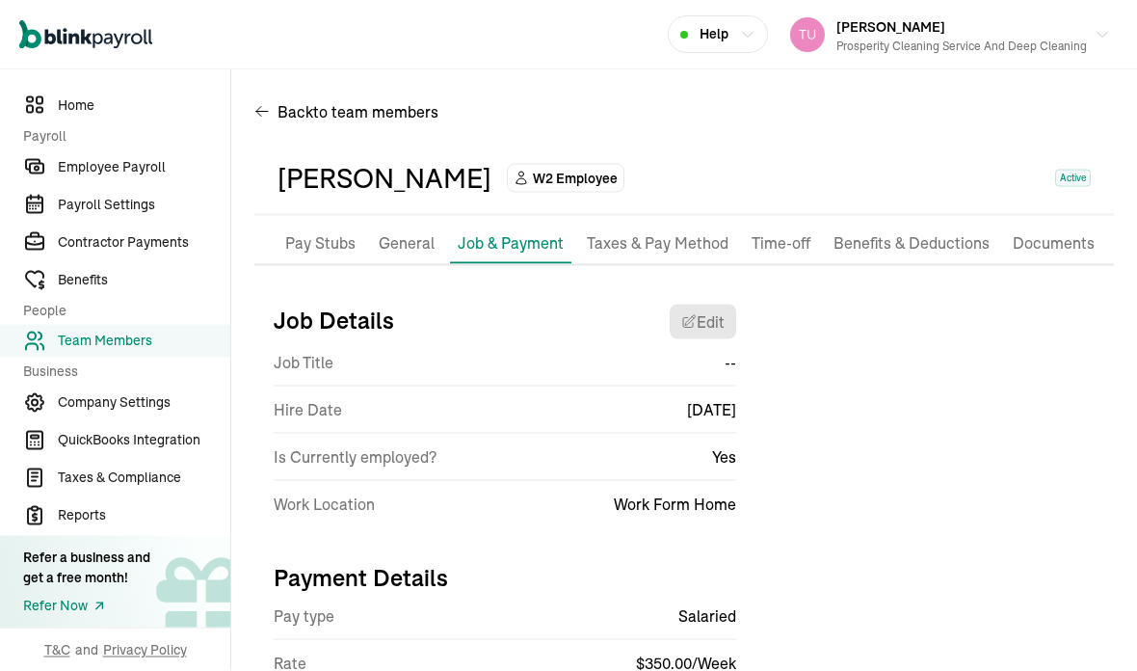
scroll to position [0, 0]
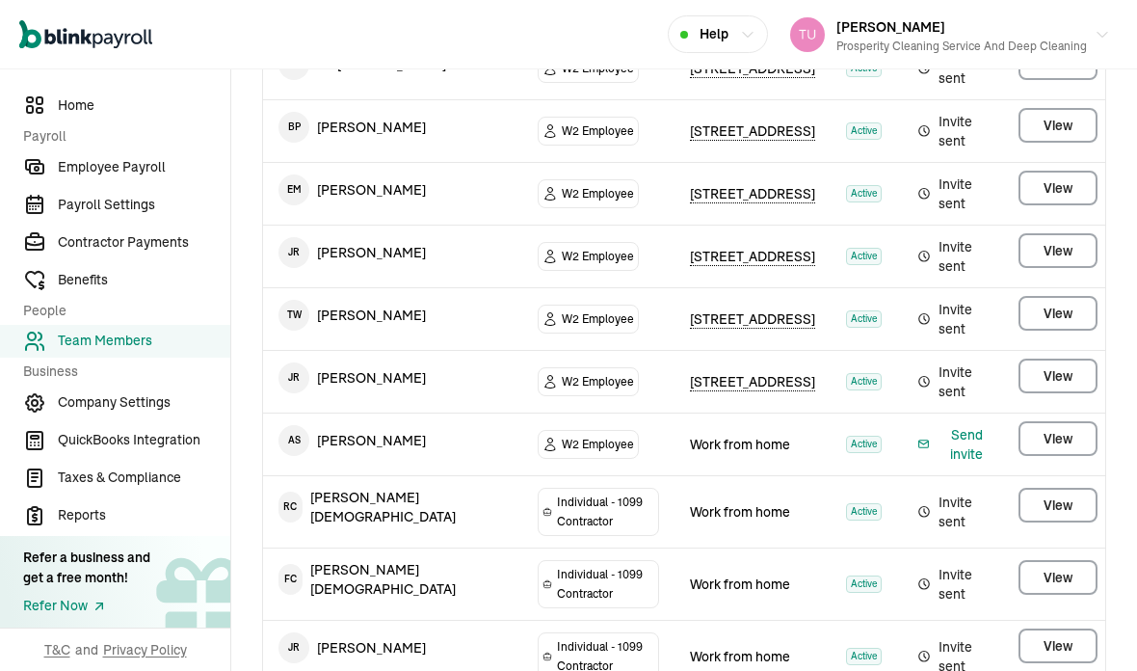
scroll to position [77, 0]
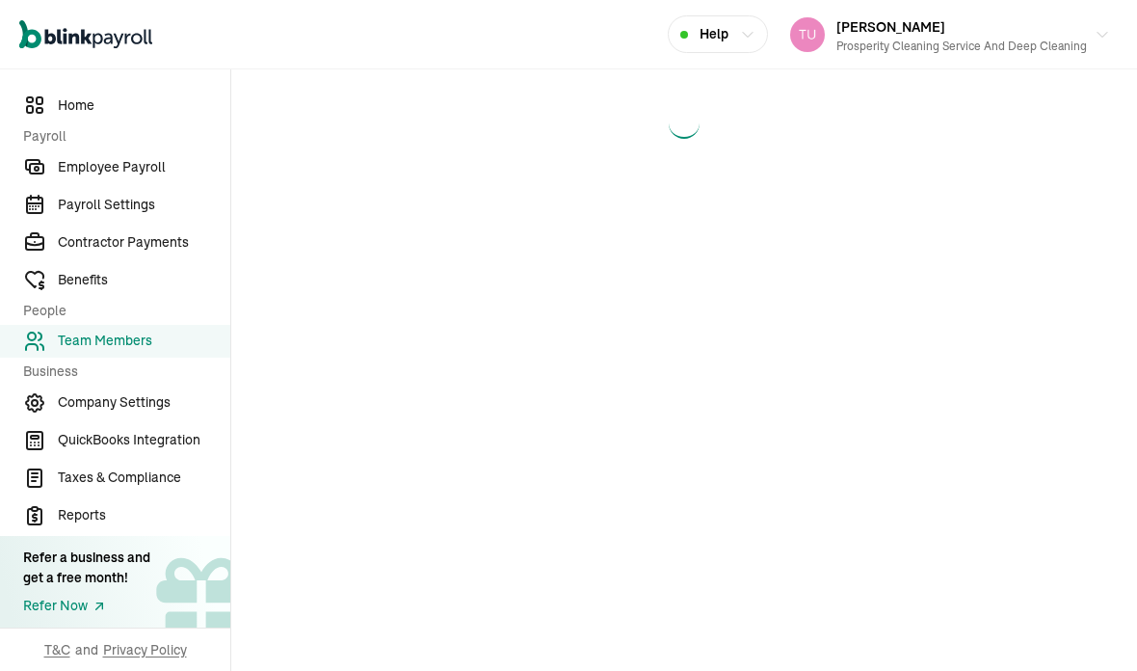
click at [1070, 295] on main at bounding box center [684, 369] width 906 height 601
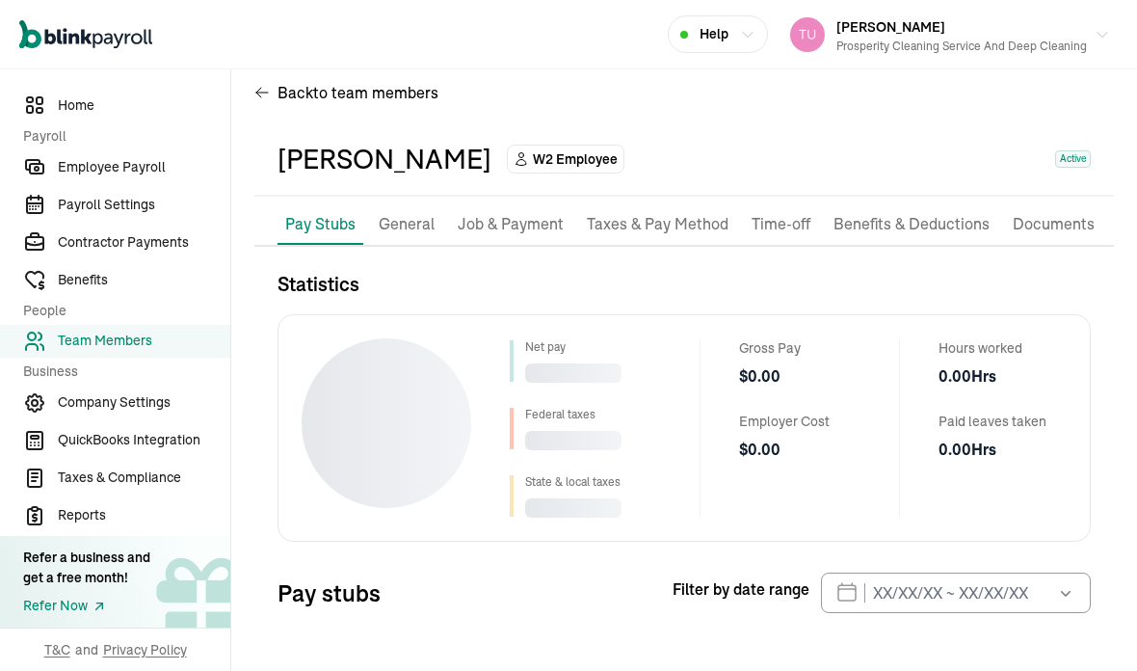
scroll to position [23, 0]
select select "2025"
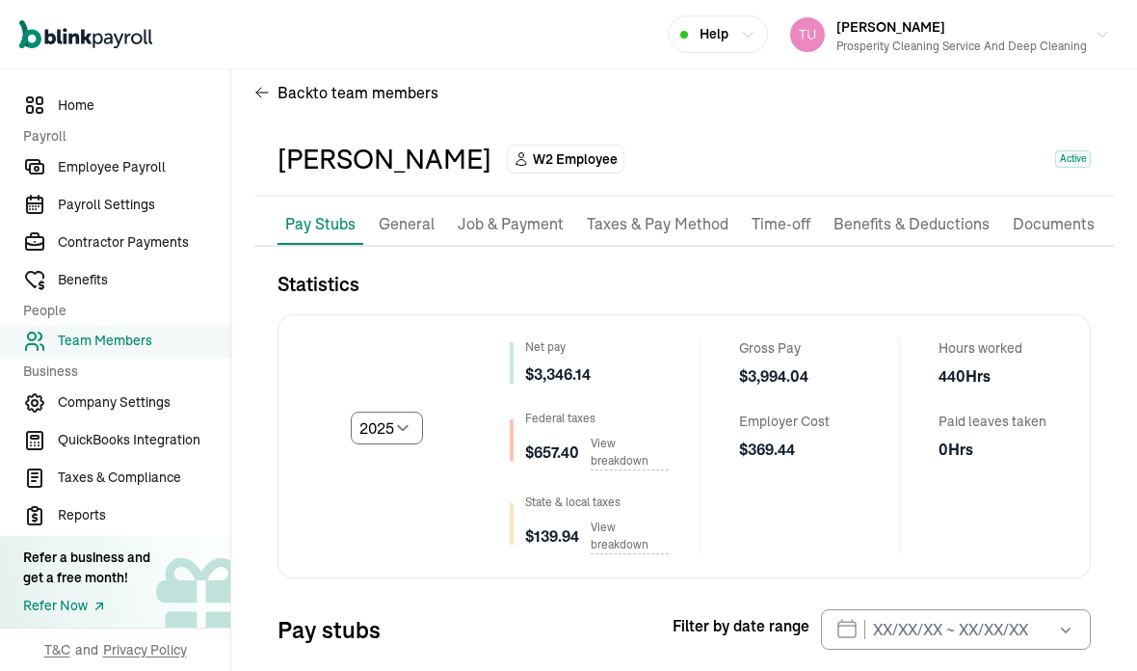
click at [531, 212] on p "Job & Payment" at bounding box center [511, 224] width 106 height 25
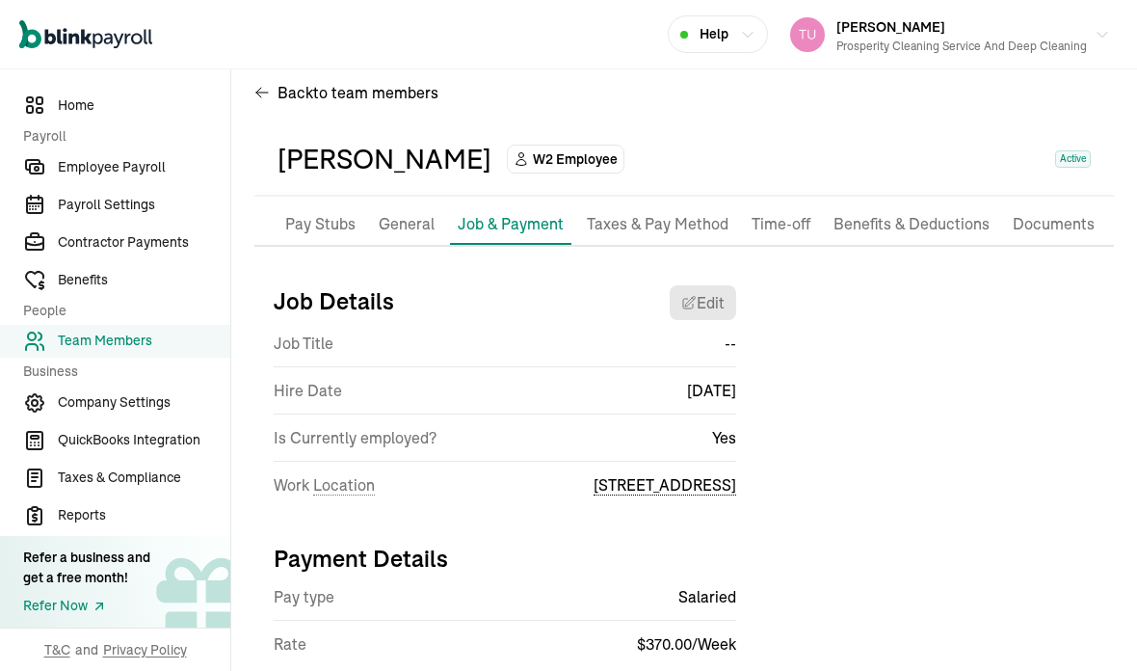
scroll to position [4, 0]
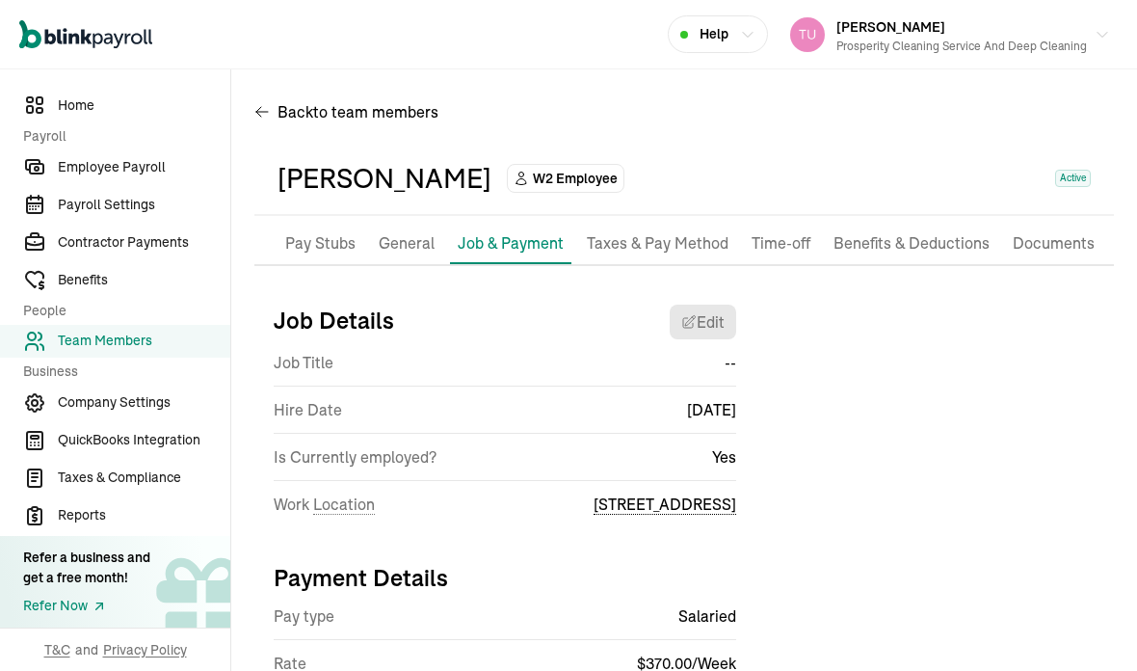
select select "[STREET_ADDRESS]"
select select "2"
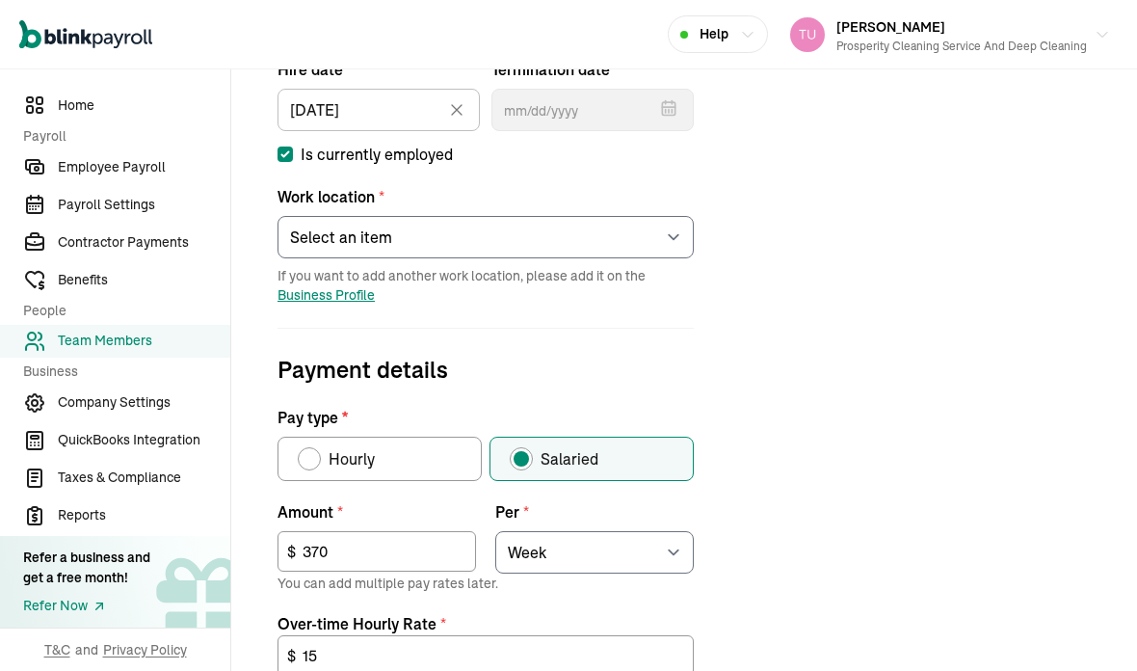
scroll to position [402, 0]
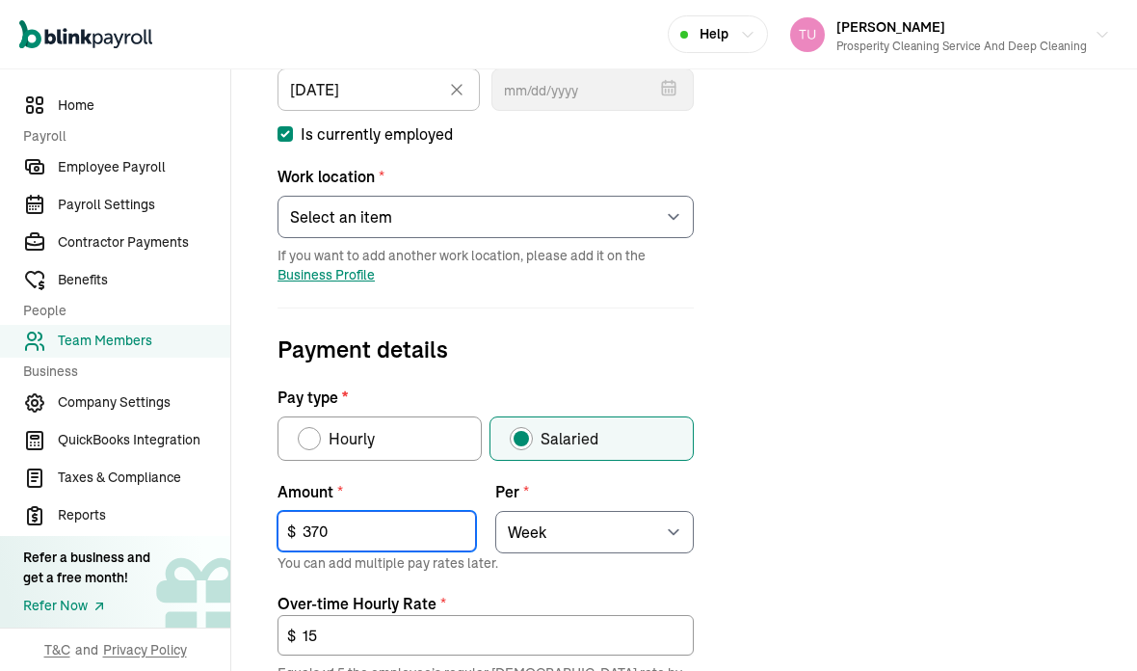
click at [373, 511] on input "370" at bounding box center [377, 531] width 199 height 40
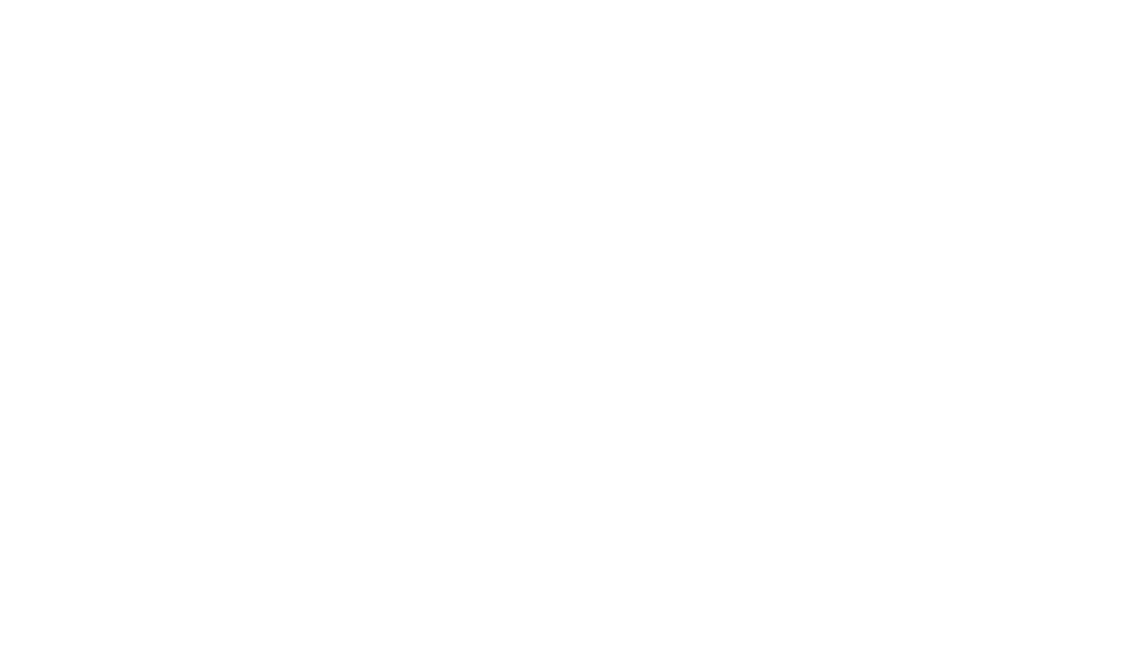
type input "330"
click at [1079, 166] on div "Job details Job title (optional) Hire date * [DATE] [DATE] Mon Tue Wed Thu Fri …" at bounding box center [684, 469] width 860 height 1156
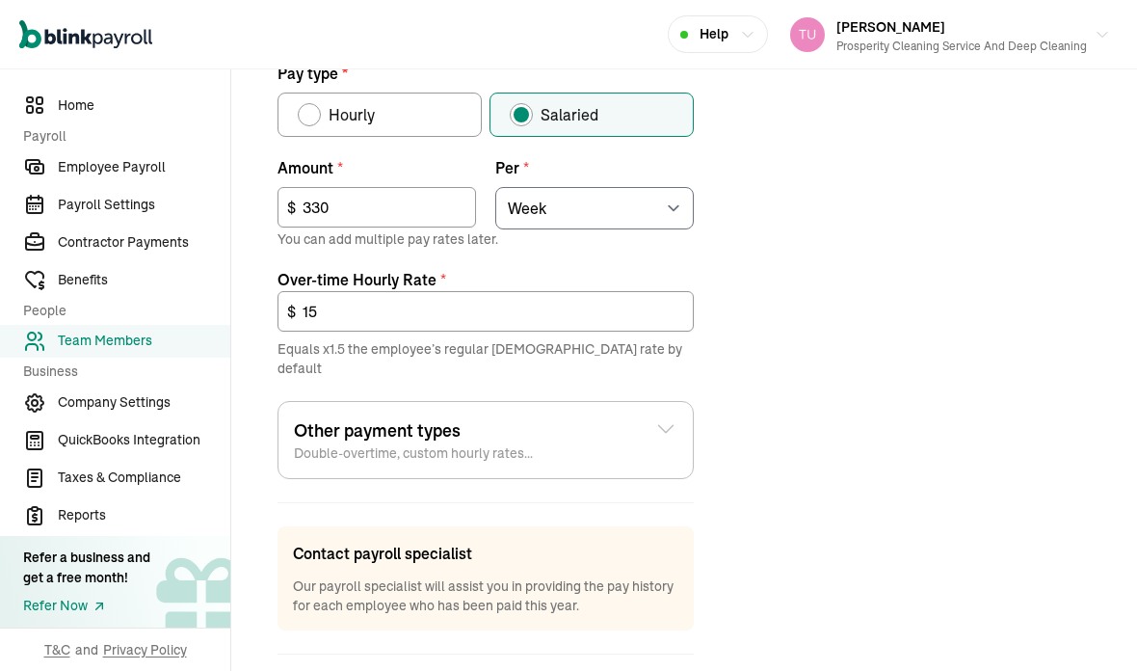
scroll to position [725, 0]
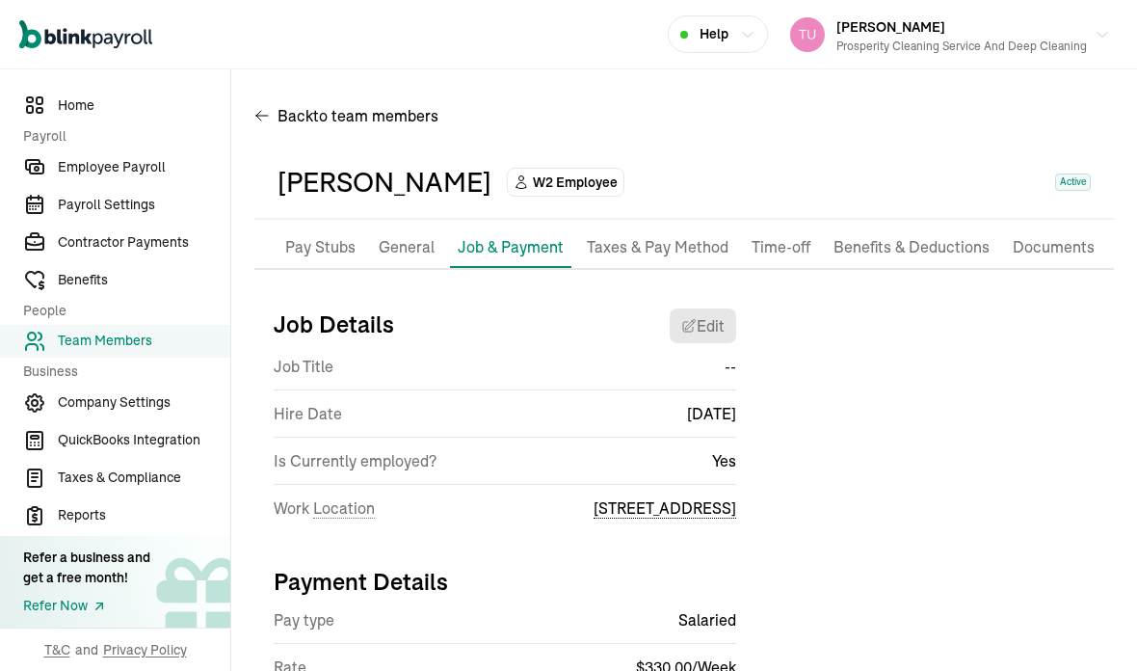
scroll to position [0, 0]
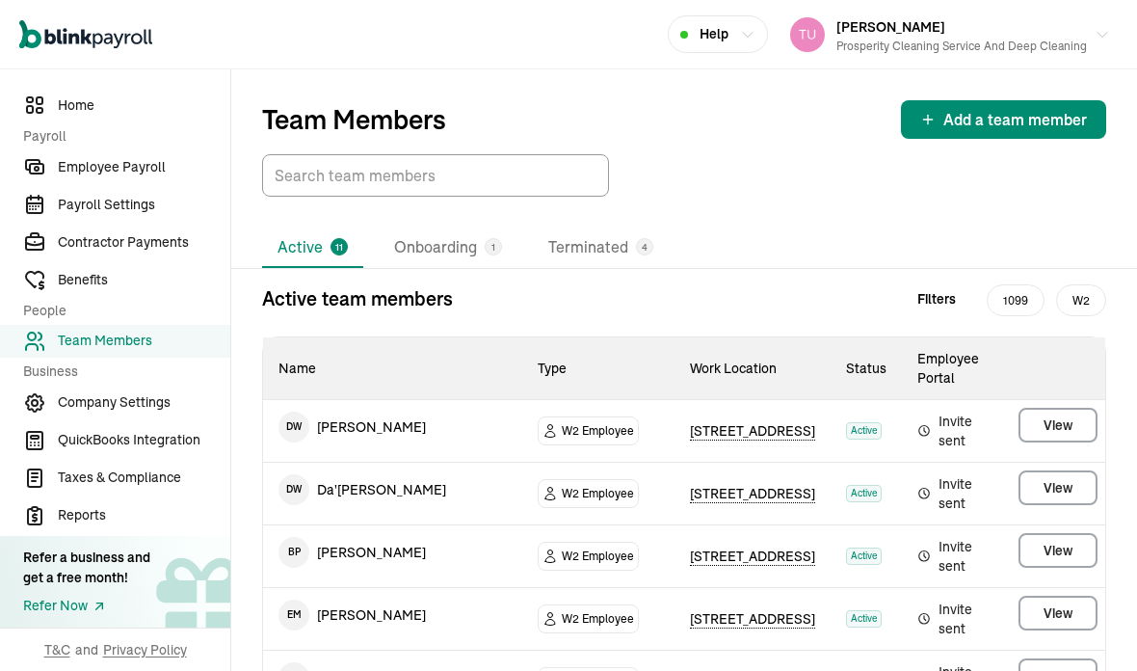
click at [123, 173] on span "Employee Payroll" at bounding box center [144, 167] width 172 height 20
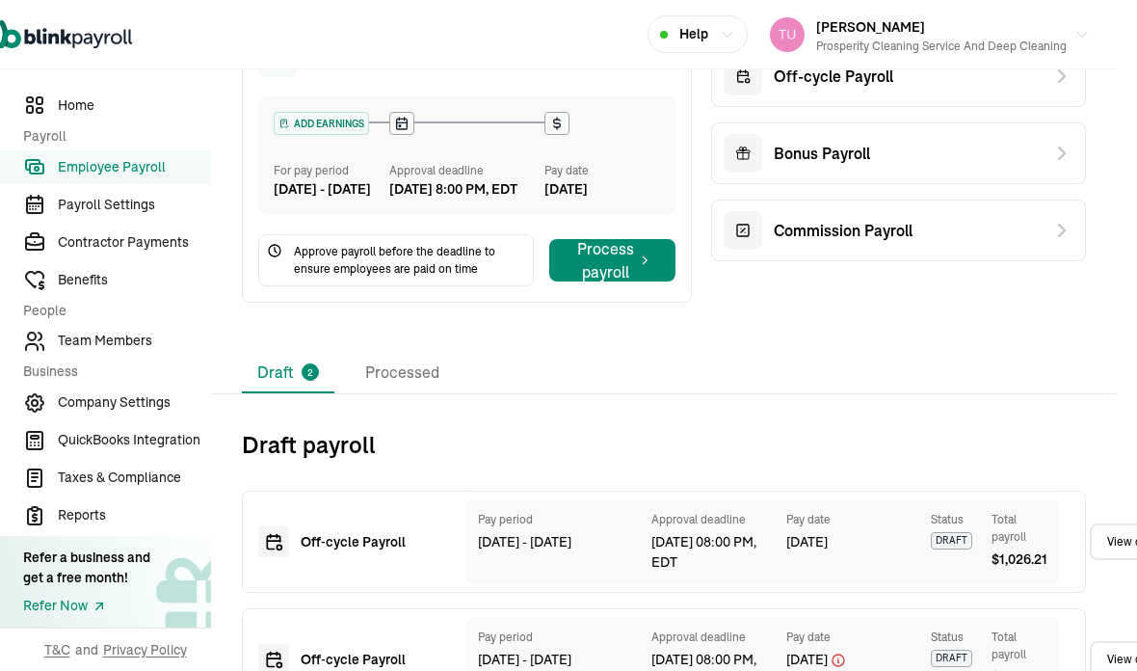
scroll to position [386, 22]
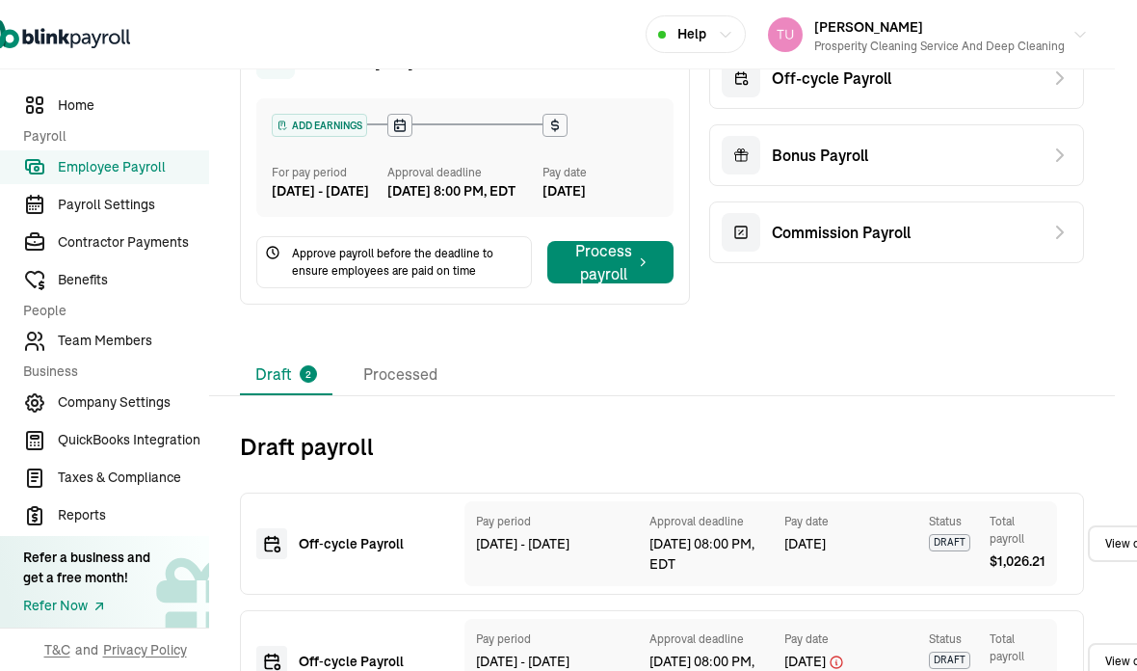
click at [1056, 542] on div "Pay period [DATE] - [DATE] Approval deadline [DATE] 08:00 PM, EDT Pay date [DAT…" at bounding box center [760, 543] width 593 height 85
click at [1112, 560] on link "View draft" at bounding box center [1131, 543] width 87 height 37
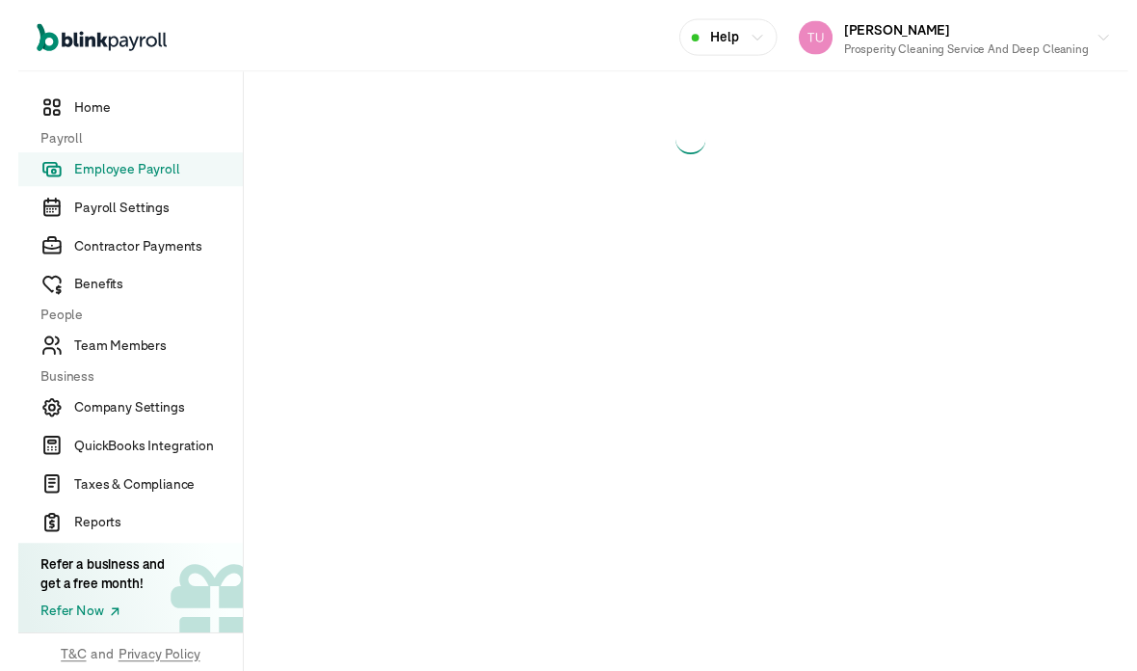
select select "manual"
select select "direct_deposit"
select select "manual"
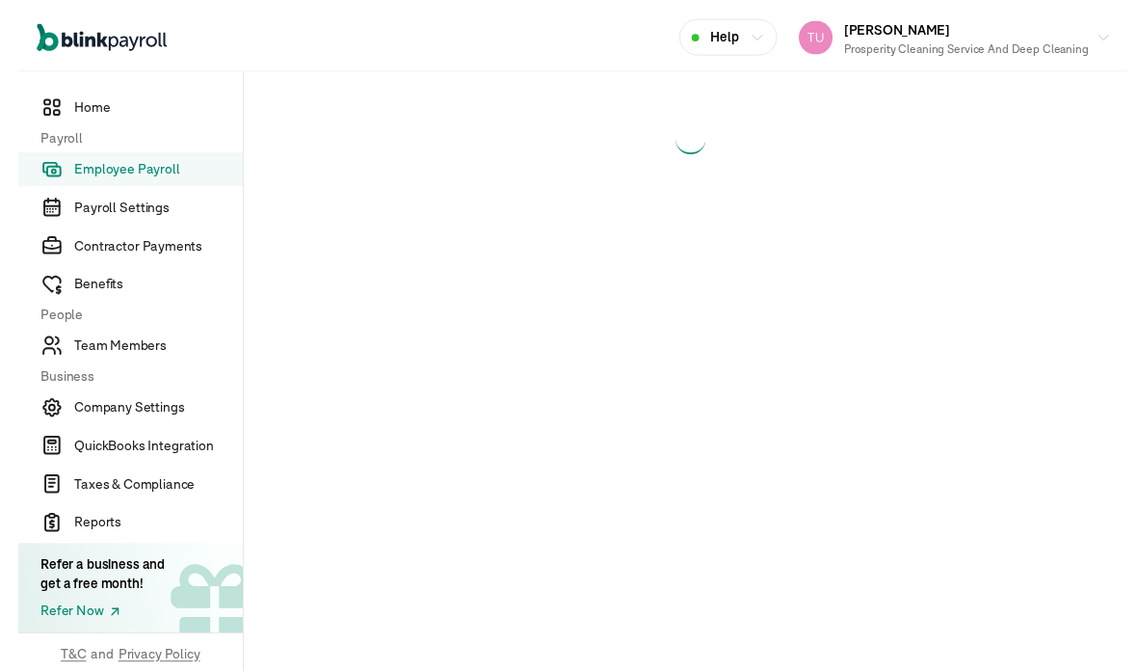
select select "manual"
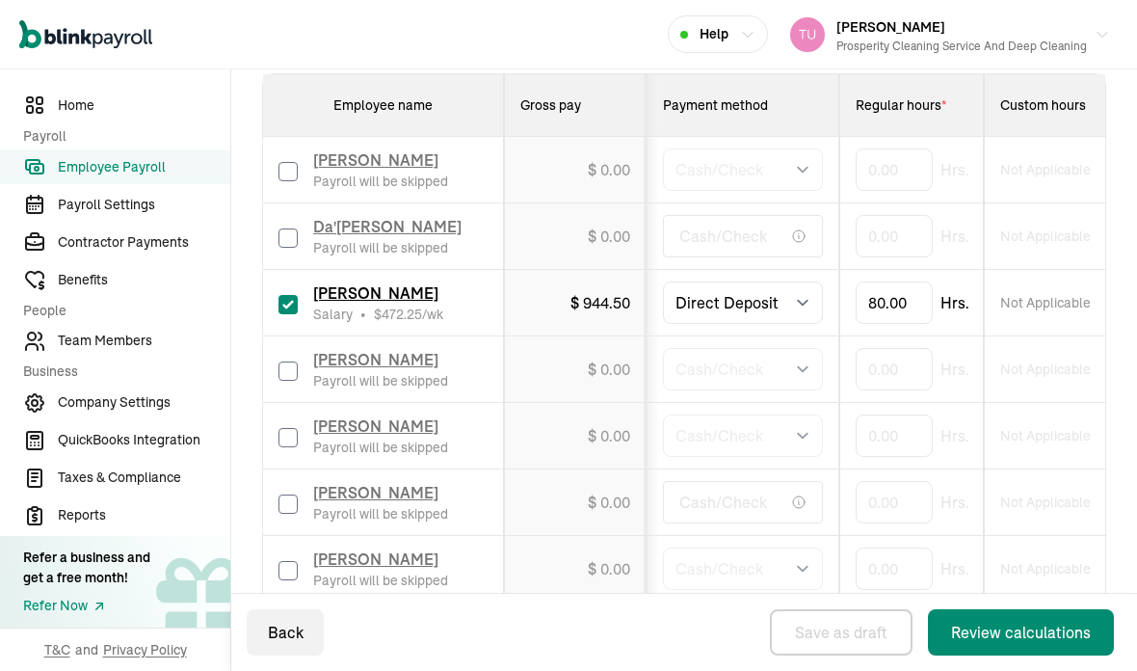
scroll to position [578, 0]
click at [278, 241] on label at bounding box center [287, 236] width 19 height 23
click at [278, 241] on input "checkbox" at bounding box center [287, 237] width 19 height 19
checkbox input "true"
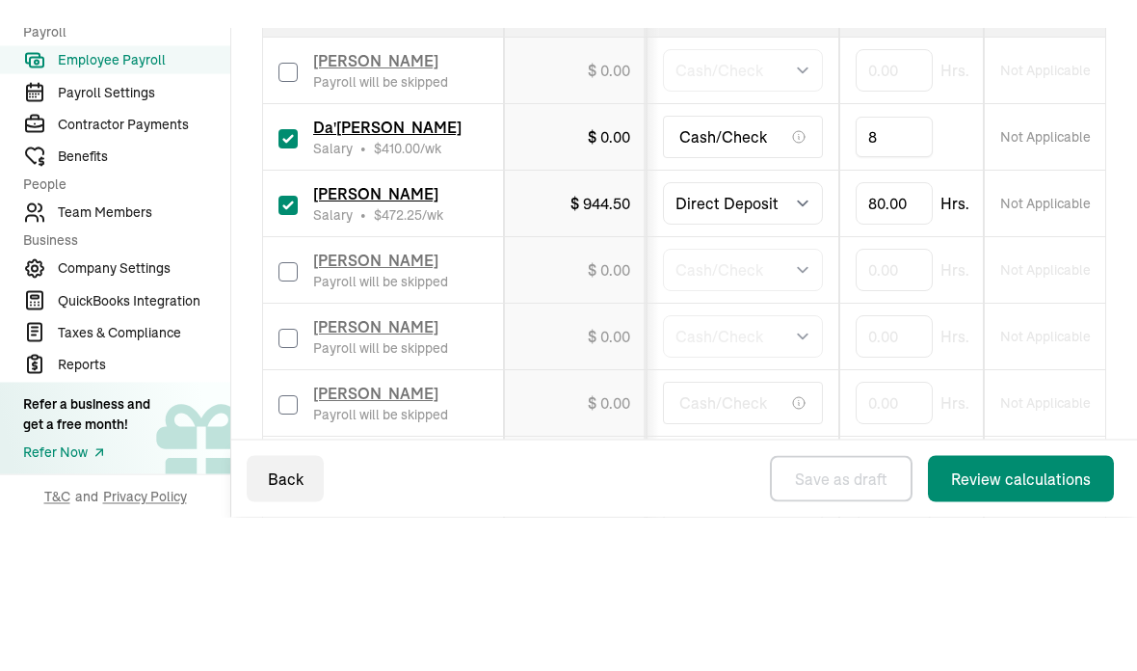
type input "80"
click at [972, 203] on td "80" at bounding box center [911, 236] width 145 height 66
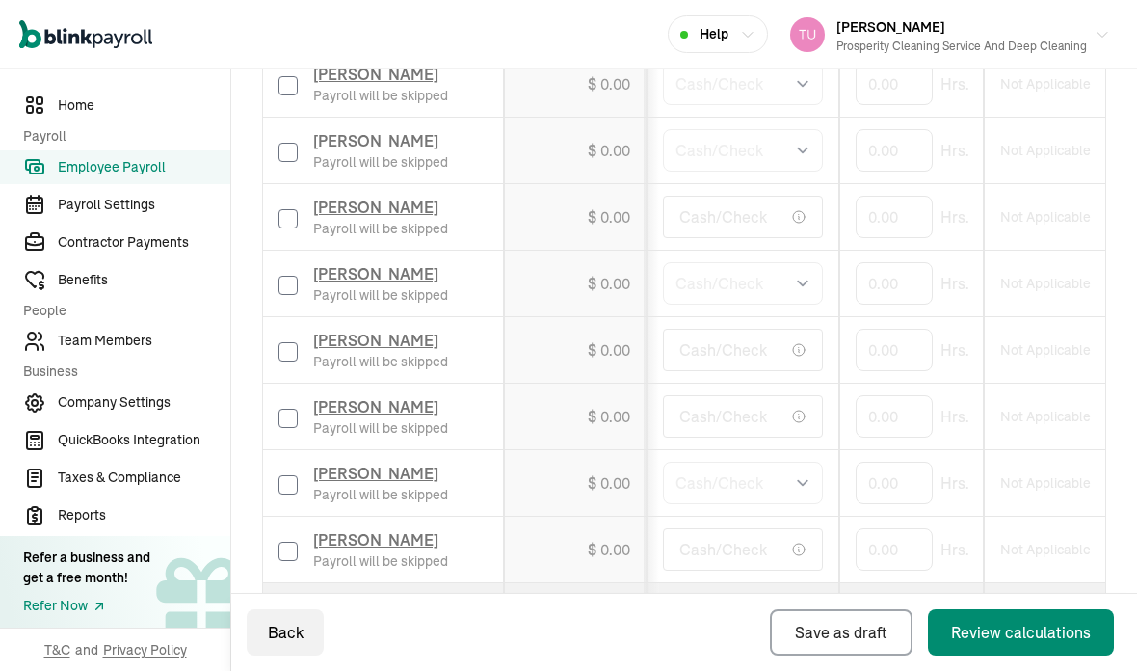
scroll to position [861, 0]
click at [288, 344] on input "checkbox" at bounding box center [287, 353] width 19 height 19
checkbox input "true"
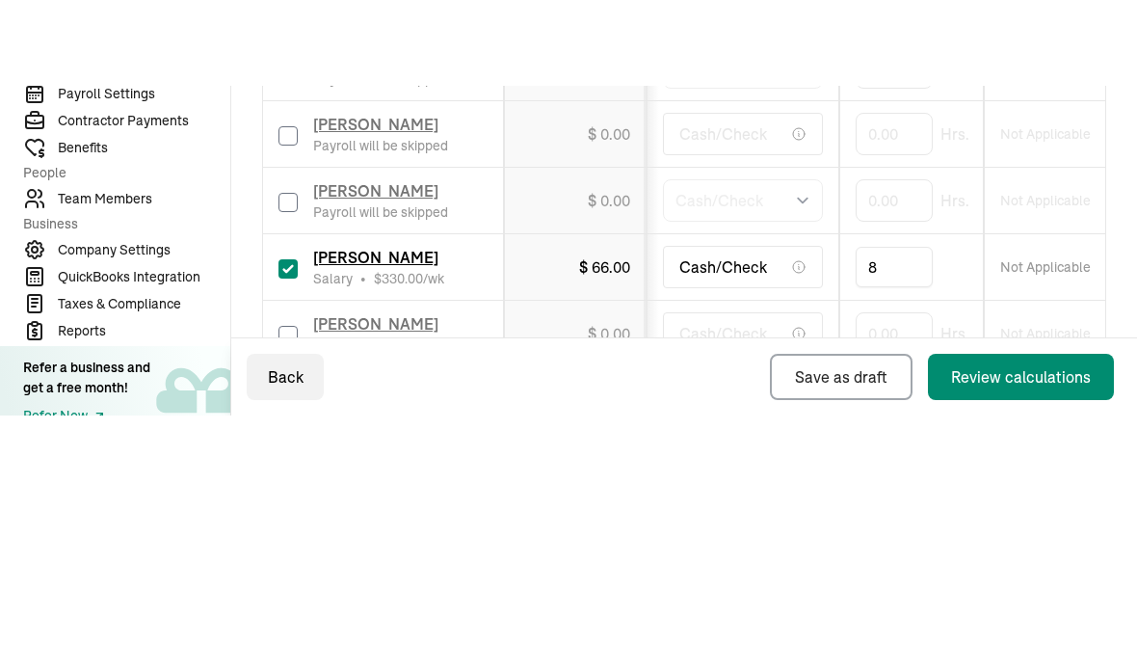
type input "80"
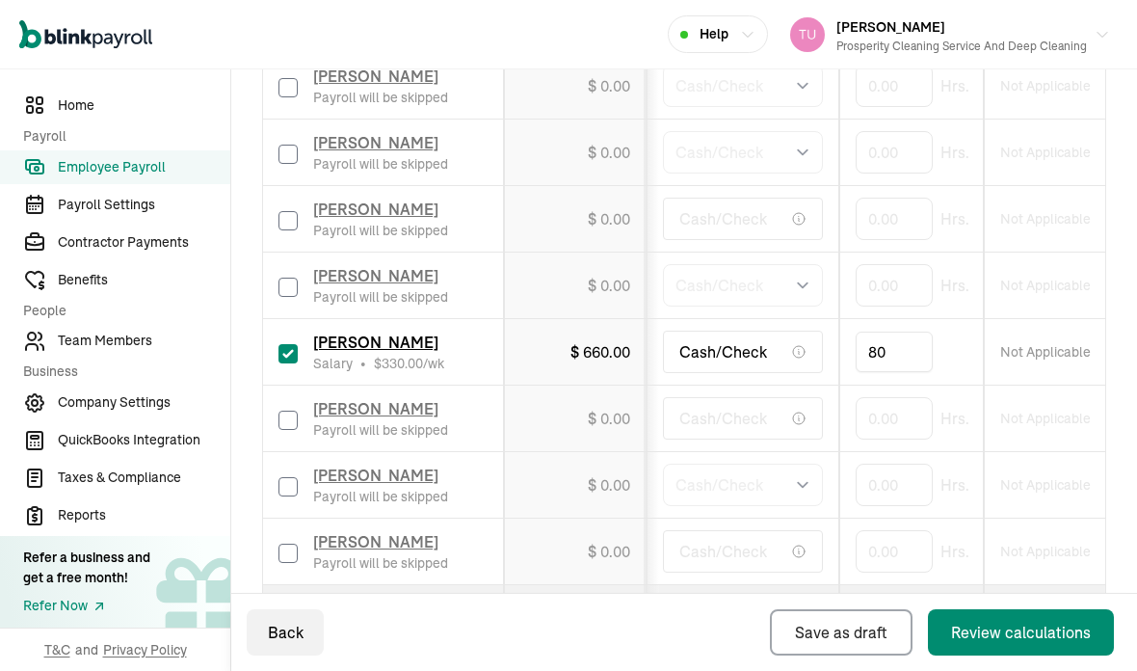
click at [295, 407] on label at bounding box center [287, 418] width 19 height 23
click at [295, 410] on input "checkbox" at bounding box center [287, 419] width 19 height 19
checkbox input "true"
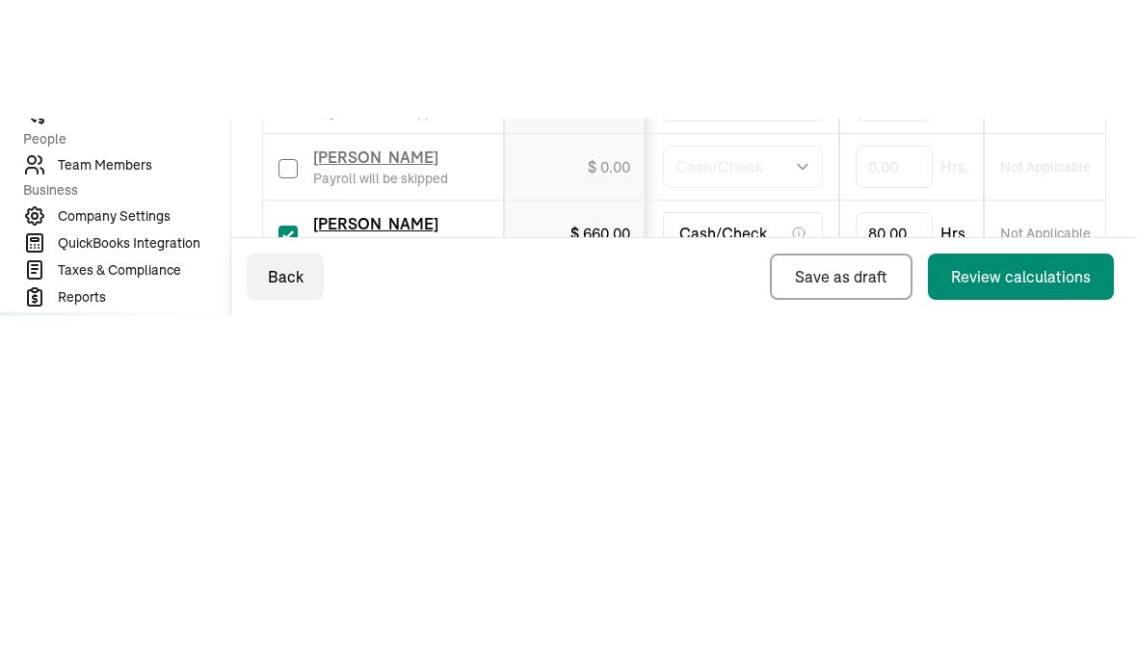
type input "80"
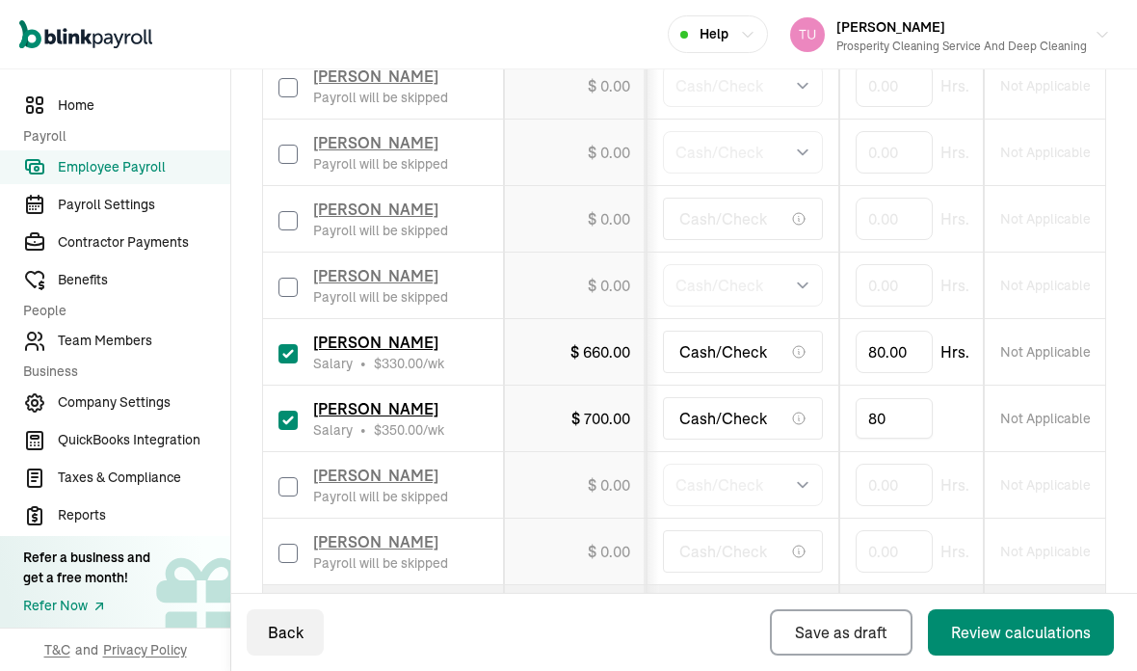
click at [680, 587] on div "Pay date * [DATE] [DATE] Mon Tue Wed Thu Fri Sat Sun 25 26 27 28 29 30 31 1 2 3…" at bounding box center [684, 41] width 844 height 1351
click at [1010, 629] on div "Review calculations" at bounding box center [1021, 632] width 140 height 23
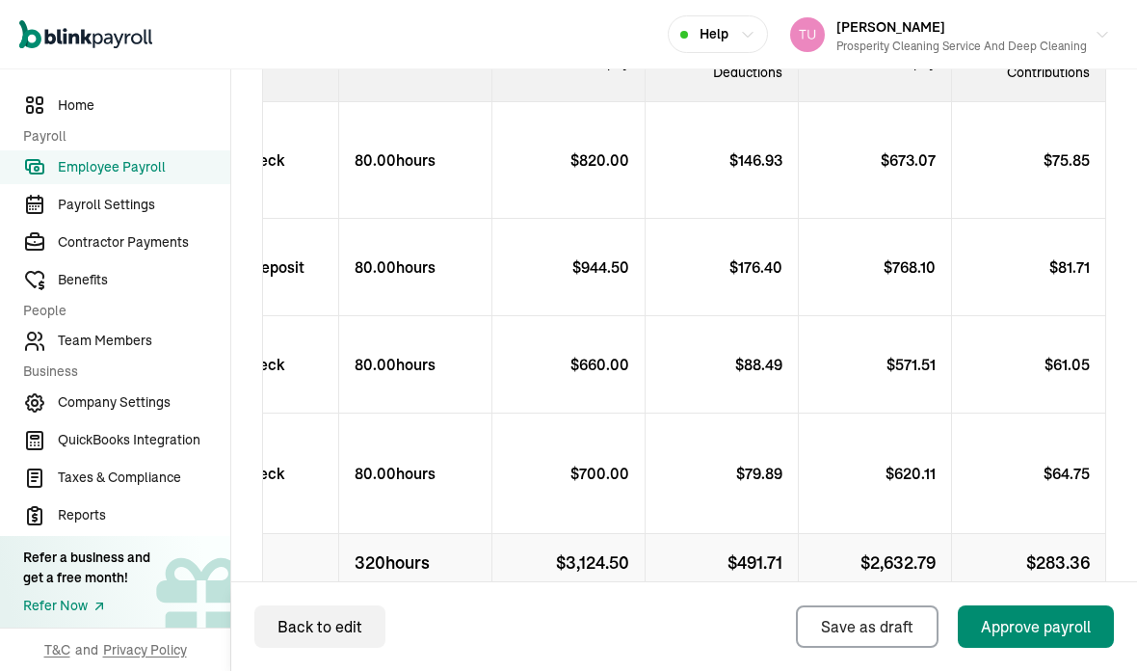
scroll to position [856, 0]
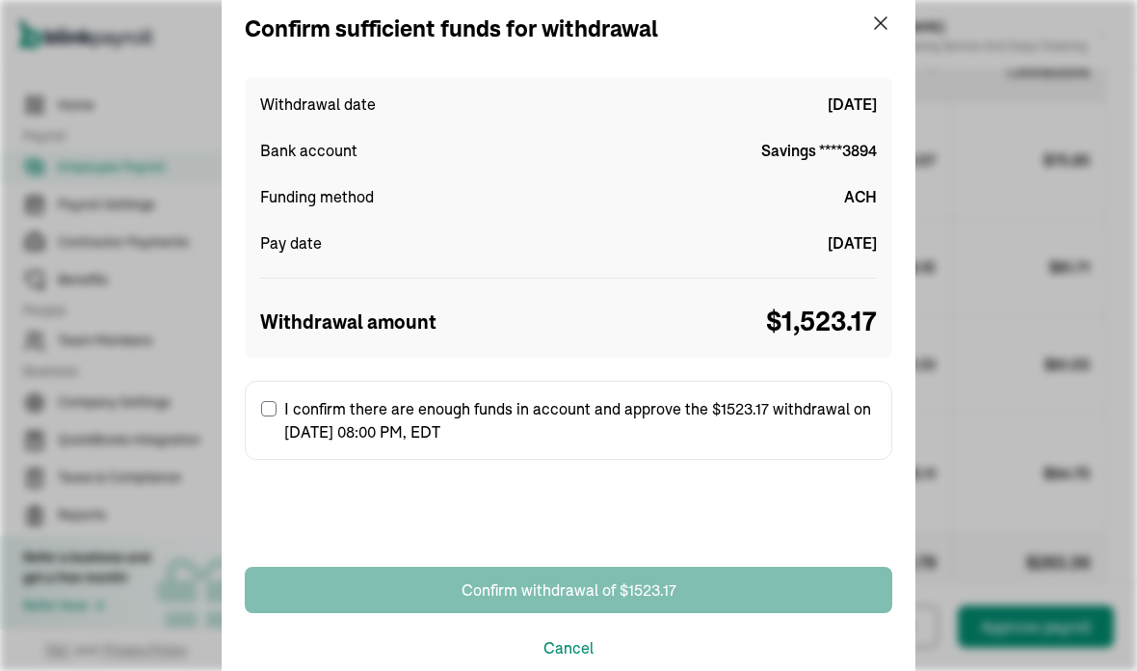
click at [889, 24] on div "Net pay" at bounding box center [875, 63] width 153 height 78
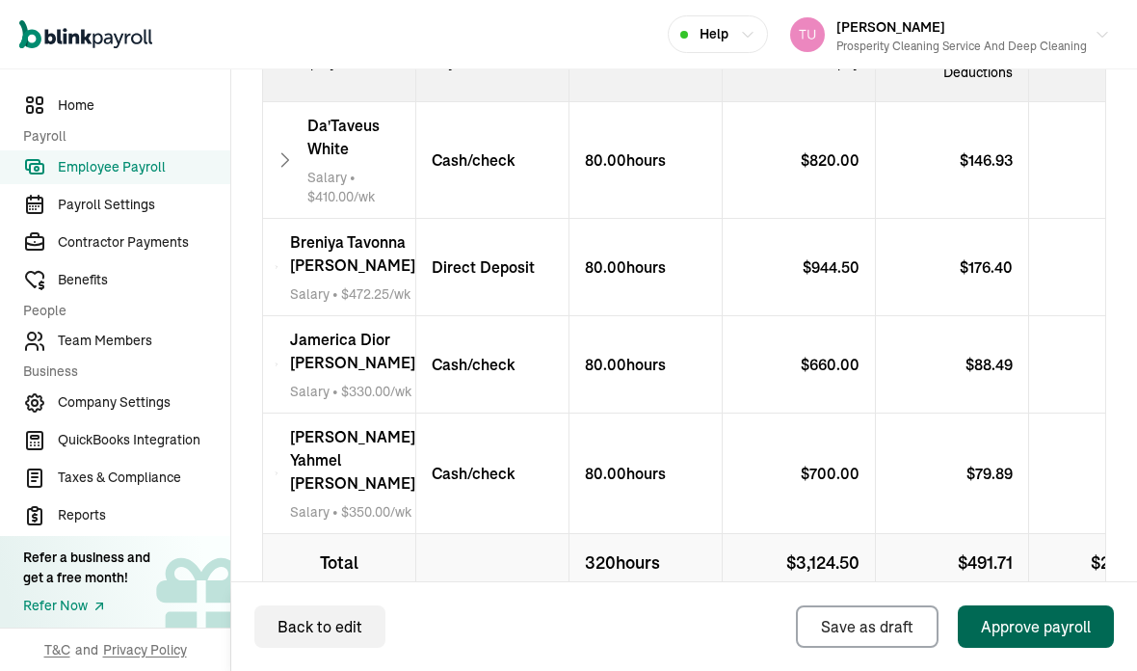
scroll to position [0, 0]
click at [300, 219] on div "[PERSON_NAME] Salary • $ 472.25 /wk" at bounding box center [339, 267] width 153 height 97
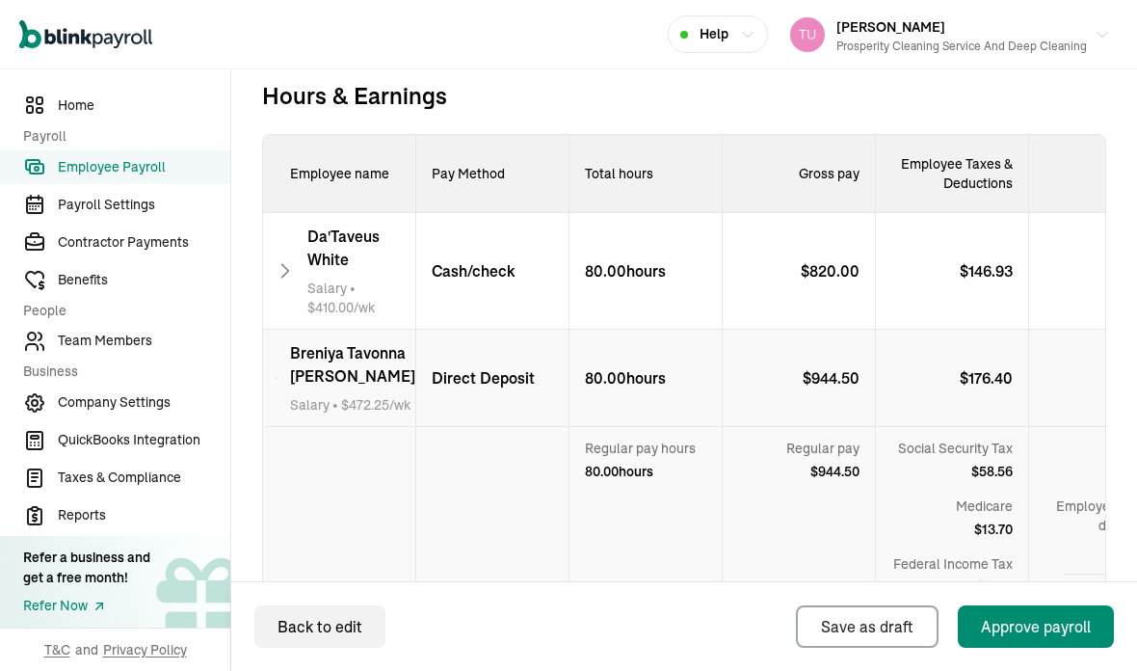
scroll to position [745, 0]
click at [278, 366] on icon at bounding box center [277, 377] width 4 height 23
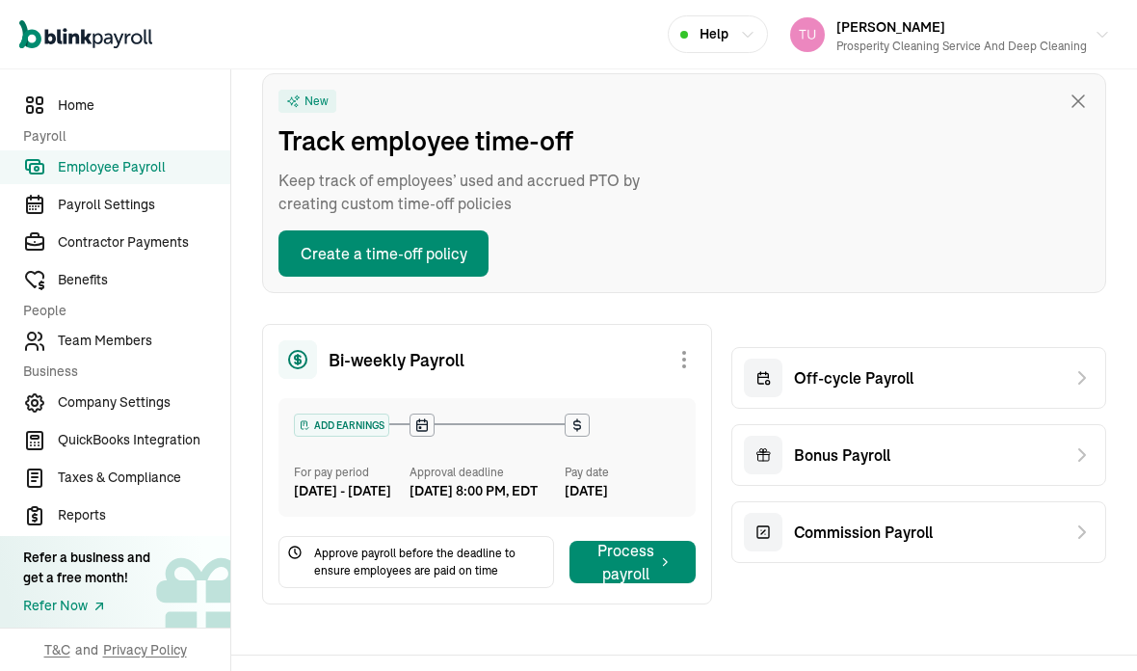
scroll to position [30, 0]
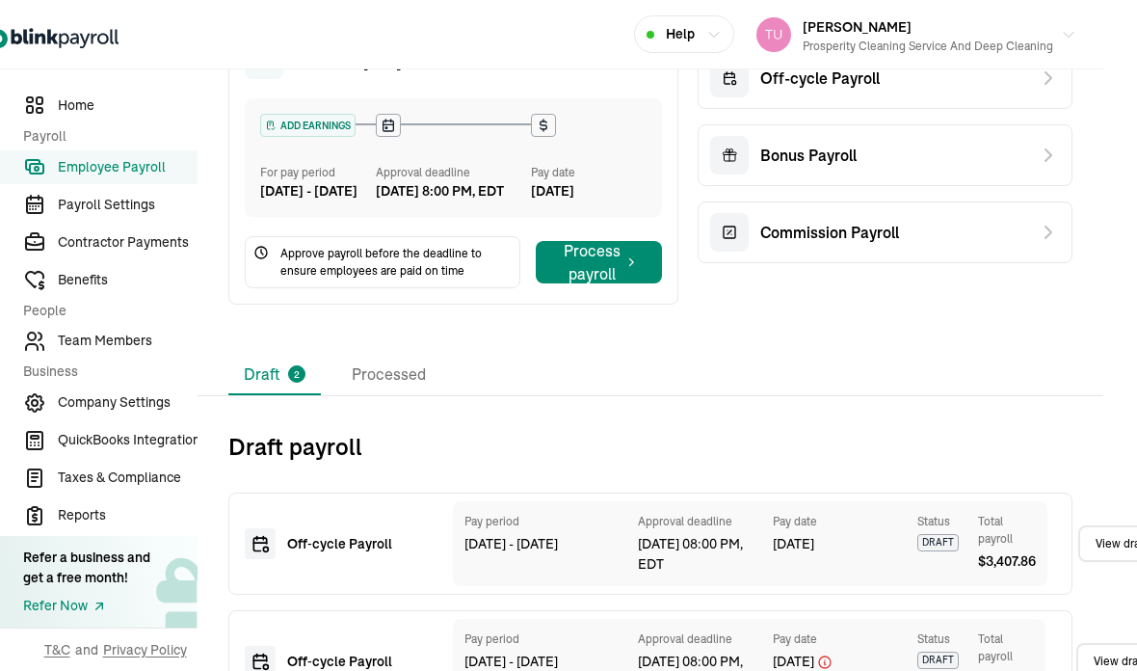
click at [1115, 557] on link "View draft" at bounding box center [1121, 543] width 87 height 37
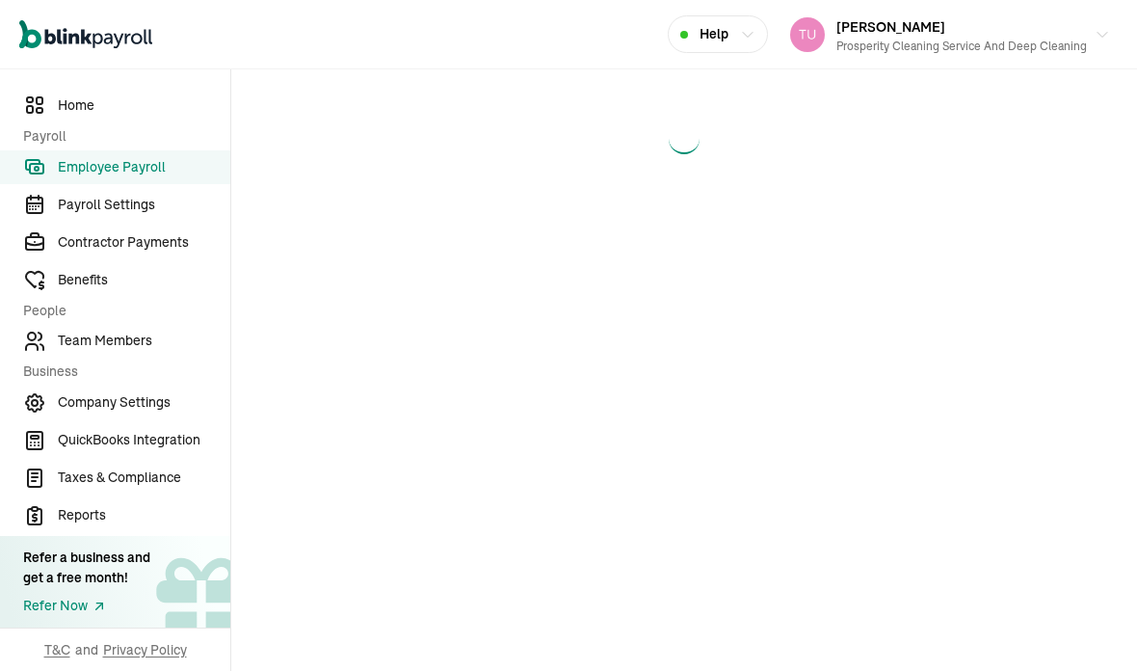
select select "manual"
select select "direct_deposit"
select select "manual"
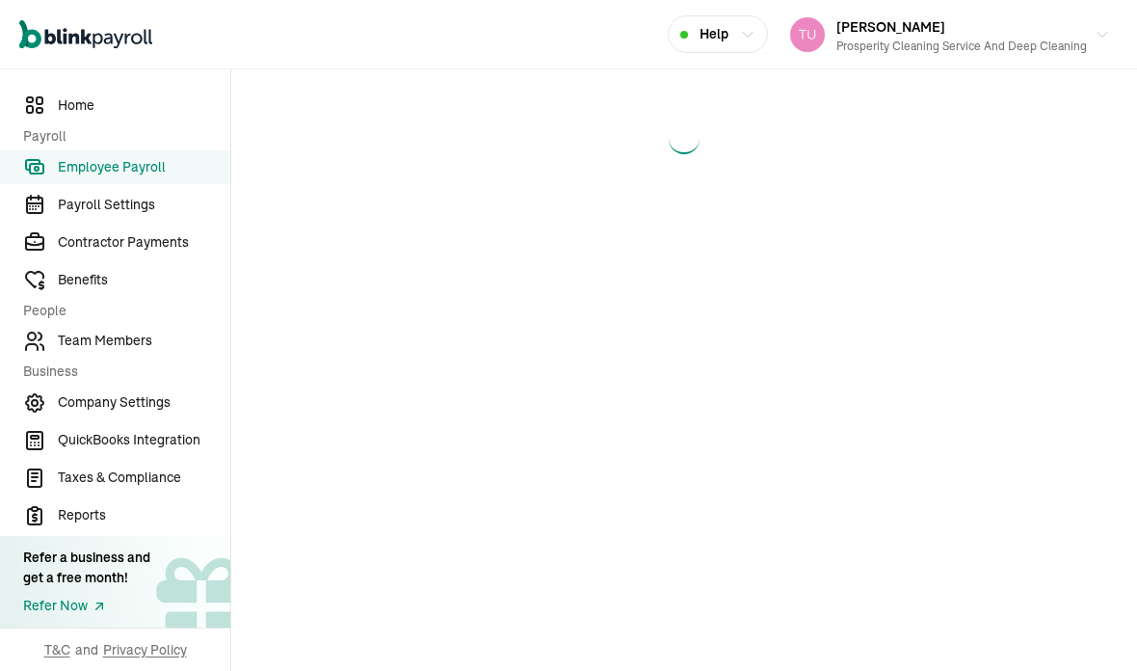
select select "manual"
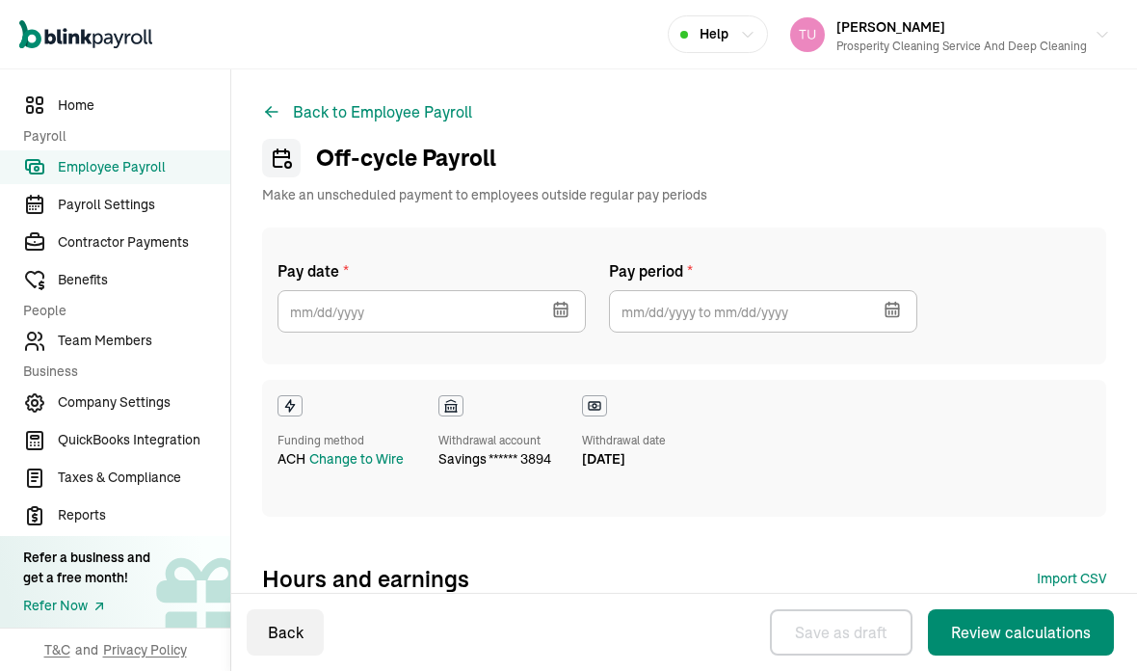
type input "[DATE]"
type input "[DATE] ~ [DATE]"
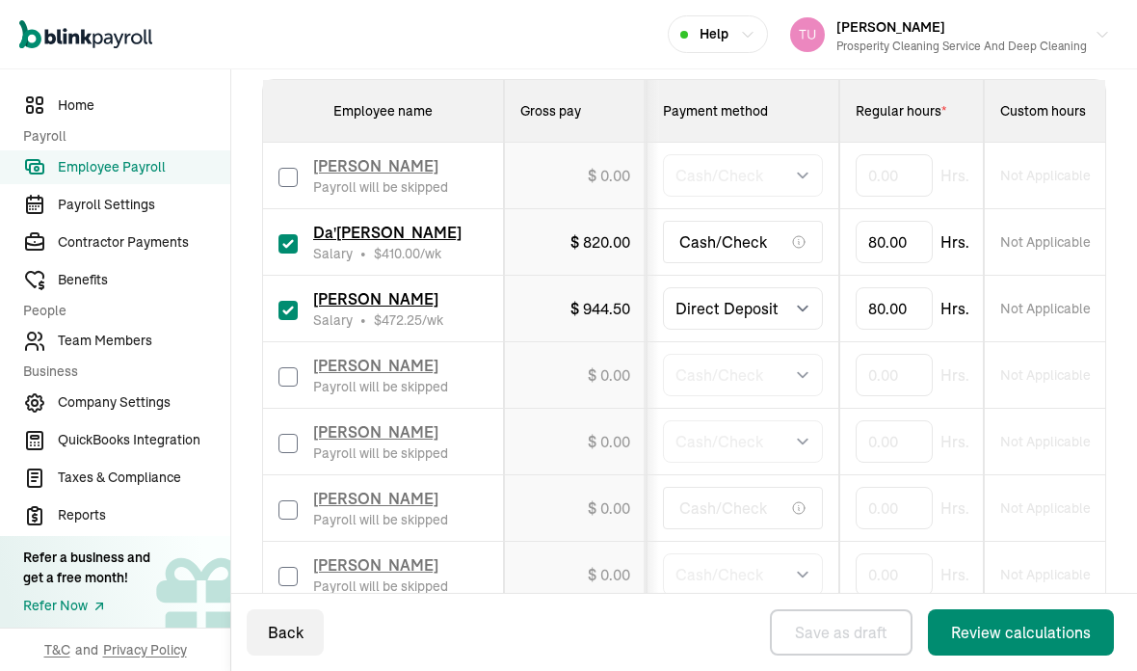
scroll to position [572, 0]
click at [810, 307] on select "Select method Direct Deposit Cash/Check" at bounding box center [743, 308] width 160 height 42
select select "manual"
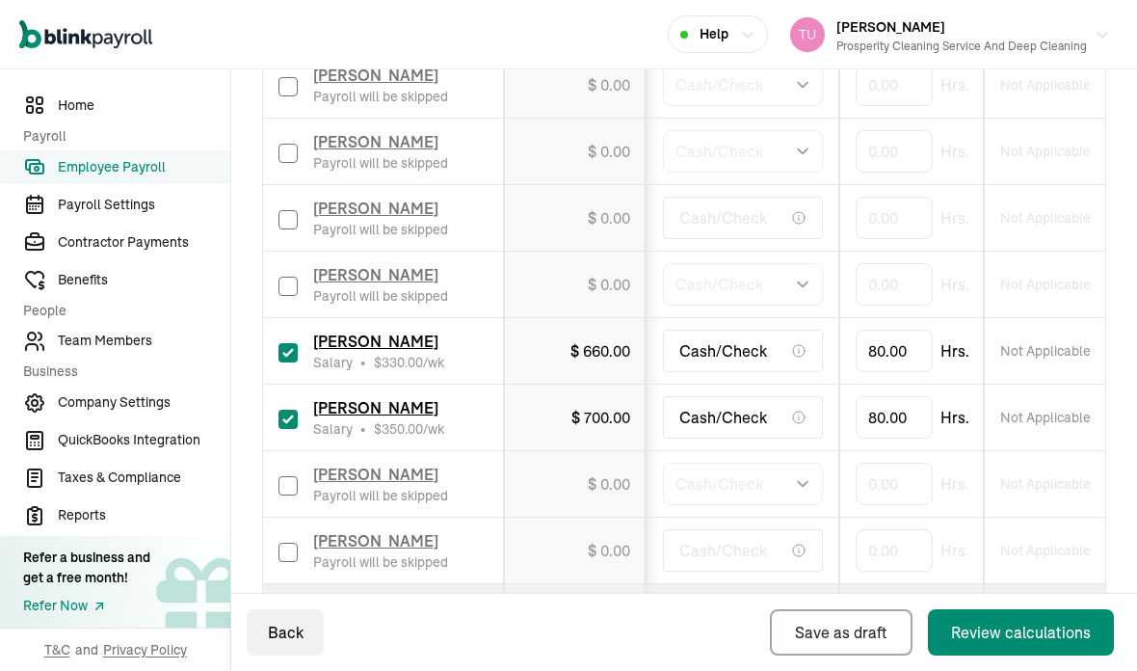
scroll to position [861, 0]
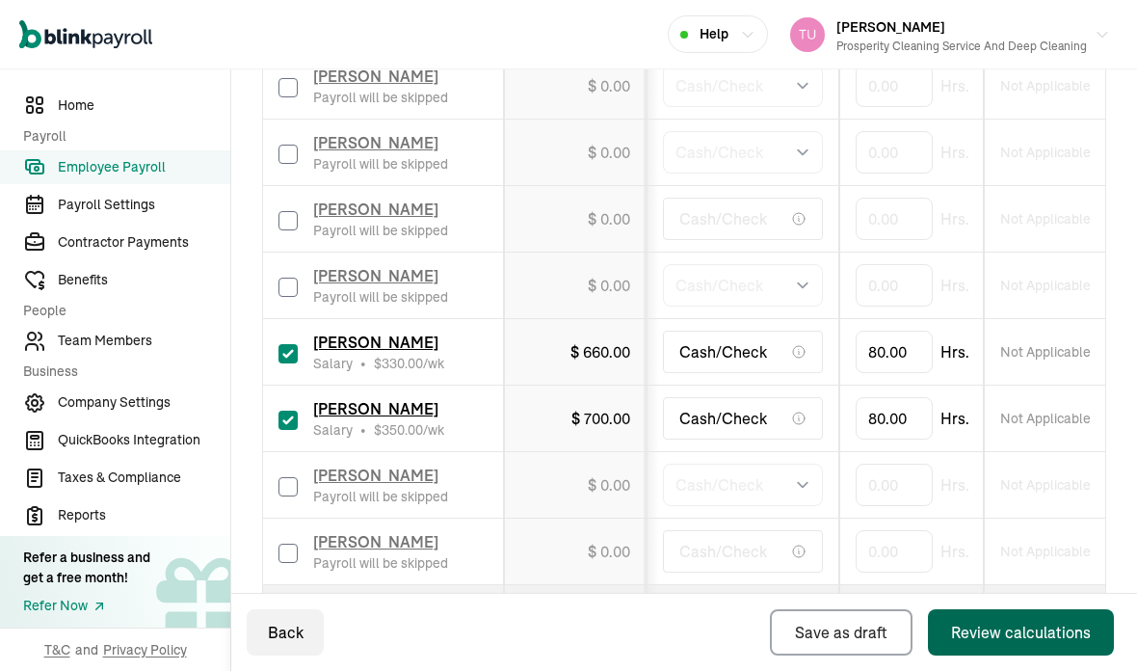
click at [998, 636] on div "Review calculations" at bounding box center [1021, 632] width 140 height 23
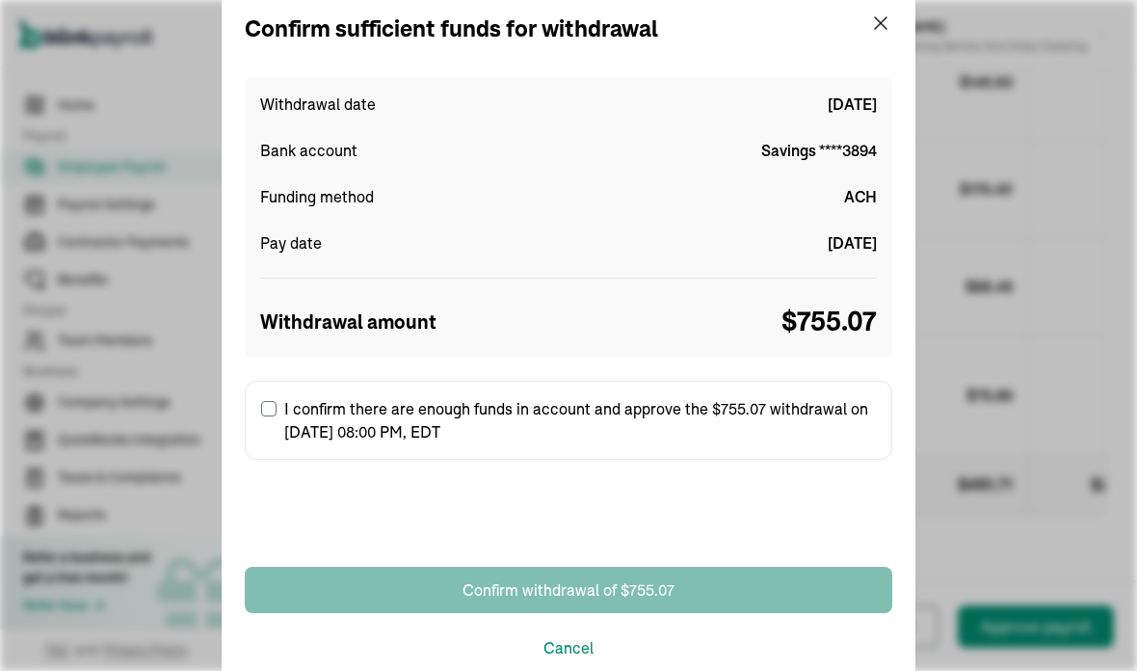
scroll to position [932, 0]
click at [273, 410] on input "I confirm there are enough funds in account and approve the $755.07 withdrawal …" at bounding box center [268, 408] width 15 height 15
checkbox input "true"
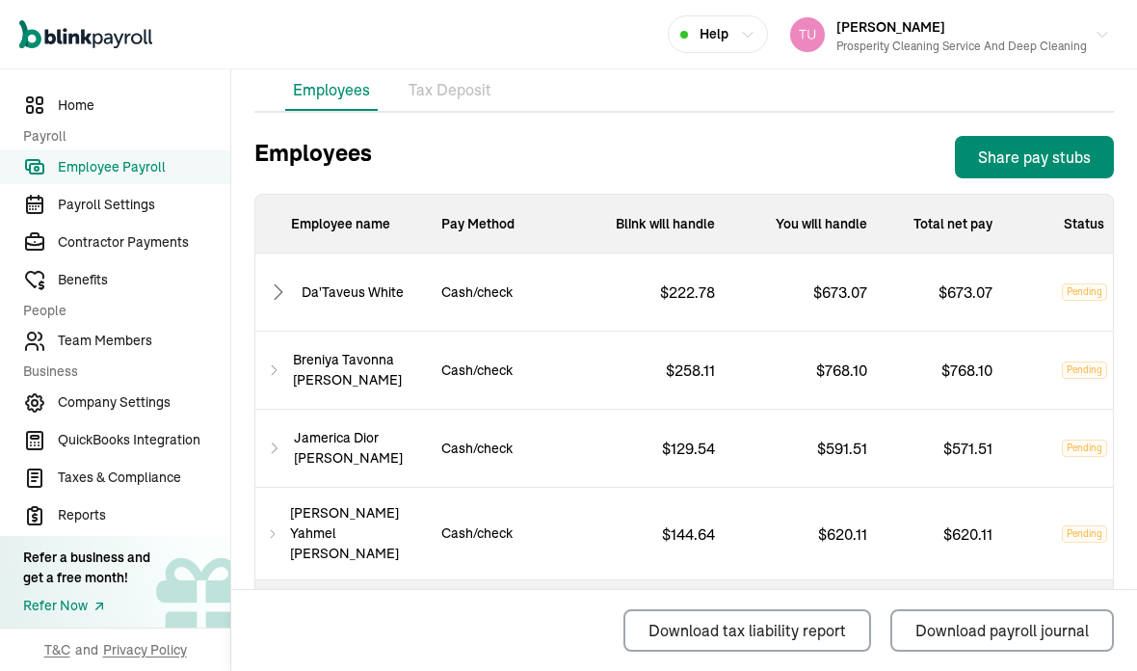
scroll to position [770, 0]
click at [278, 281] on icon at bounding box center [278, 292] width 23 height 23
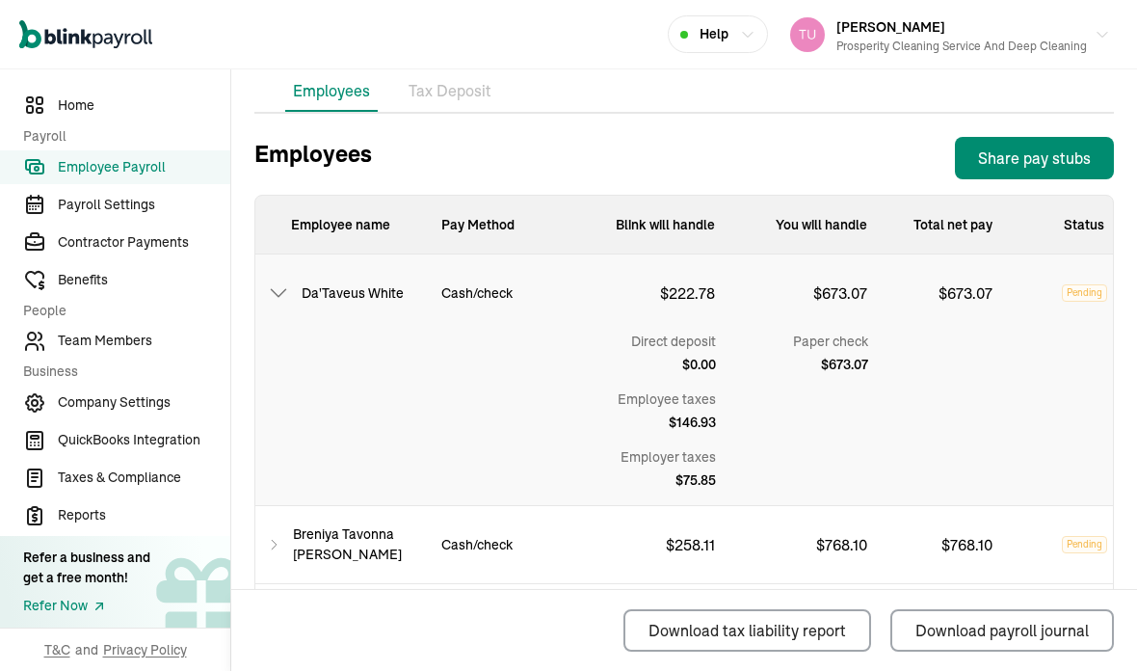
scroll to position [0, 0]
